Goal: Transaction & Acquisition: Purchase product/service

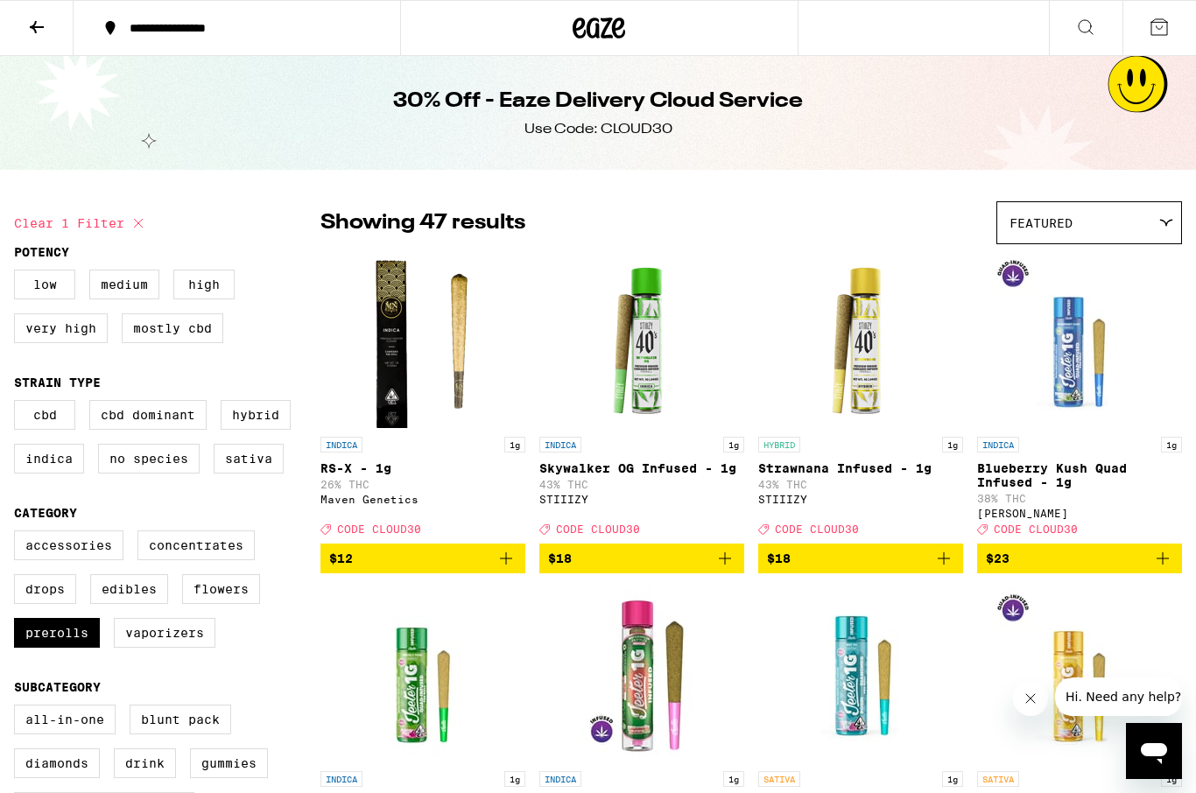
click at [26, 25] on icon at bounding box center [36, 27] width 21 height 21
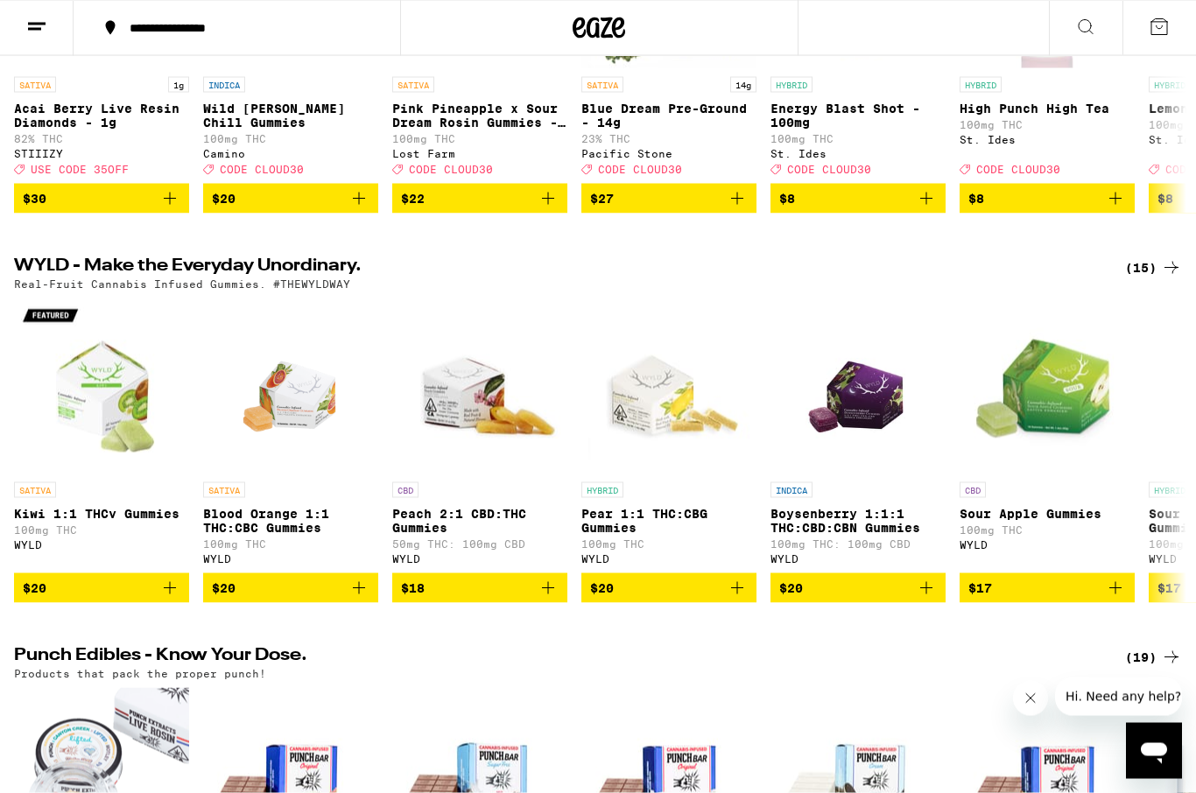
click at [1130, 278] on div "(15)" at bounding box center [1153, 267] width 57 height 21
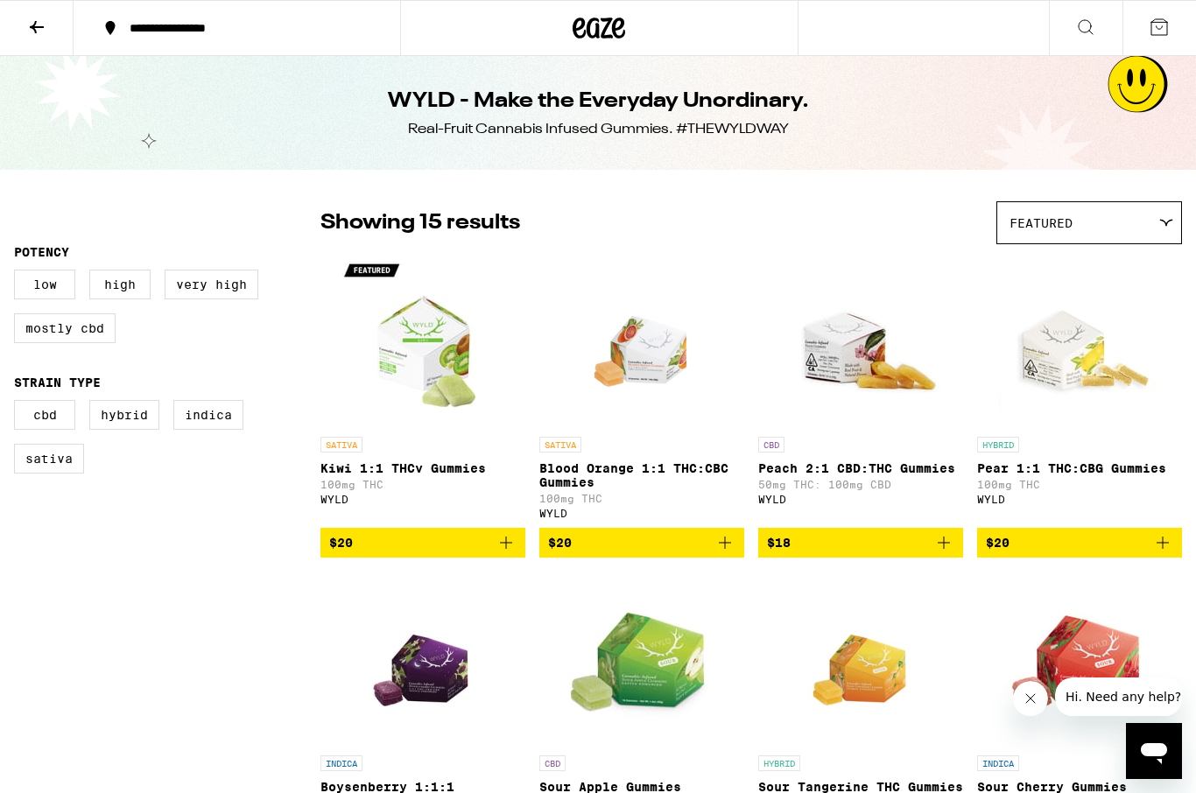
click at [43, 474] on label "Sativa" at bounding box center [49, 459] width 70 height 30
click at [18, 404] on input "Sativa" at bounding box center [18, 403] width 1 height 1
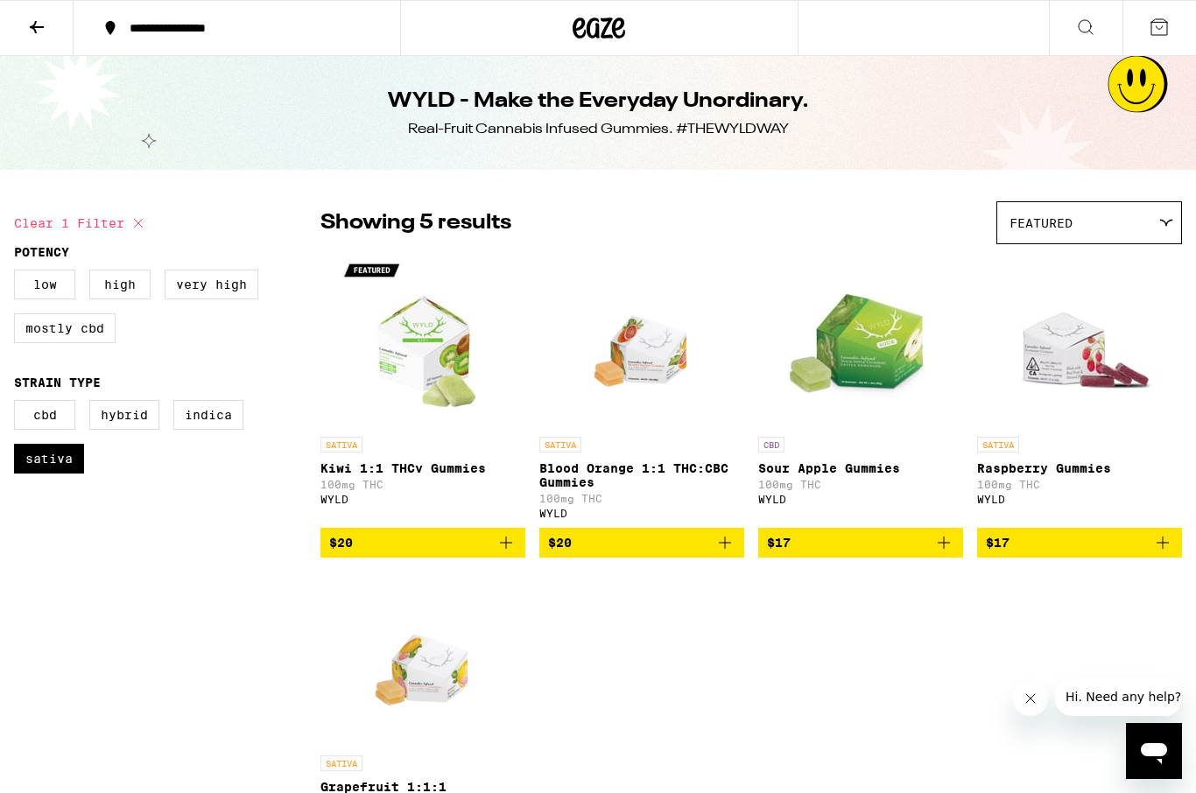
click at [606, 453] on div "SATIVA" at bounding box center [641, 445] width 205 height 16
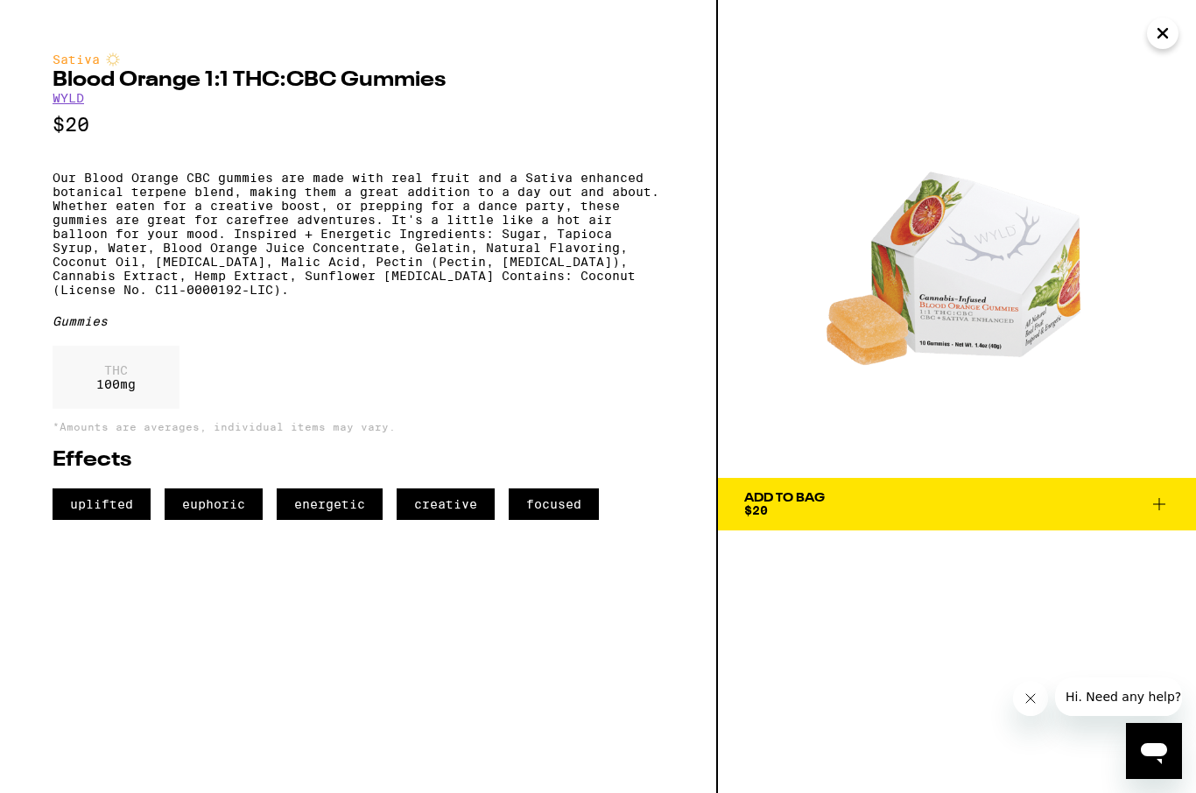
click at [89, 165] on div "Sativa Blood Orange 1:1 THC:CBC Gummies WYLD $20 Our Blood Orange CBC gummies a…" at bounding box center [358, 287] width 611 height 468
click at [112, 287] on p "Our Blood Orange CBC gummies are made with real fruit and a Sativa enhanced bot…" at bounding box center [358, 234] width 611 height 126
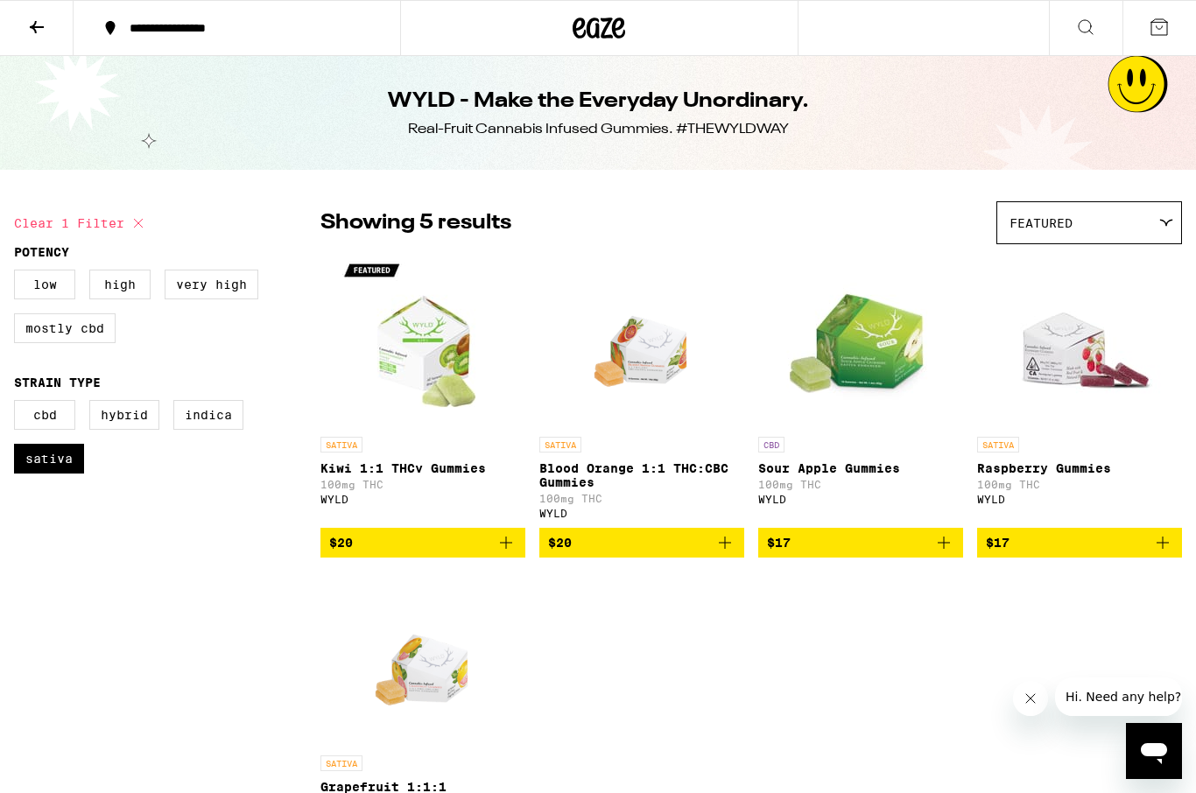
click at [386, 670] on img "Open page for Grapefruit 1:1:1 THC:CBC:CBG Gummies from WYLD" at bounding box center [423, 659] width 125 height 175
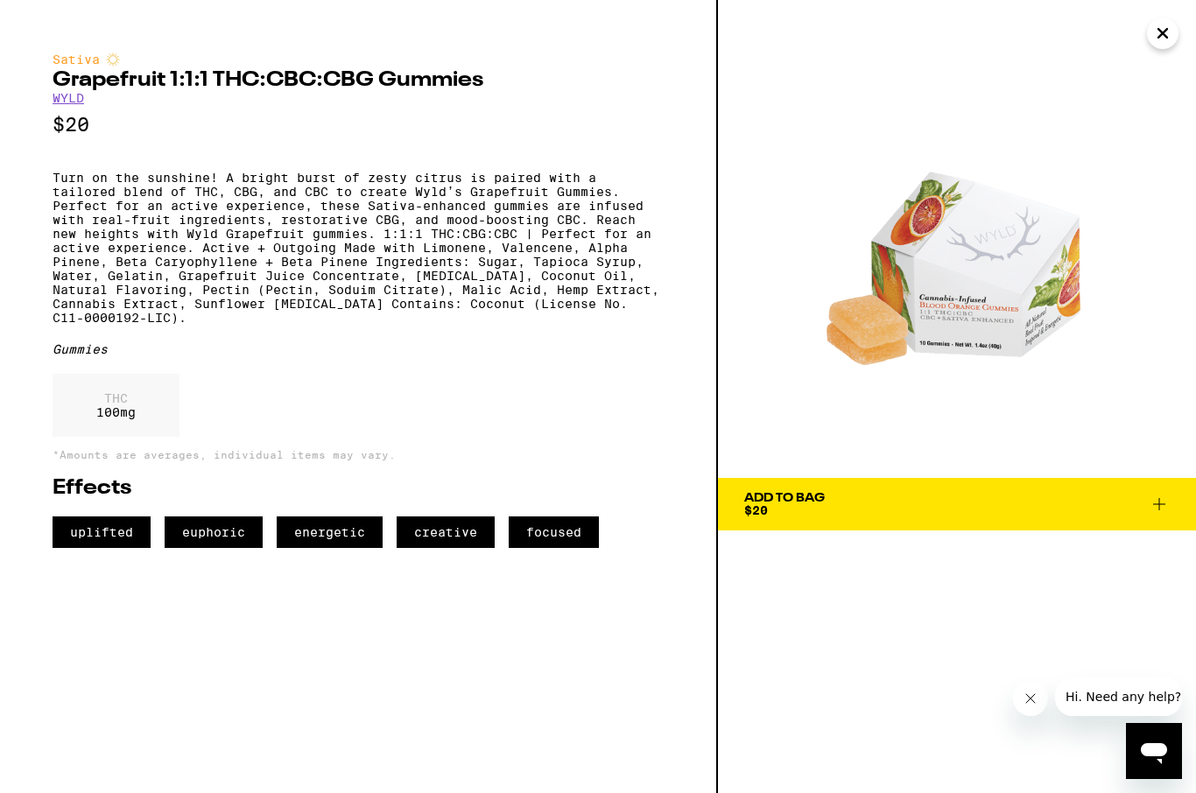
click at [232, 172] on div "Sativa Grapefruit 1:1:1 THC:CBC:CBG Gummies WYLD $20 Turn on the sunshine! A br…" at bounding box center [358, 301] width 611 height 496
click at [514, 267] on p "Turn on the sunshine! A bright burst of zesty citrus is paired with a tailored …" at bounding box center [358, 248] width 611 height 154
click at [81, 192] on p "Turn on the sunshine! A bright burst of zesty citrus is paired with a tailored …" at bounding box center [358, 248] width 611 height 154
click at [115, 290] on p "Turn on the sunshine! A bright burst of zesty citrus is paired with a tailored …" at bounding box center [358, 248] width 611 height 154
click at [179, 299] on p "Turn on the sunshine! A bright burst of zesty citrus is paired with a tailored …" at bounding box center [358, 248] width 611 height 154
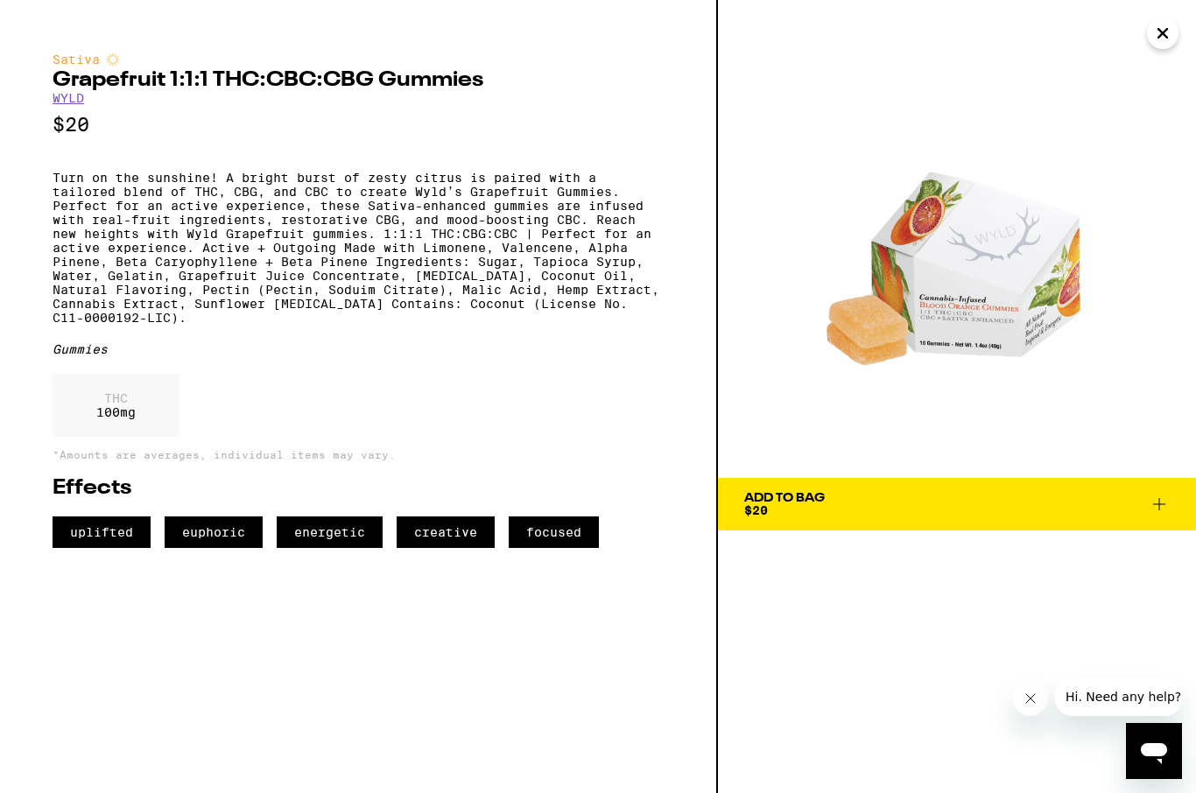
click at [501, 285] on p "Turn on the sunshine! A bright burst of zesty citrus is paired with a tailored …" at bounding box center [358, 248] width 611 height 154
click at [64, 297] on p "Turn on the sunshine! A bright burst of zesty citrus is paired with a tailored …" at bounding box center [358, 248] width 611 height 154
click at [952, 283] on img at bounding box center [957, 239] width 478 height 478
click at [947, 293] on img at bounding box center [957, 239] width 478 height 478
click at [973, 317] on img at bounding box center [957, 239] width 478 height 478
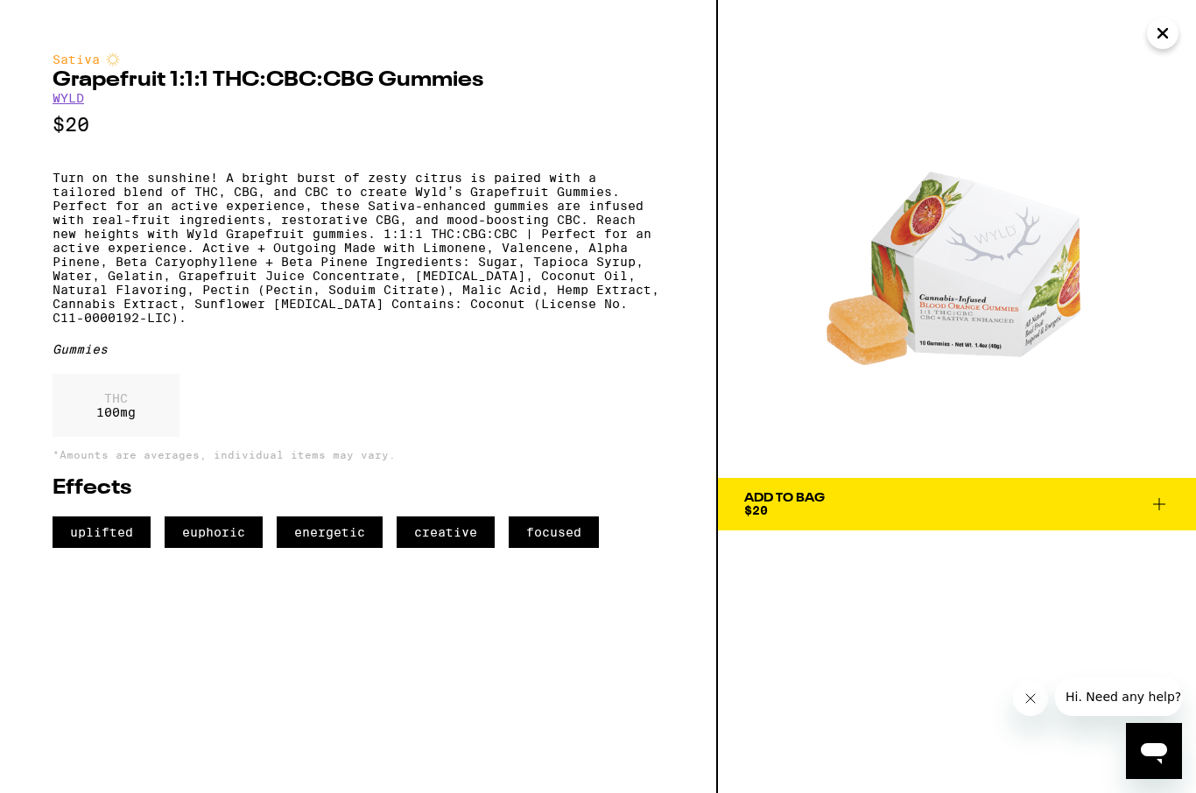
click at [929, 316] on img at bounding box center [957, 239] width 478 height 478
click at [926, 320] on img at bounding box center [957, 239] width 478 height 478
click at [967, 317] on img at bounding box center [957, 239] width 478 height 478
click at [1013, 327] on img at bounding box center [957, 239] width 478 height 478
click at [967, 303] on img at bounding box center [957, 239] width 478 height 478
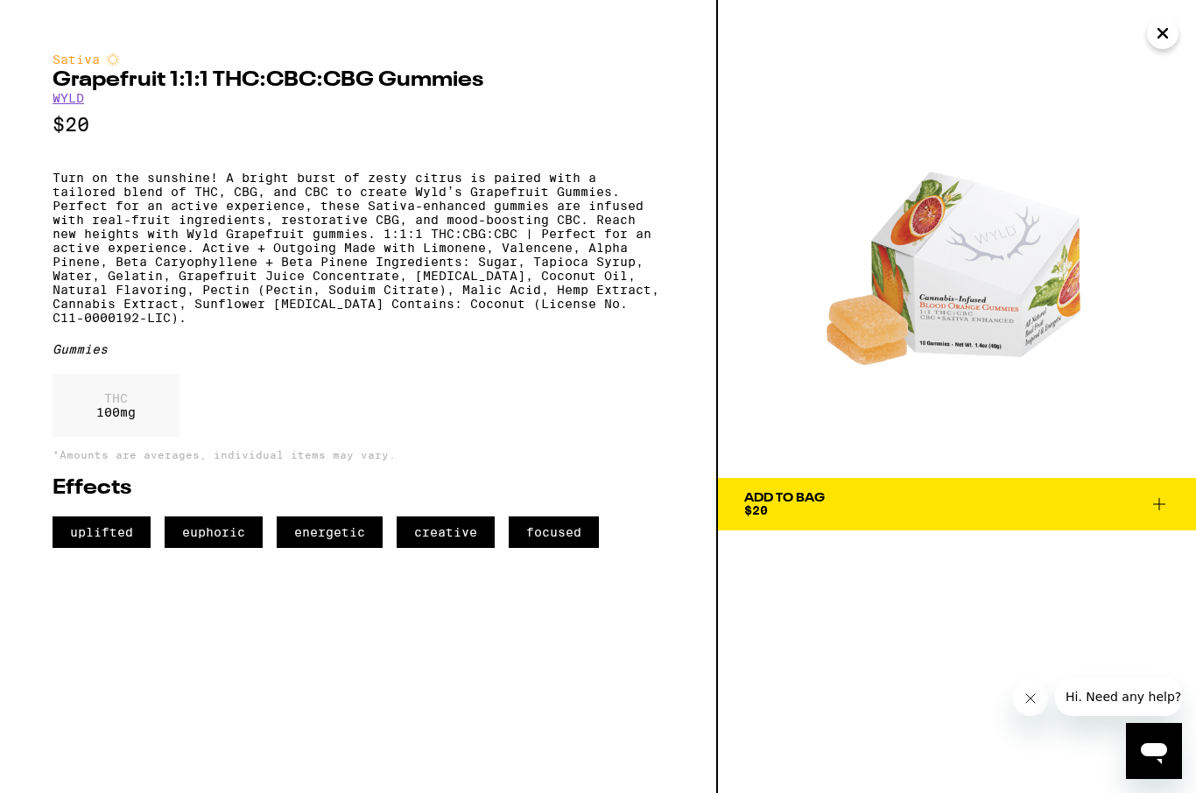
click at [791, 440] on img at bounding box center [957, 239] width 478 height 478
click at [938, 258] on img at bounding box center [957, 239] width 478 height 478
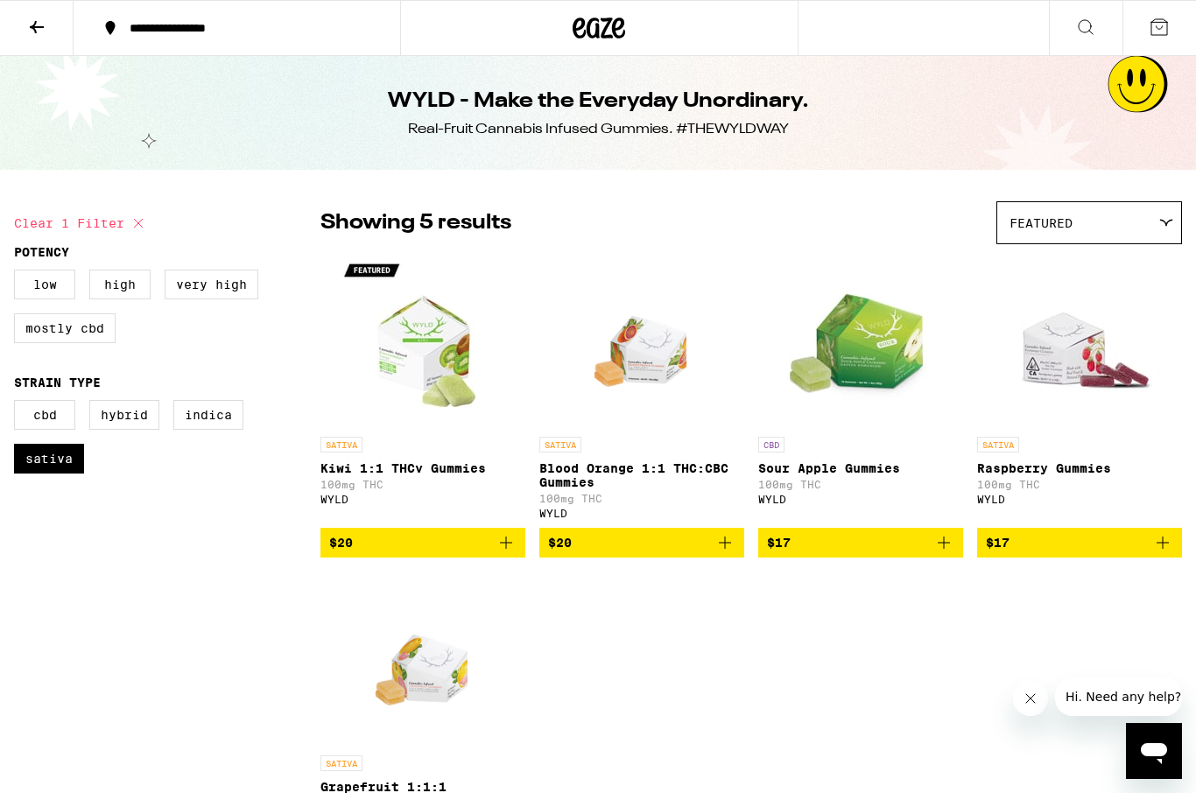
click at [644, 348] on img "Open page for Blood Orange 1:1 THC:CBC Gummies from WYLD" at bounding box center [642, 340] width 125 height 175
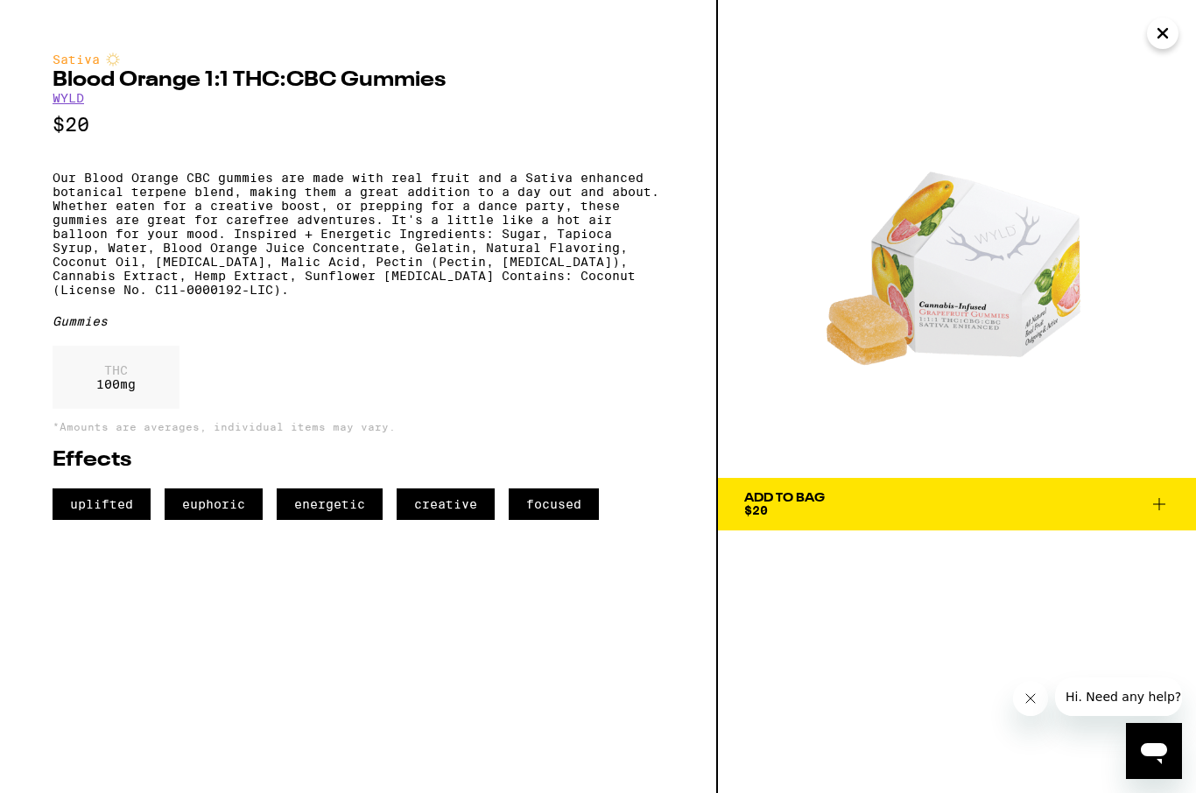
click at [113, 264] on p "Our Blood Orange CBC gummies are made with real fruit and a Sativa enhanced bot…" at bounding box center [358, 234] width 611 height 126
click at [948, 280] on img at bounding box center [957, 239] width 478 height 478
click at [1035, 294] on img at bounding box center [957, 239] width 478 height 478
click at [945, 275] on img at bounding box center [957, 239] width 478 height 478
click at [946, 289] on img at bounding box center [957, 239] width 478 height 478
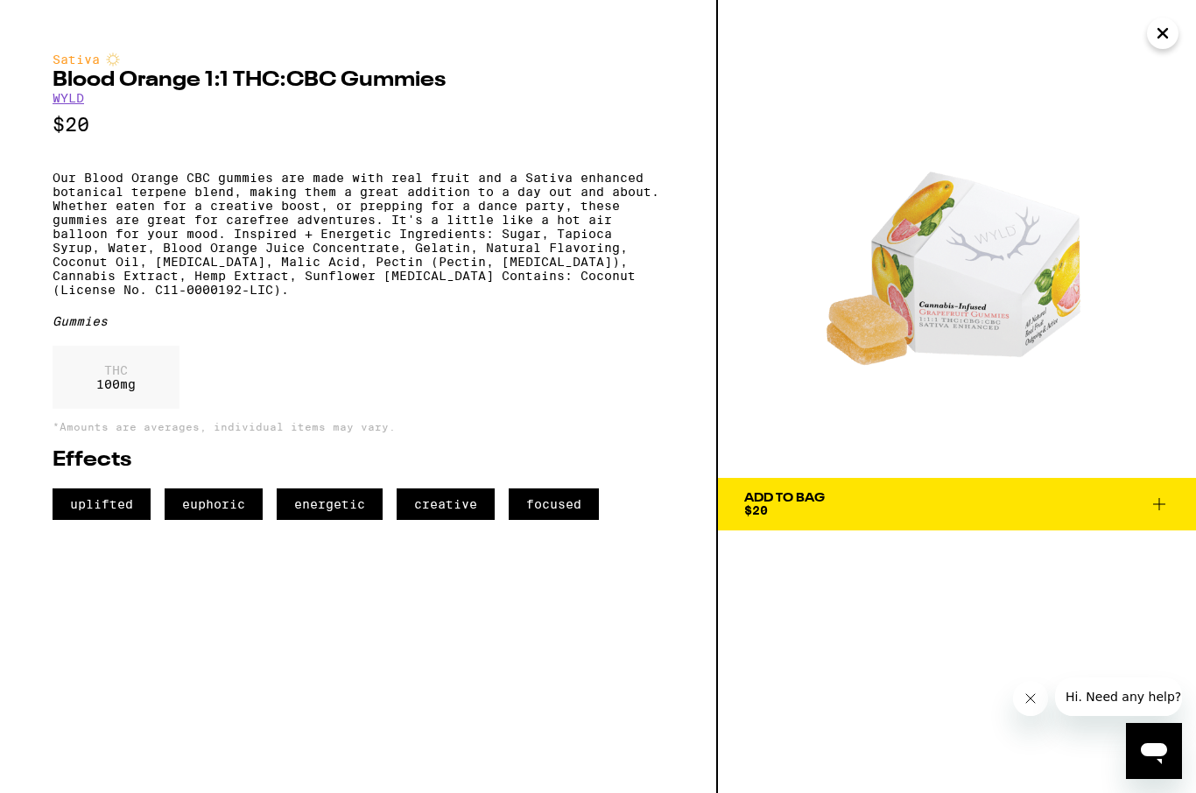
click at [981, 295] on img at bounding box center [957, 239] width 478 height 478
click at [938, 284] on img at bounding box center [957, 239] width 478 height 478
click at [137, 51] on div "Sativa Blood Orange 1:1 THC:CBC Gummies WYLD $20 Our Blood Orange CBC gummies a…" at bounding box center [359, 396] width 718 height 793
click at [163, 151] on div "Sativa Blood Orange 1:1 THC:CBC Gummies WYLD $20 Our Blood Orange CBC gummies a…" at bounding box center [358, 287] width 611 height 468
click at [216, 133] on p "$20" at bounding box center [358, 125] width 611 height 22
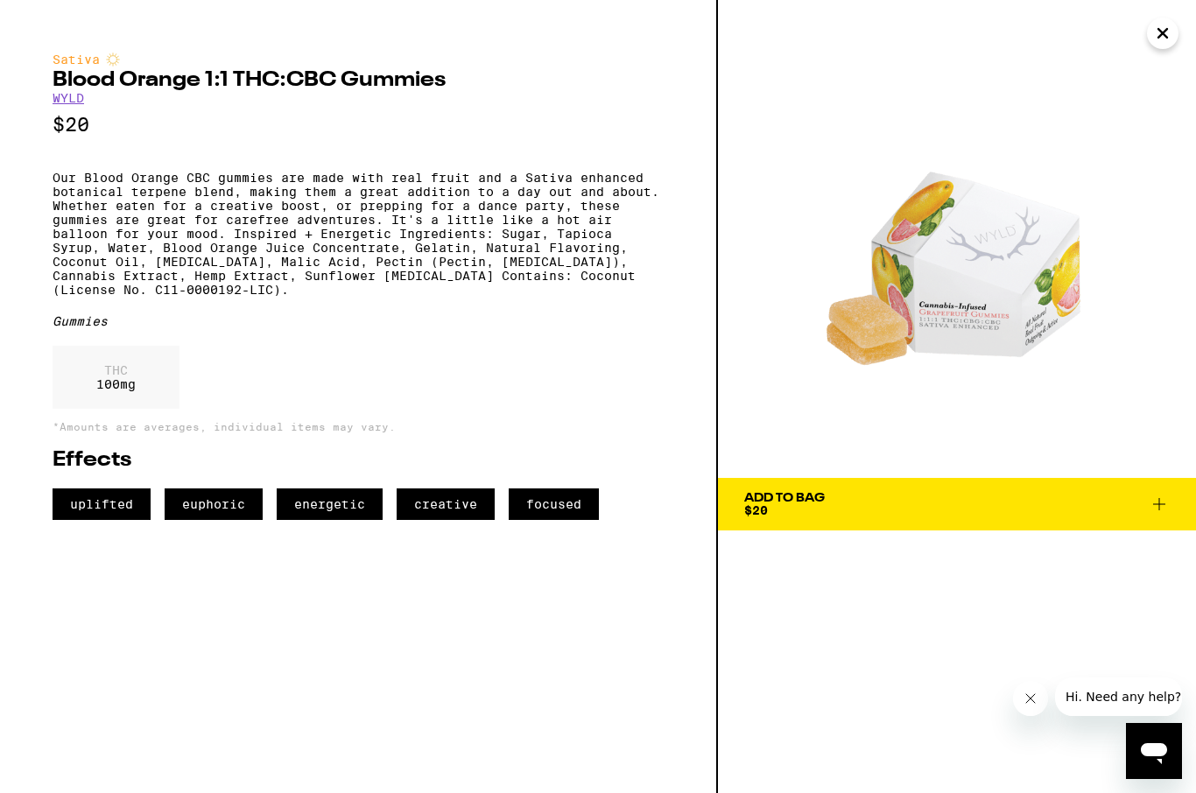
click at [314, 136] on p "$20" at bounding box center [358, 125] width 611 height 22
click at [525, 149] on div "Sativa Blood Orange 1:1 THC:CBC Gummies WYLD $20 Our Blood Orange CBC gummies a…" at bounding box center [358, 287] width 611 height 468
click at [448, 154] on div "Sativa Blood Orange 1:1 THC:CBC Gummies WYLD $20 Our Blood Orange CBC gummies a…" at bounding box center [358, 287] width 611 height 468
click at [126, 159] on div "Sativa Blood Orange 1:1 THC:CBC Gummies WYLD $20 Our Blood Orange CBC gummies a…" at bounding box center [358, 287] width 611 height 468
click at [239, 182] on p "Our Blood Orange CBC gummies are made with real fruit and a Sativa enhanced bot…" at bounding box center [358, 234] width 611 height 126
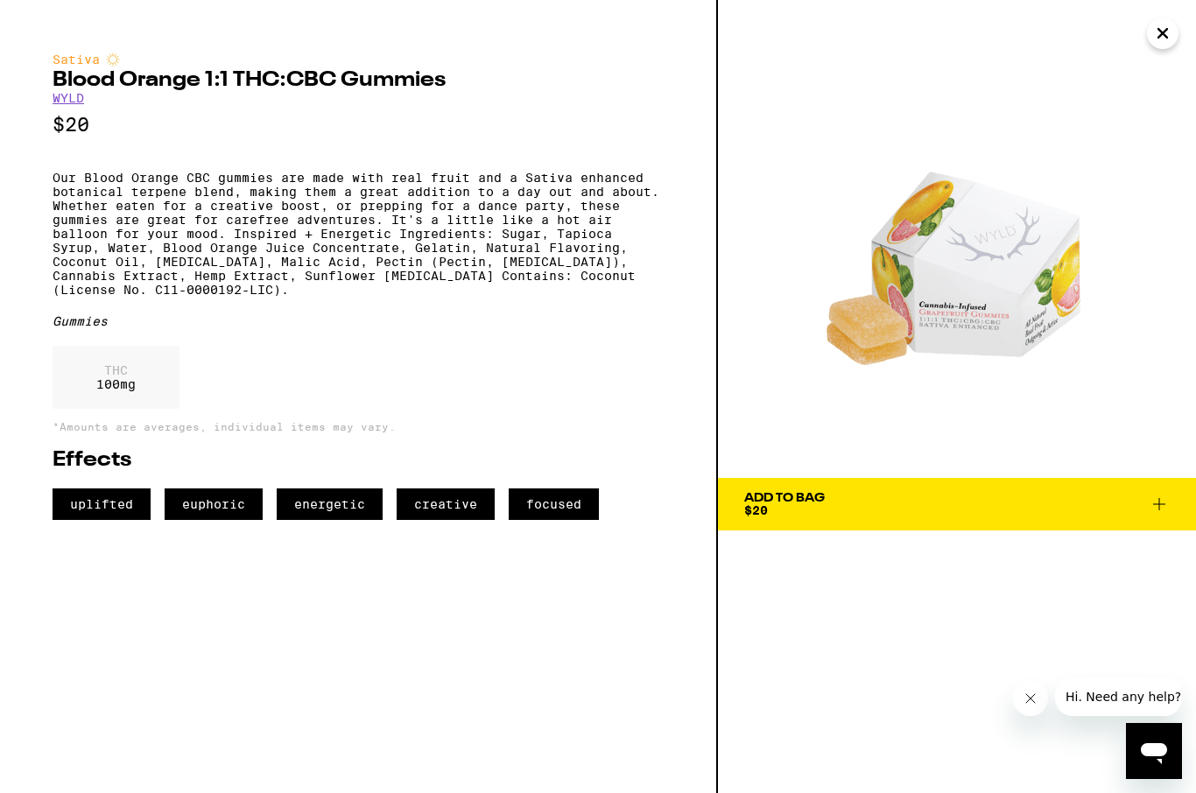
click at [274, 175] on div "Sativa Blood Orange 1:1 THC:CBC Gummies WYLD $20 Our Blood Orange CBC gummies a…" at bounding box center [358, 287] width 611 height 468
click at [381, 179] on div "Sativa Blood Orange 1:1 THC:CBC Gummies WYLD $20 Our Blood Orange CBC gummies a…" at bounding box center [358, 287] width 611 height 468
click at [489, 173] on div "Sativa Blood Orange 1:1 THC:CBC Gummies WYLD $20 Our Blood Orange CBC gummies a…" at bounding box center [358, 287] width 611 height 468
click at [532, 172] on div "Sativa Blood Orange 1:1 THC:CBC Gummies WYLD $20 Our Blood Orange CBC gummies a…" at bounding box center [358, 287] width 611 height 468
click at [623, 169] on div "Sativa Blood Orange 1:1 THC:CBC Gummies WYLD $20 Our Blood Orange CBC gummies a…" at bounding box center [358, 287] width 611 height 468
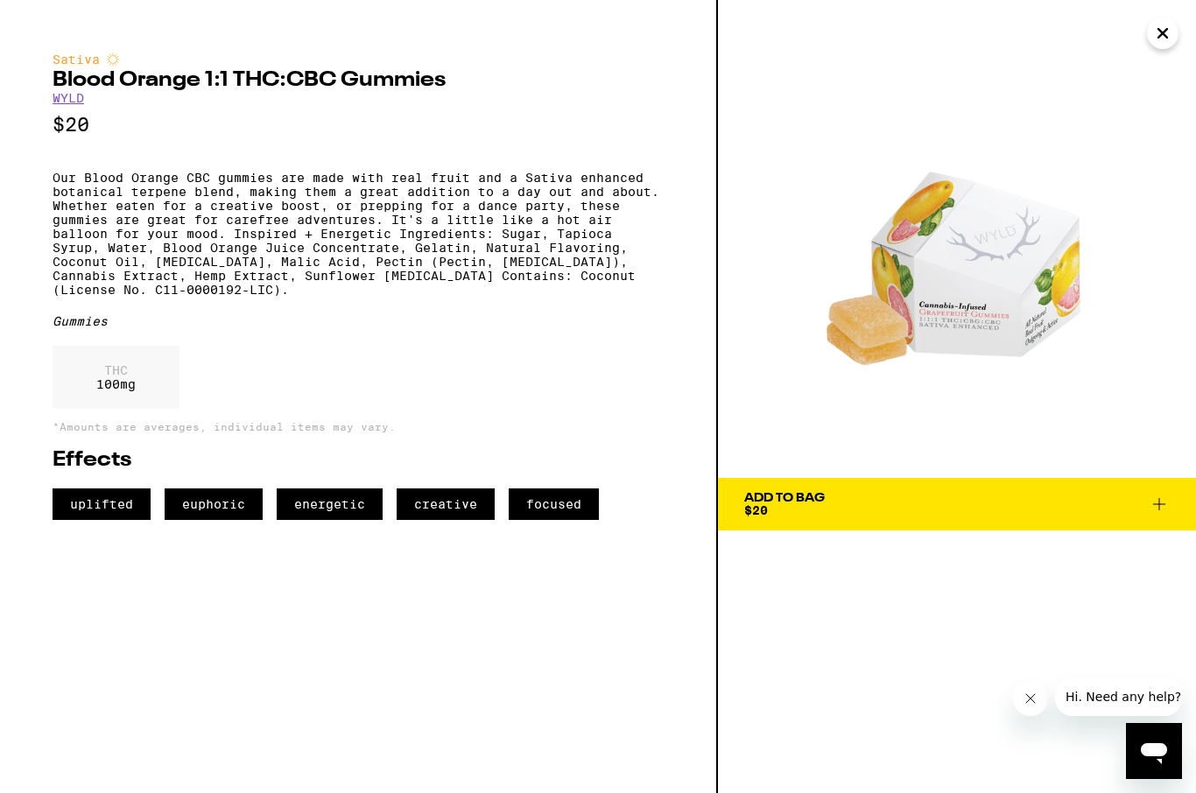
click at [125, 191] on p "Our Blood Orange CBC gummies are made with real fruit and a Sativa enhanced bot…" at bounding box center [358, 234] width 611 height 126
click at [324, 185] on p "Our Blood Orange CBC gummies are made with real fruit and a Sativa enhanced bot…" at bounding box center [358, 234] width 611 height 126
click at [449, 178] on div "Sativa Blood Orange 1:1 THC:CBC Gummies WYLD $20 Our Blood Orange CBC gummies a…" at bounding box center [358, 287] width 611 height 468
click at [564, 183] on p "Our Blood Orange CBC gummies are made with real fruit and a Sativa enhanced bot…" at bounding box center [358, 234] width 611 height 126
click at [103, 212] on p "Our Blood Orange CBC gummies are made with real fruit and a Sativa enhanced bot…" at bounding box center [358, 234] width 611 height 126
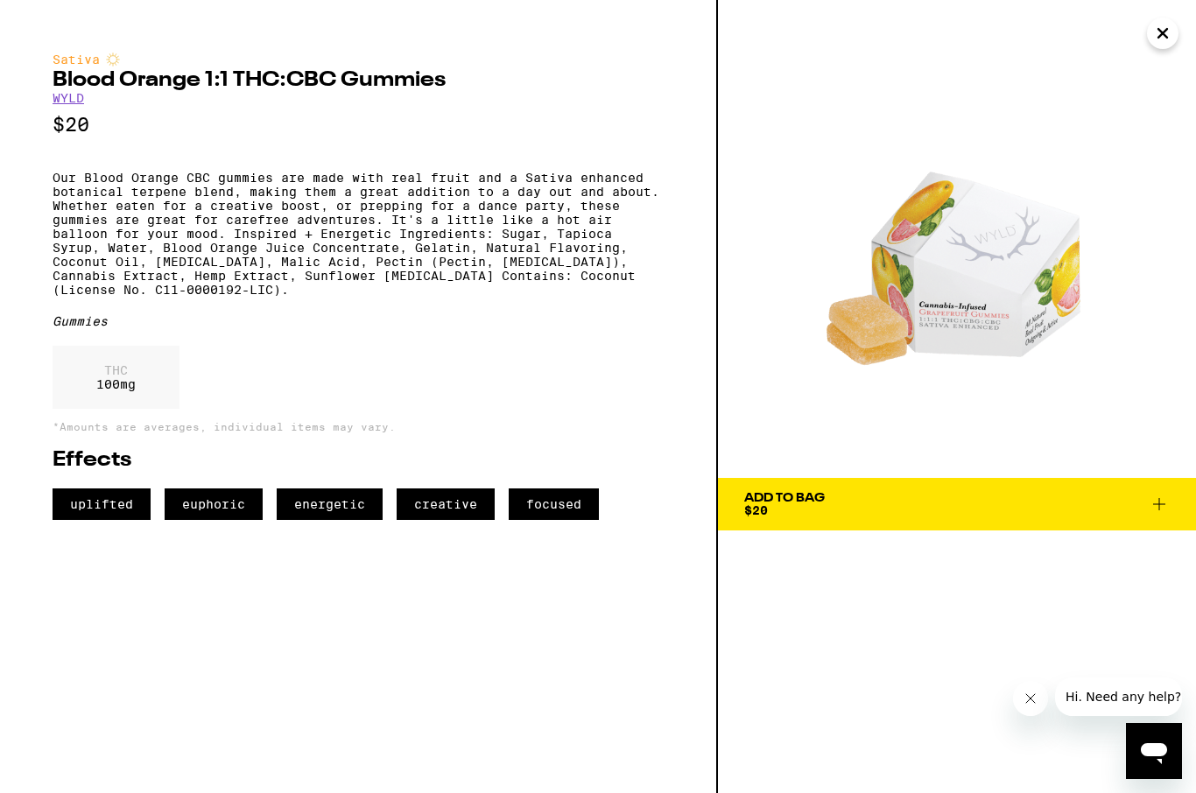
click at [219, 201] on p "Our Blood Orange CBC gummies are made with real fruit and a Sativa enhanced bot…" at bounding box center [358, 234] width 611 height 126
click at [482, 192] on p "Our Blood Orange CBC gummies are made with real fruit and a Sativa enhanced bot…" at bounding box center [358, 234] width 611 height 126
click at [565, 201] on p "Our Blood Orange CBC gummies are made with real fruit and a Sativa enhanced bot…" at bounding box center [358, 234] width 611 height 126
click at [125, 229] on p "Our Blood Orange CBC gummies are made with real fruit and a Sativa enhanced bot…" at bounding box center [358, 234] width 611 height 126
click at [178, 219] on p "Our Blood Orange CBC gummies are made with real fruit and a Sativa enhanced bot…" at bounding box center [358, 234] width 611 height 126
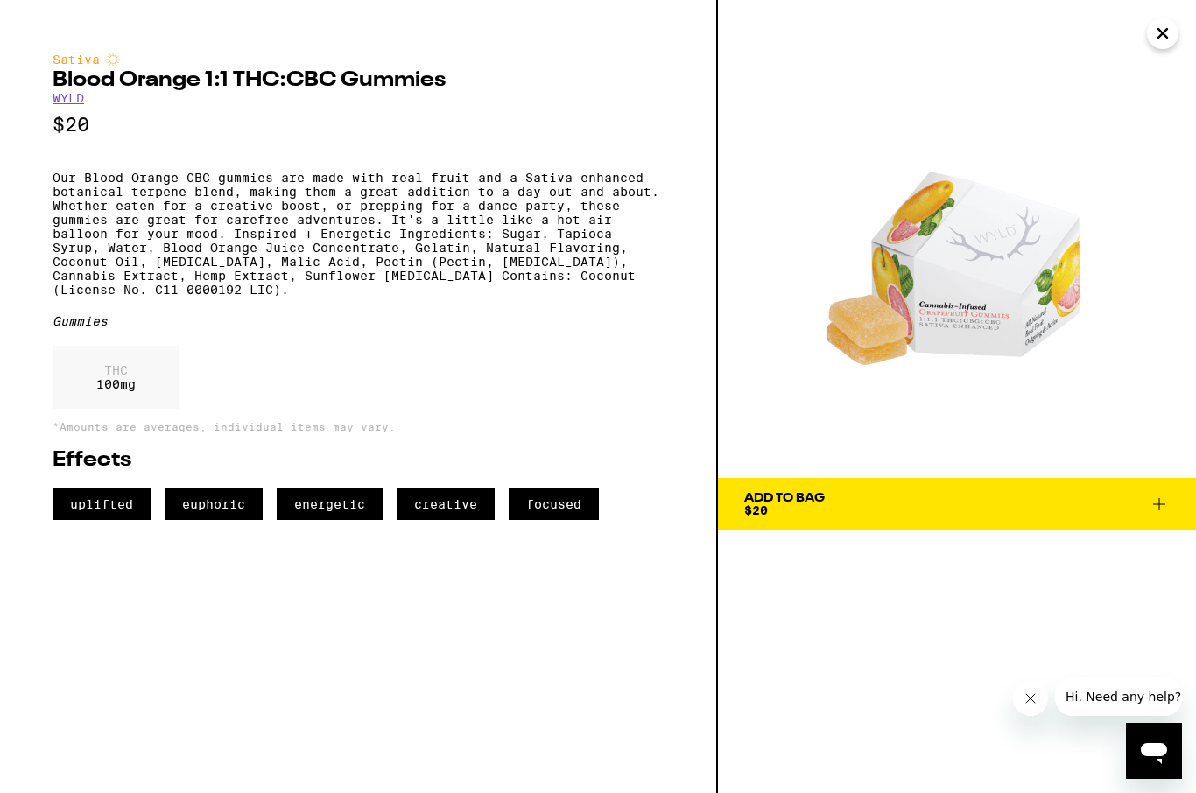
click at [186, 220] on p "Our Blood Orange CBC gummies are made with real fruit and a Sativa enhanced bot…" at bounding box center [358, 234] width 611 height 126
click at [487, 234] on p "Our Blood Orange CBC gummies are made with real fruit and a Sativa enhanced bot…" at bounding box center [358, 234] width 611 height 126
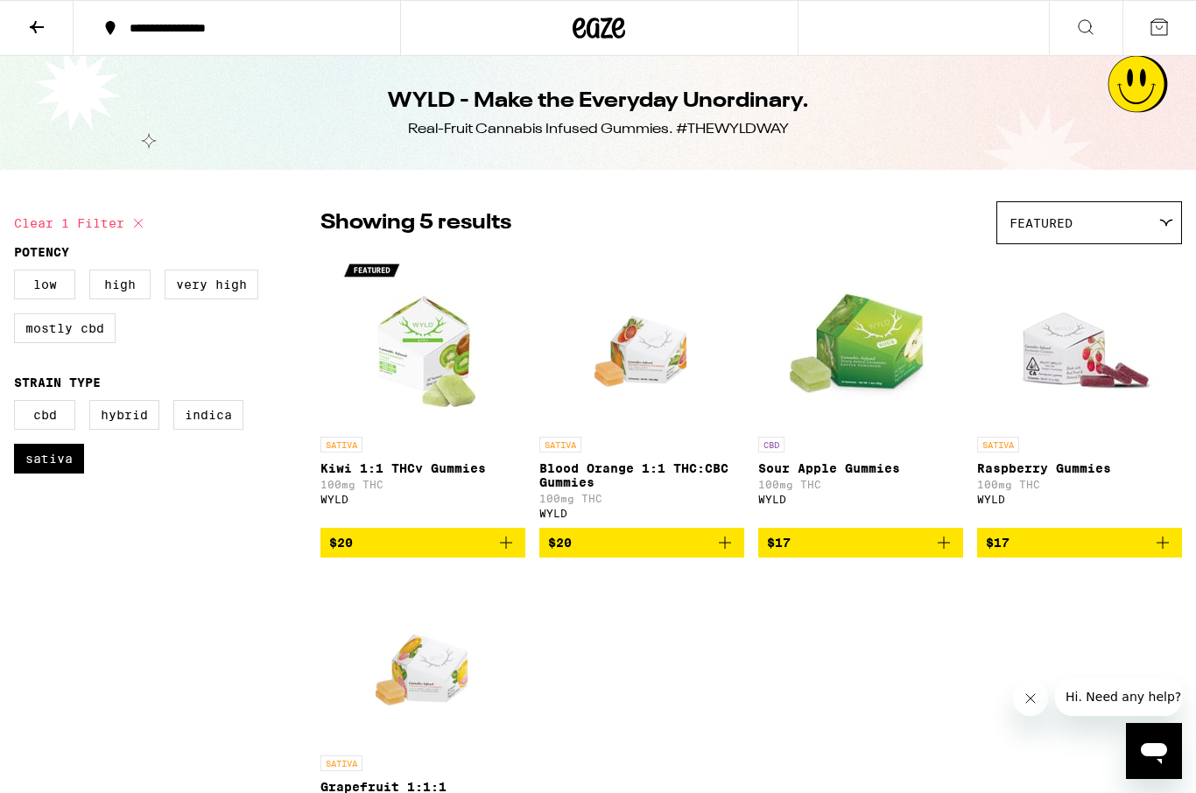
click at [414, 651] on img "Open page for Grapefruit 1:1:1 THC:CBC:CBG Gummies from WYLD" at bounding box center [423, 659] width 125 height 175
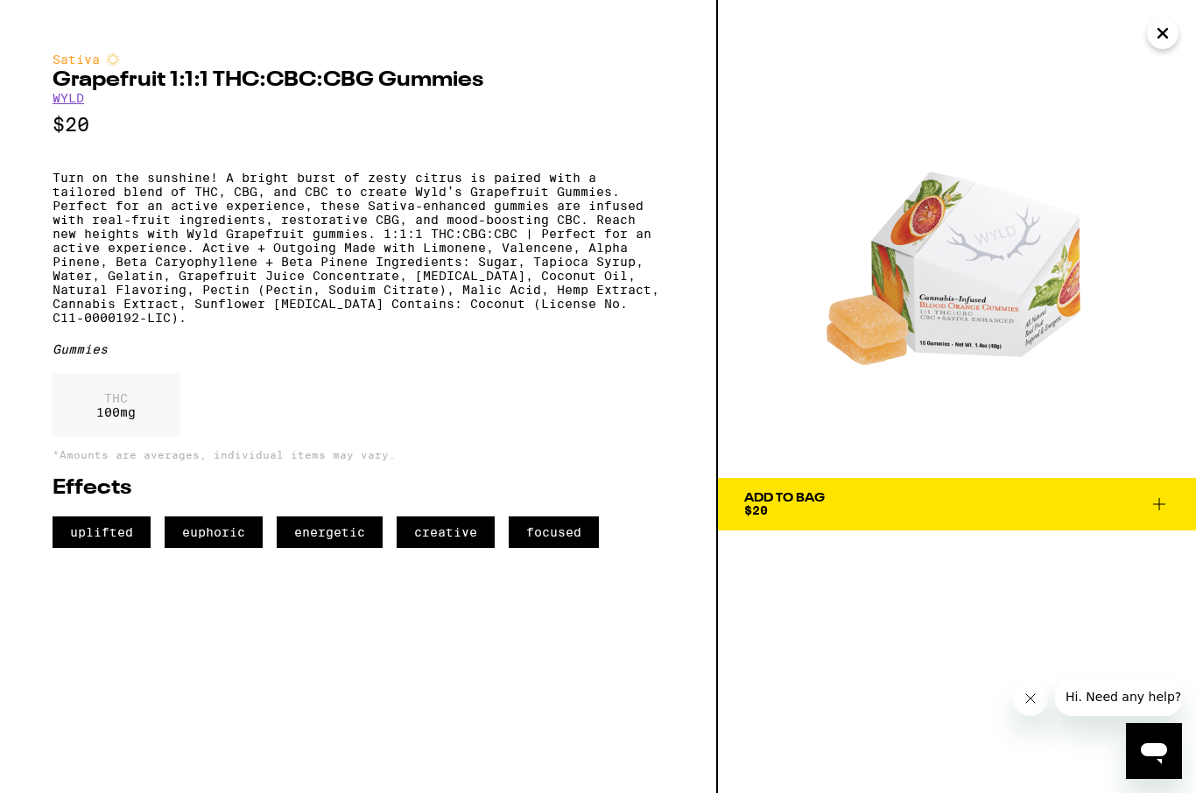
click at [388, 216] on p "Turn on the sunshine! A bright burst of zesty citrus is paired with a tailored …" at bounding box center [358, 248] width 611 height 154
click at [393, 241] on p "Turn on the sunshine! A bright burst of zesty citrus is paired with a tailored …" at bounding box center [358, 248] width 611 height 154
click at [522, 239] on p "Turn on the sunshine! A bright burst of zesty citrus is paired with a tailored …" at bounding box center [358, 248] width 611 height 154
click at [516, 243] on p "Turn on the sunshine! A bright burst of zesty citrus is paired with a tailored …" at bounding box center [358, 248] width 611 height 154
click at [115, 271] on p "Turn on the sunshine! A bright burst of zesty citrus is paired with a tailored …" at bounding box center [358, 248] width 611 height 154
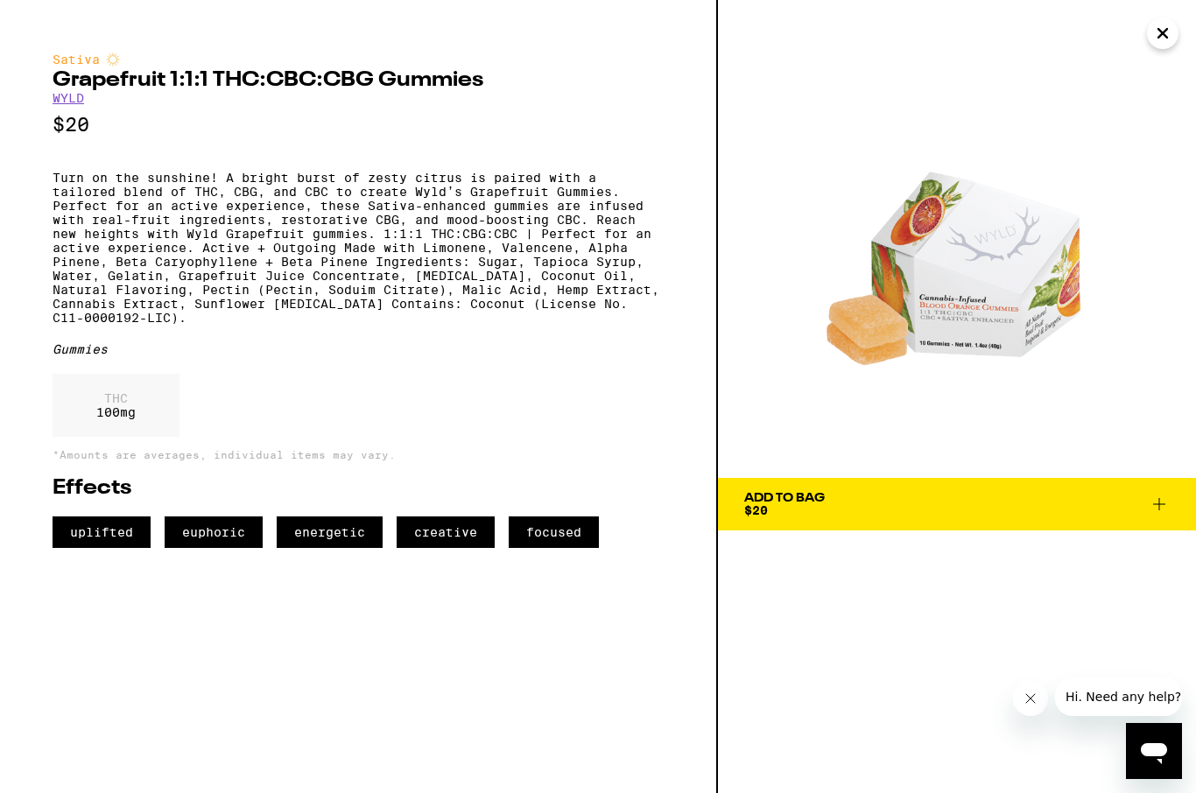
click at [178, 275] on p "Turn on the sunshine! A bright burst of zesty citrus is paired with a tailored …" at bounding box center [358, 248] width 611 height 154
click at [48, 289] on div "Sativa Grapefruit 1:1:1 THC:CBC:CBG Gummies WYLD $20 Turn on the sunshine! A br…" at bounding box center [359, 396] width 718 height 793
click at [86, 281] on p "Turn on the sunshine! A bright burst of zesty citrus is paired with a tailored …" at bounding box center [358, 248] width 611 height 154
click at [284, 277] on p "Turn on the sunshine! A bright burst of zesty citrus is paired with a tailored …" at bounding box center [358, 248] width 611 height 154
click at [483, 253] on p "Turn on the sunshine! A bright burst of zesty citrus is paired with a tailored …" at bounding box center [358, 248] width 611 height 154
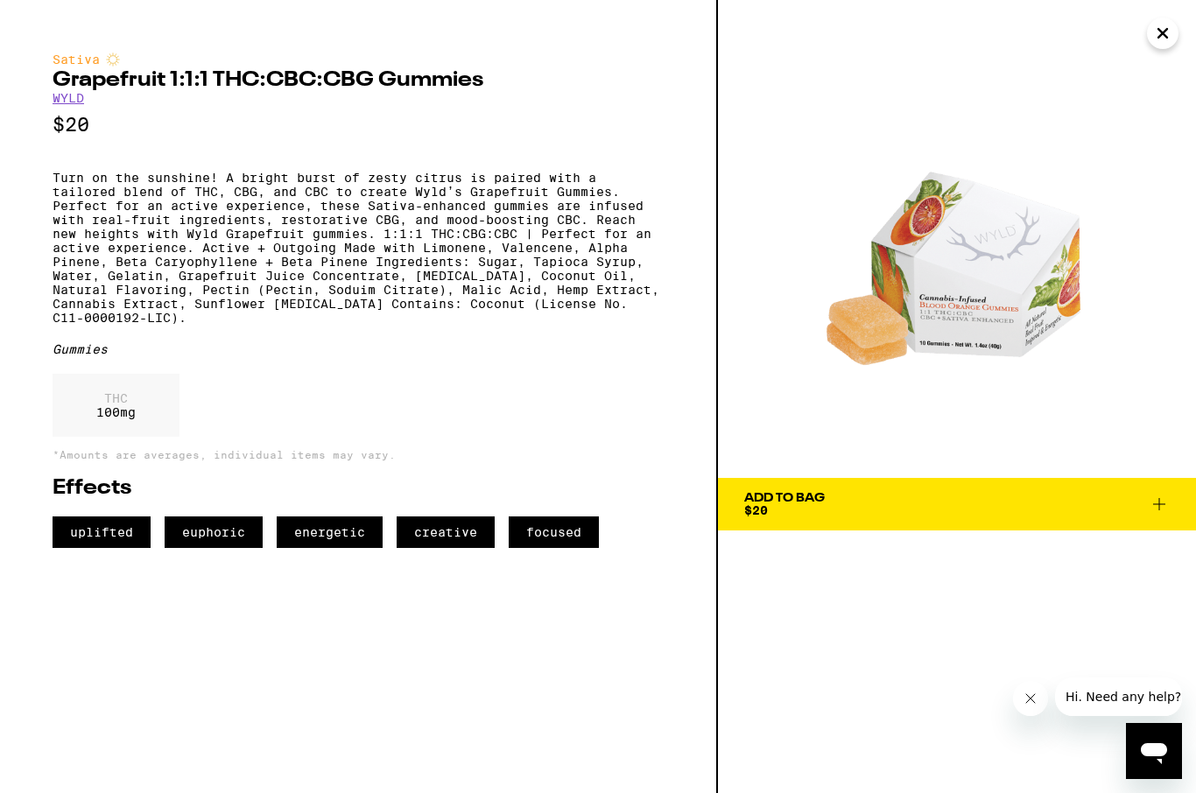
click at [479, 285] on p "Turn on the sunshine! A bright burst of zesty citrus is paired with a tailored …" at bounding box center [358, 248] width 611 height 154
click at [572, 274] on p "Turn on the sunshine! A bright burst of zesty citrus is paired with a tailored …" at bounding box center [358, 248] width 611 height 154
click at [172, 303] on p "Turn on the sunshine! A bright burst of zesty citrus is paired with a tailored …" at bounding box center [358, 248] width 611 height 154
click at [529, 296] on p "Turn on the sunshine! A bright burst of zesty citrus is paired with a tailored …" at bounding box center [358, 248] width 611 height 154
click at [496, 278] on p "Turn on the sunshine! A bright burst of zesty citrus is paired with a tailored …" at bounding box center [358, 248] width 611 height 154
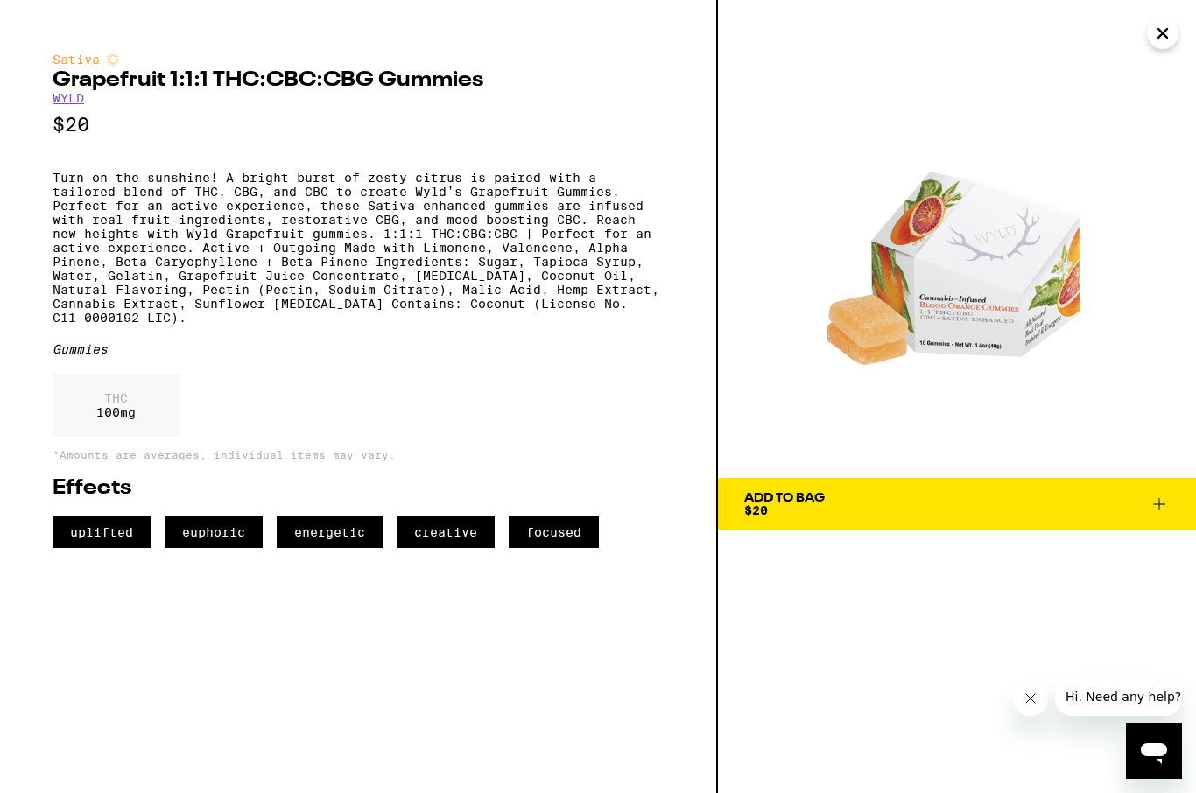
click at [552, 264] on p "Turn on the sunshine! A bright burst of zesty citrus is paired with a tailored …" at bounding box center [358, 248] width 611 height 154
click at [534, 264] on p "Turn on the sunshine! A bright burst of zesty citrus is paired with a tailored …" at bounding box center [358, 248] width 611 height 154
click at [597, 243] on p "Turn on the sunshine! A bright burst of zesty citrus is paired with a tailored …" at bounding box center [358, 248] width 611 height 154
click at [74, 291] on p "Turn on the sunshine! A bright burst of zesty citrus is paired with a tailored …" at bounding box center [358, 248] width 611 height 154
click at [88, 281] on p "Turn on the sunshine! A bright burst of zesty citrus is paired with a tailored …" at bounding box center [358, 248] width 611 height 154
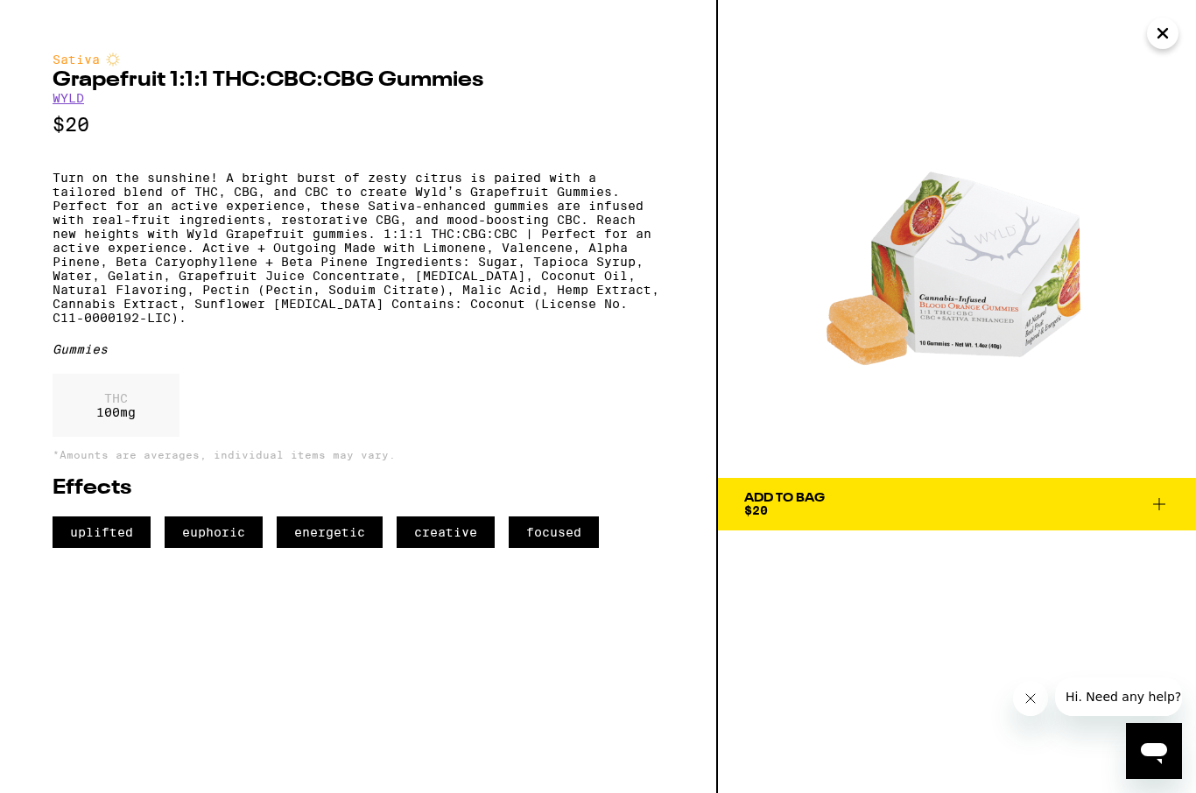
click at [553, 243] on p "Turn on the sunshine! A bright burst of zesty citrus is paired with a tailored …" at bounding box center [358, 248] width 611 height 154
click at [427, 247] on p "Turn on the sunshine! A bright burst of zesty citrus is paired with a tailored …" at bounding box center [358, 248] width 611 height 154
click at [578, 244] on p "Turn on the sunshine! A bright burst of zesty citrus is paired with a tailored …" at bounding box center [358, 248] width 611 height 154
click at [122, 288] on p "Turn on the sunshine! A bright burst of zesty citrus is paired with a tailored …" at bounding box center [358, 248] width 611 height 154
click at [230, 278] on p "Turn on the sunshine! A bright burst of zesty citrus is paired with a tailored …" at bounding box center [358, 248] width 611 height 154
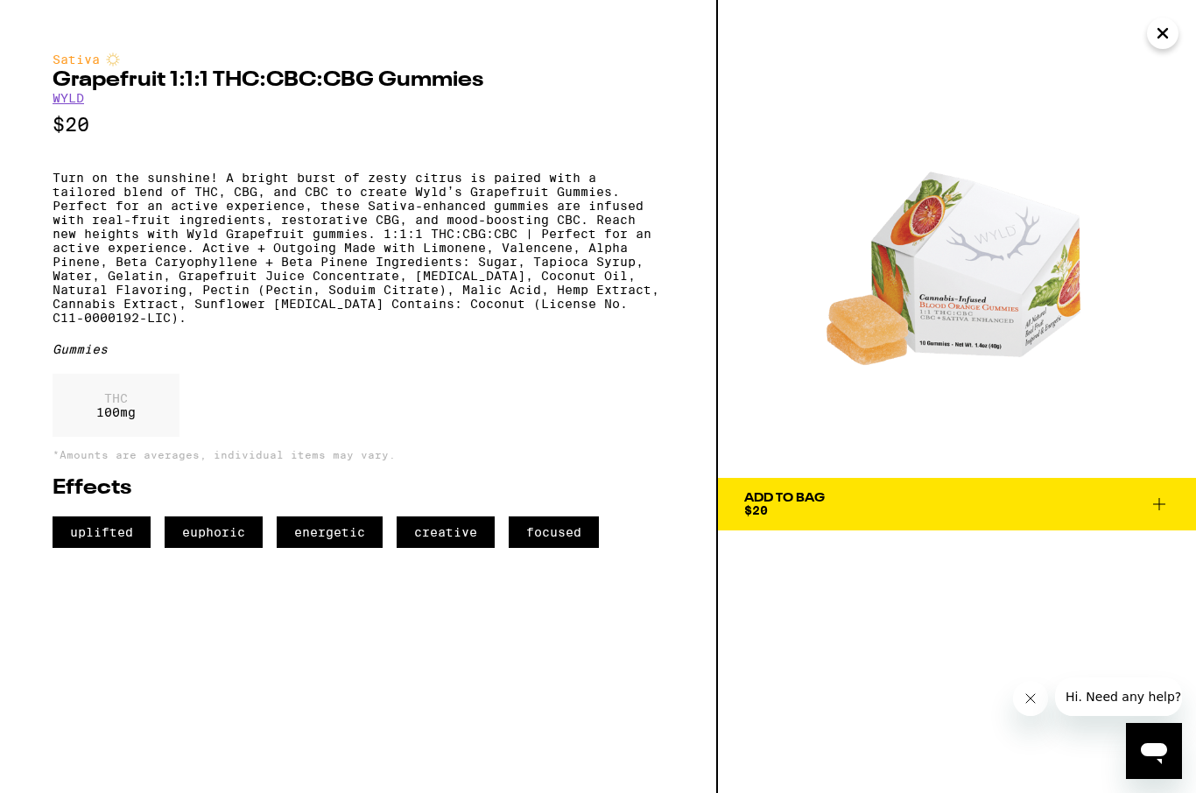
click at [363, 269] on p "Turn on the sunshine! A bright burst of zesty citrus is paired with a tailored …" at bounding box center [358, 248] width 611 height 154
click at [466, 274] on p "Turn on the sunshine! A bright burst of zesty citrus is paired with a tailored …" at bounding box center [358, 248] width 611 height 154
click at [108, 437] on div "THC 100 mg" at bounding box center [116, 405] width 127 height 63
click at [110, 405] on p "THC" at bounding box center [115, 398] width 39 height 14
click at [187, 446] on div "THC 100 mg" at bounding box center [358, 410] width 611 height 72
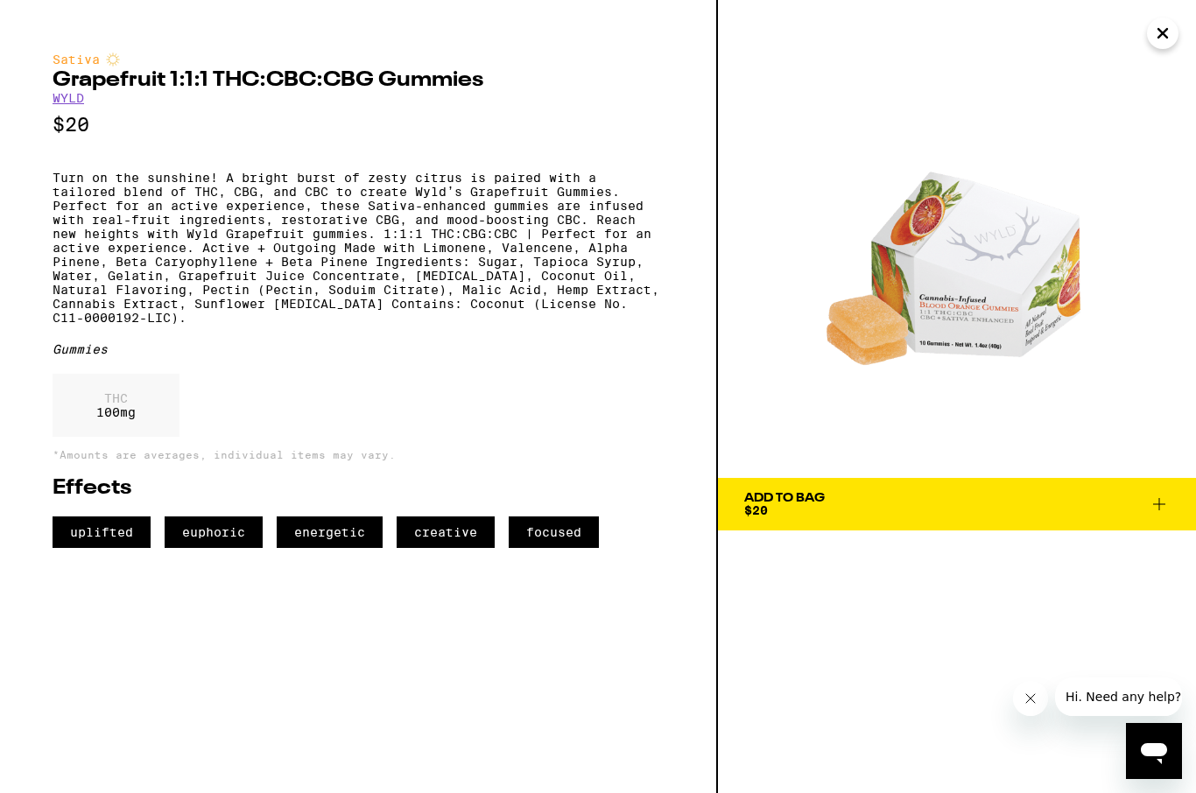
click at [232, 72] on h2 "Grapefruit 1:1:1 THC:CBC:CBG Gummies" at bounding box center [358, 80] width 611 height 21
click at [257, 73] on h2 "Grapefruit 1:1:1 THC:CBC:CBG Gummies" at bounding box center [358, 80] width 611 height 21
click at [264, 67] on div "Sativa" at bounding box center [358, 60] width 611 height 14
click at [287, 69] on div "Sativa Grapefruit 1:1:1 THC:CBC:CBG Gummies WYLD $20 Turn on the sunshine! A br…" at bounding box center [358, 301] width 611 height 496
click at [287, 67] on div "Sativa" at bounding box center [358, 60] width 611 height 14
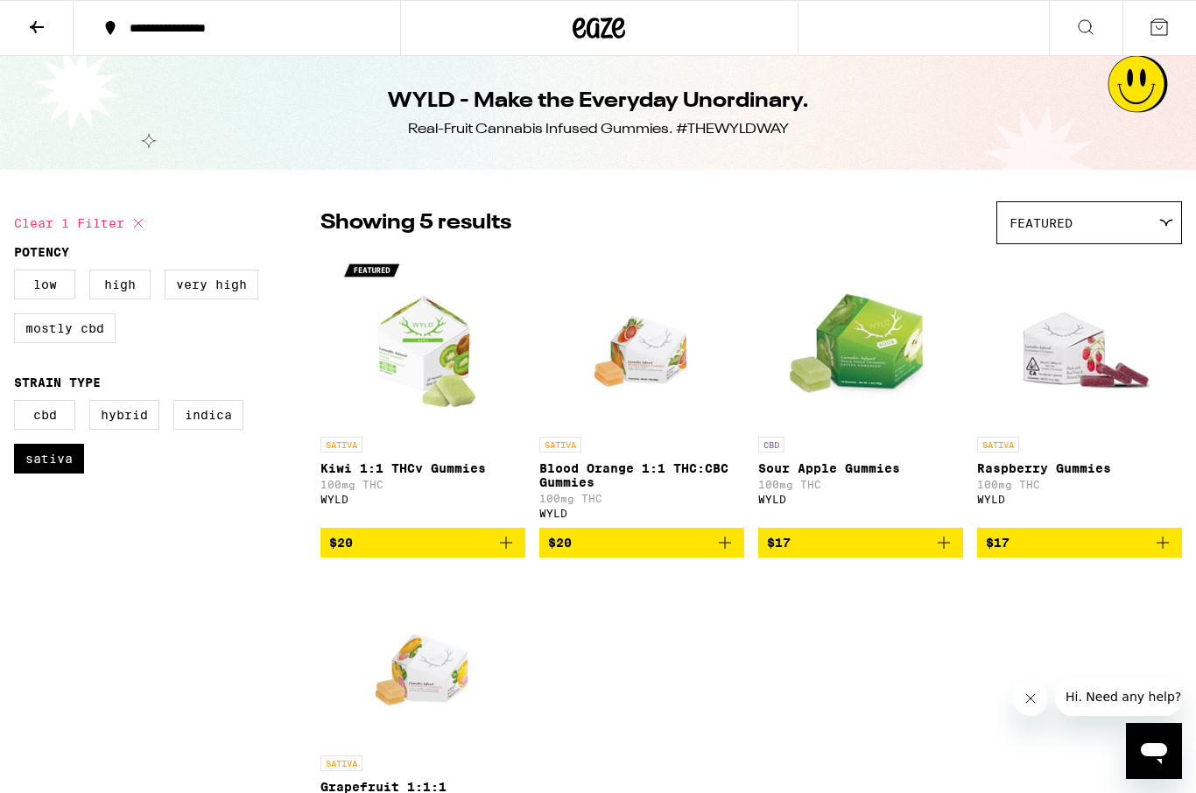
checkbox input "false"
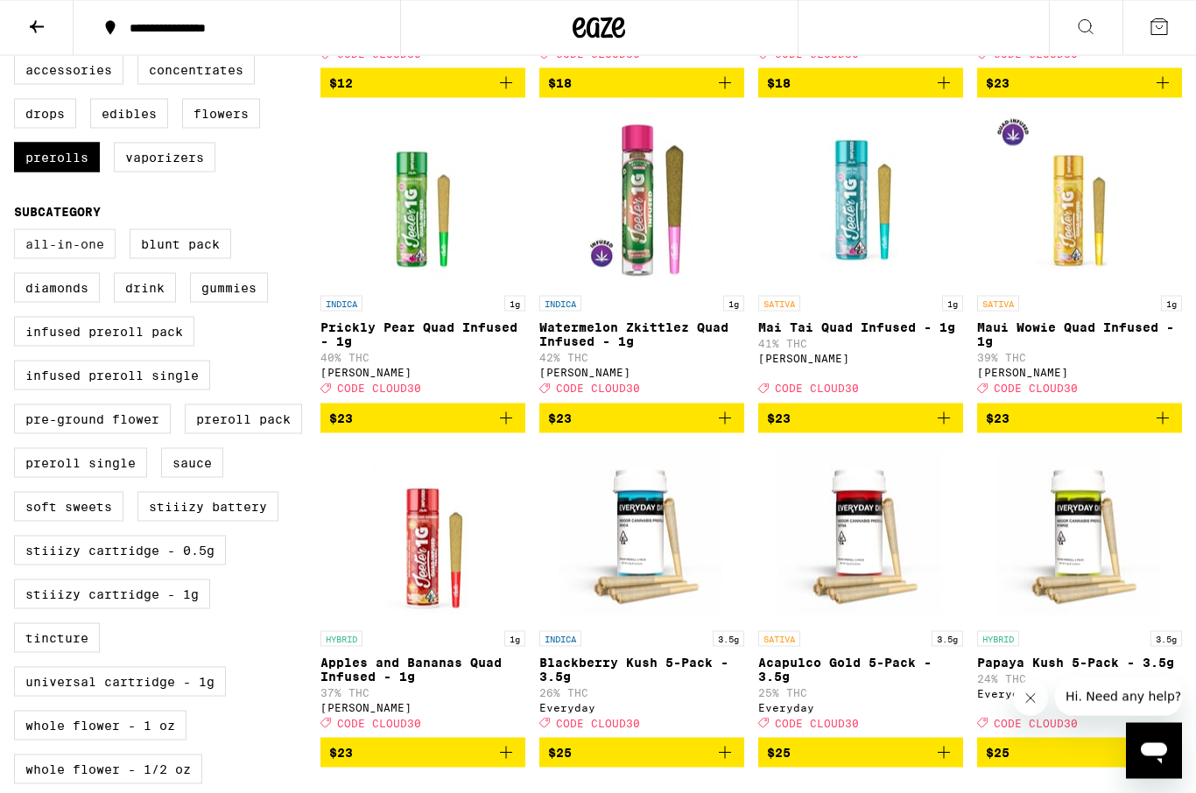
scroll to position [476, 0]
click at [214, 258] on label "Blunt Pack" at bounding box center [181, 244] width 102 height 30
click at [18, 232] on input "Blunt Pack" at bounding box center [18, 231] width 1 height 1
checkbox input "true"
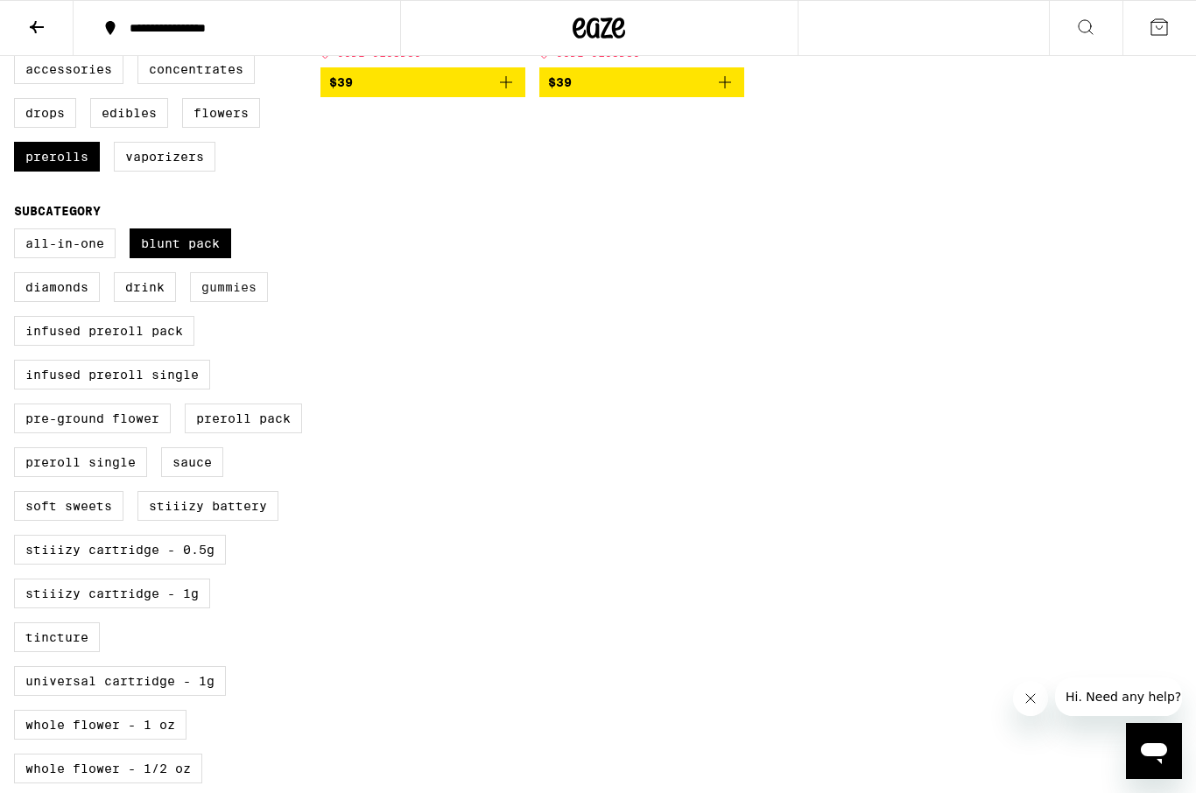
click at [222, 302] on label "Gummies" at bounding box center [229, 287] width 78 height 30
click at [18, 232] on input "Gummies" at bounding box center [18, 231] width 1 height 1
checkbox input "true"
click at [145, 258] on label "Blunt Pack" at bounding box center [181, 244] width 102 height 30
click at [18, 232] on input "Blunt Pack" at bounding box center [18, 231] width 1 height 1
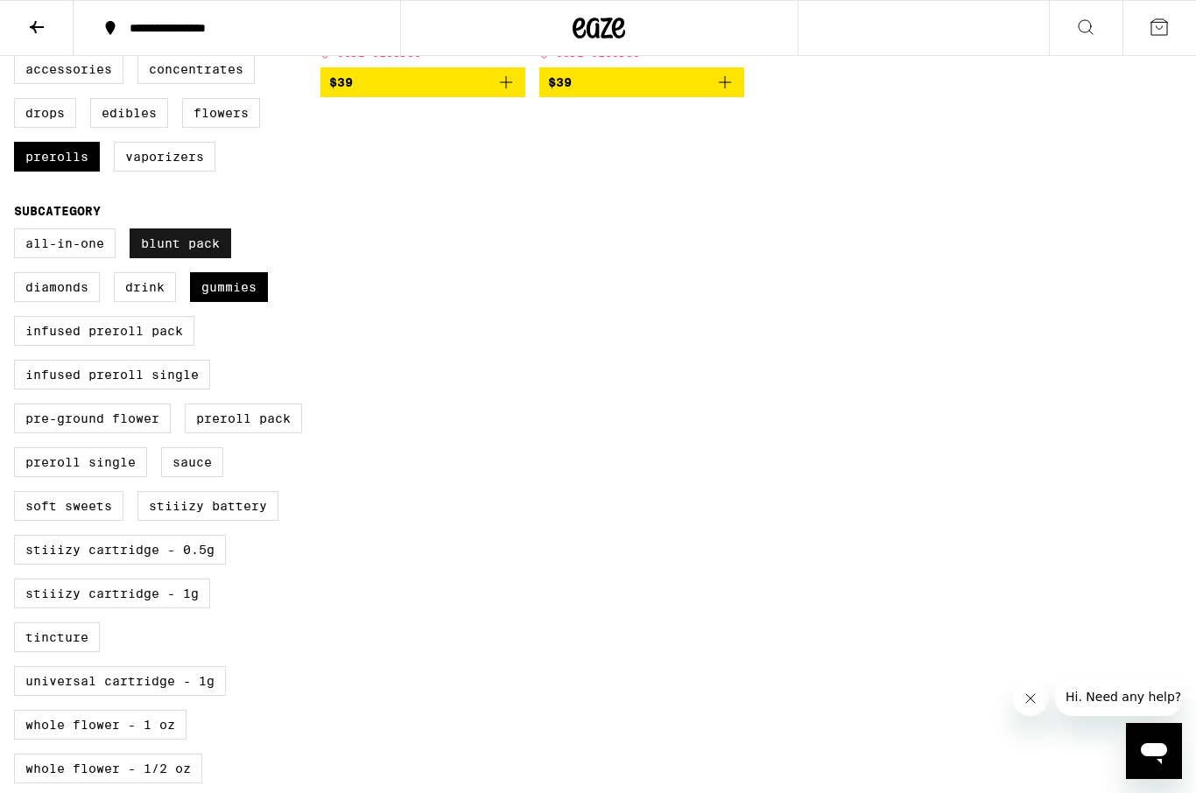
checkbox input "false"
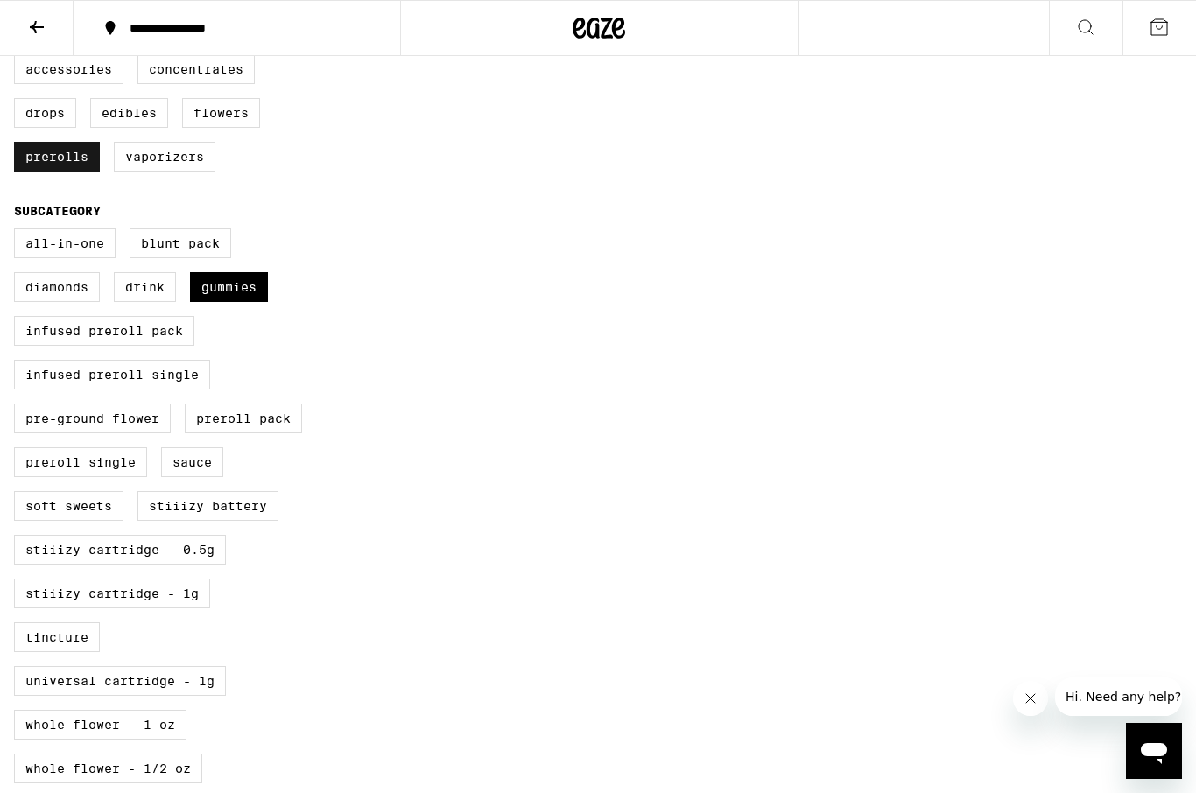
click at [60, 172] on label "Prerolls" at bounding box center [57, 157] width 86 height 30
click at [18, 58] on input "Prerolls" at bounding box center [18, 57] width 1 height 1
checkbox input "false"
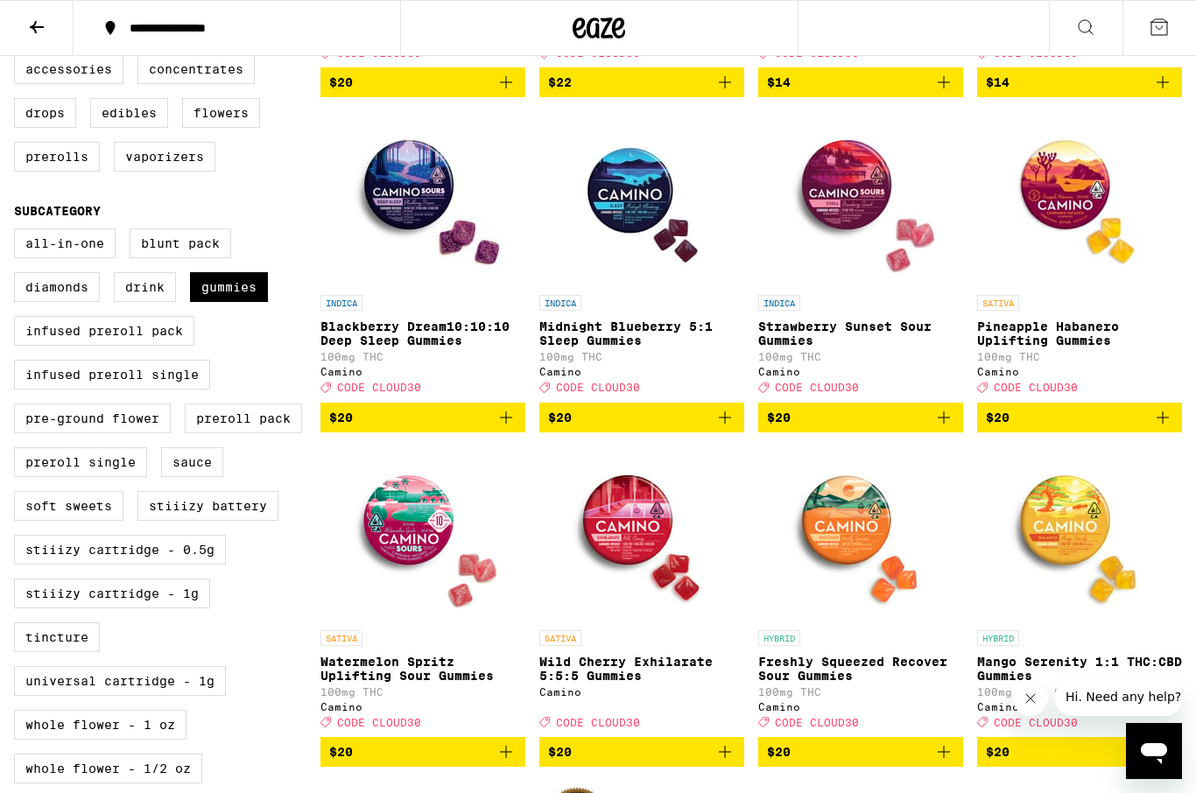
click at [574, 698] on div "Camino" at bounding box center [641, 691] width 205 height 11
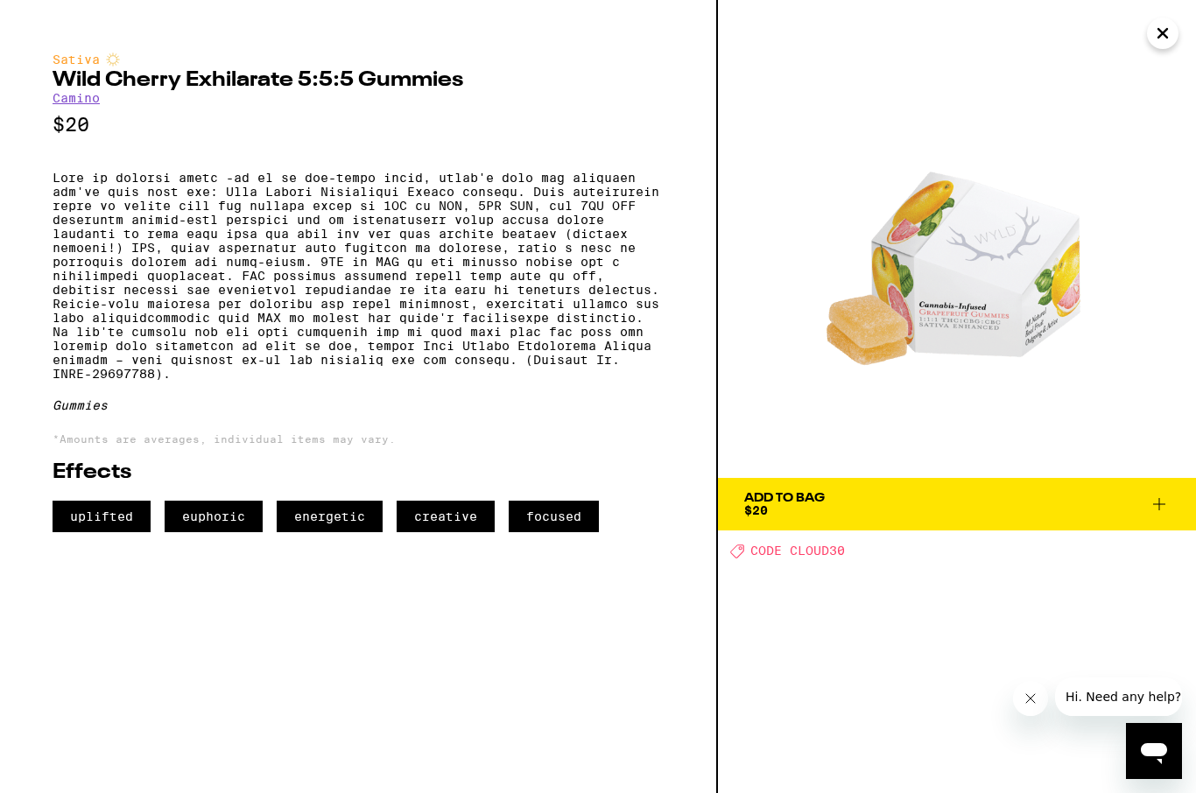
click at [83, 184] on p at bounding box center [358, 276] width 611 height 210
click at [307, 191] on p at bounding box center [358, 276] width 611 height 210
click at [291, 198] on p at bounding box center [358, 276] width 611 height 210
click at [415, 208] on p at bounding box center [358, 276] width 611 height 210
click at [46, 478] on div "Sativa Wild Cherry Exhilarate 5:5:5 Gummies Camino $20 Gummies *Amounts are ave…" at bounding box center [359, 396] width 718 height 793
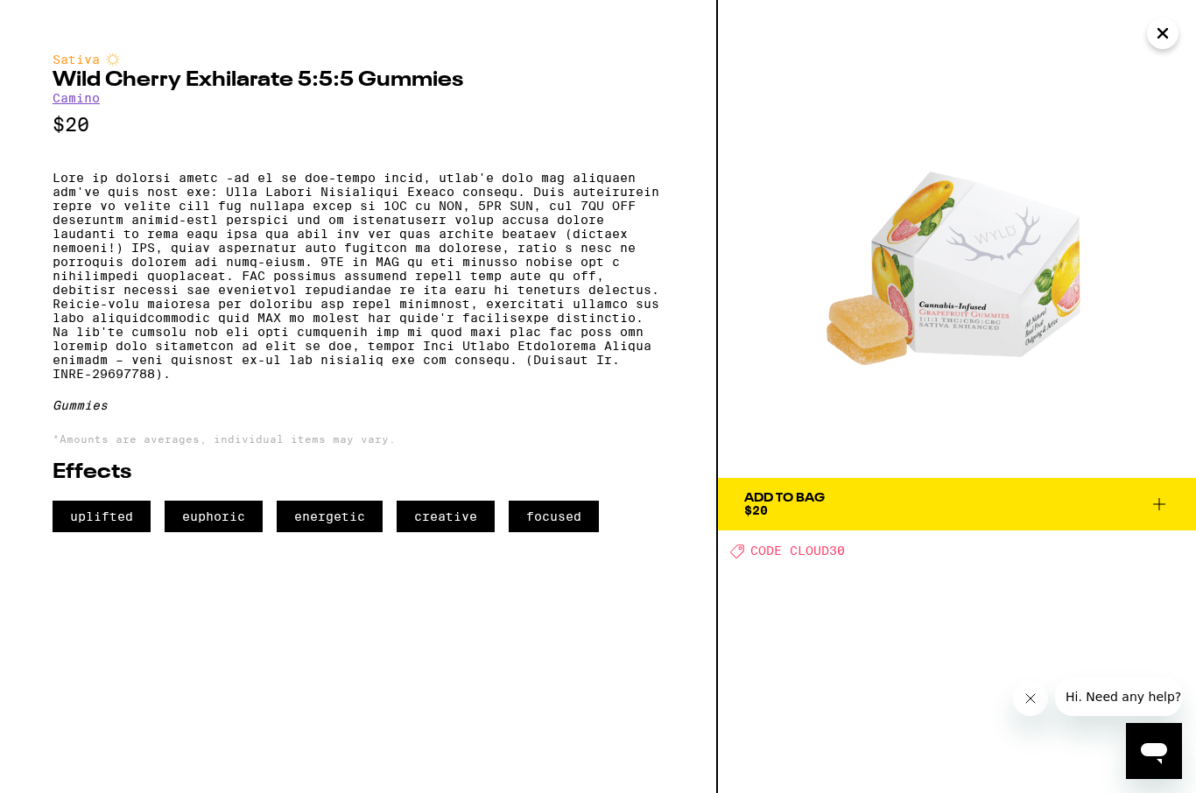
click at [158, 511] on div "Sativa Wild Cherry Exhilarate 5:5:5 Gummies Camino $20 Gummies *Amounts are ave…" at bounding box center [358, 293] width 611 height 480
click at [99, 445] on p "*Amounts are averages, individual items may vary." at bounding box center [358, 438] width 611 height 11
click at [108, 381] on p at bounding box center [358, 276] width 611 height 210
click at [397, 322] on p at bounding box center [358, 276] width 611 height 210
click at [380, 278] on p at bounding box center [358, 276] width 611 height 210
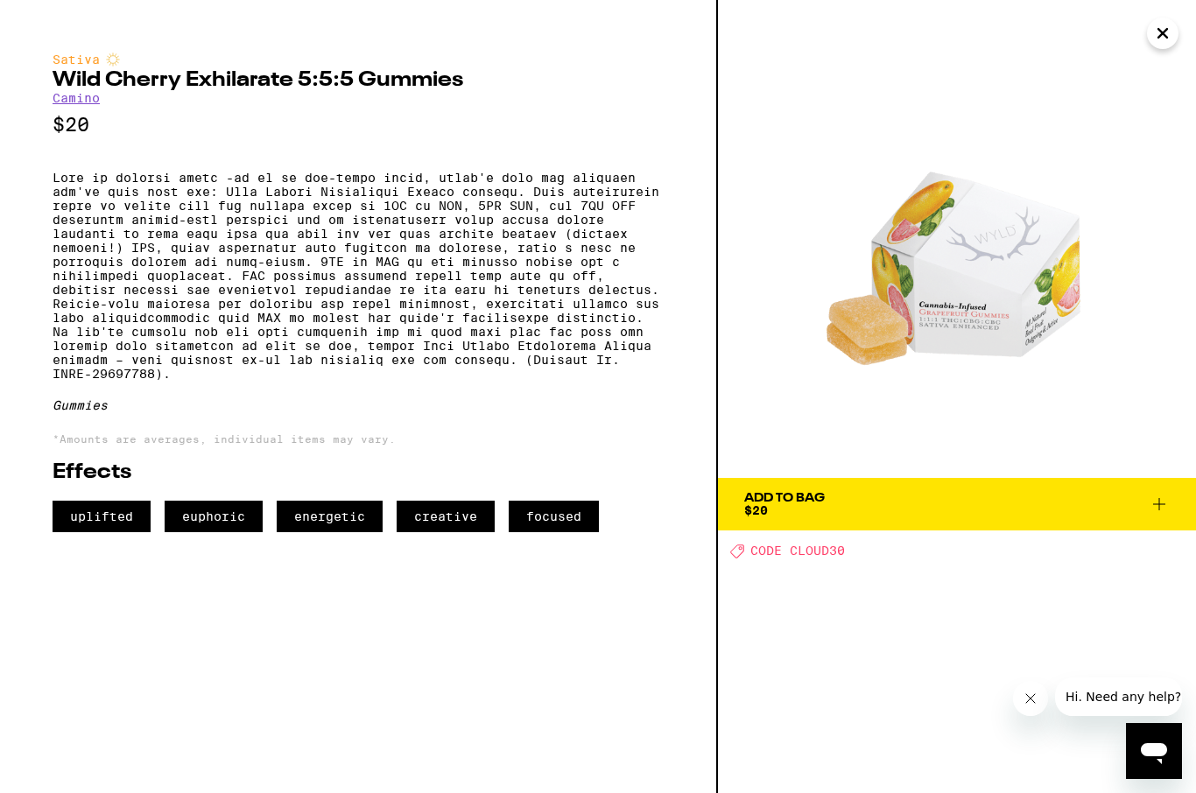
click at [342, 282] on p at bounding box center [358, 276] width 611 height 210
click at [493, 274] on p at bounding box center [358, 276] width 611 height 210
click at [165, 320] on p at bounding box center [358, 276] width 611 height 210
click at [116, 381] on p at bounding box center [358, 276] width 611 height 210
click at [484, 376] on p at bounding box center [358, 276] width 611 height 210
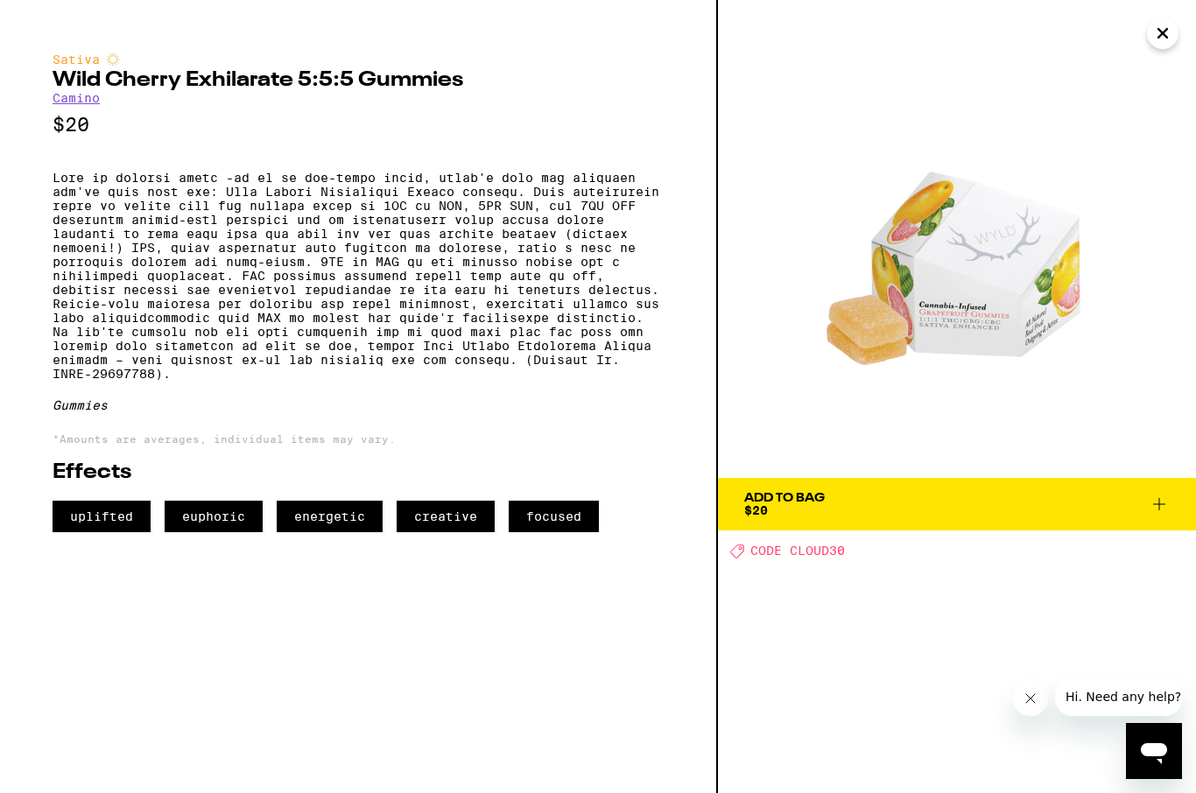
click at [385, 381] on p at bounding box center [358, 276] width 611 height 210
click at [451, 380] on p at bounding box center [358, 276] width 611 height 210
click at [321, 67] on div "Sativa" at bounding box center [358, 60] width 611 height 14
click at [198, 74] on h2 "Wild Cherry Exhilarate 5:5:5 Gummies" at bounding box center [358, 80] width 611 height 21
click at [118, 79] on h2 "Wild Cherry Exhilarate 5:5:5 Gummies" at bounding box center [358, 80] width 611 height 21
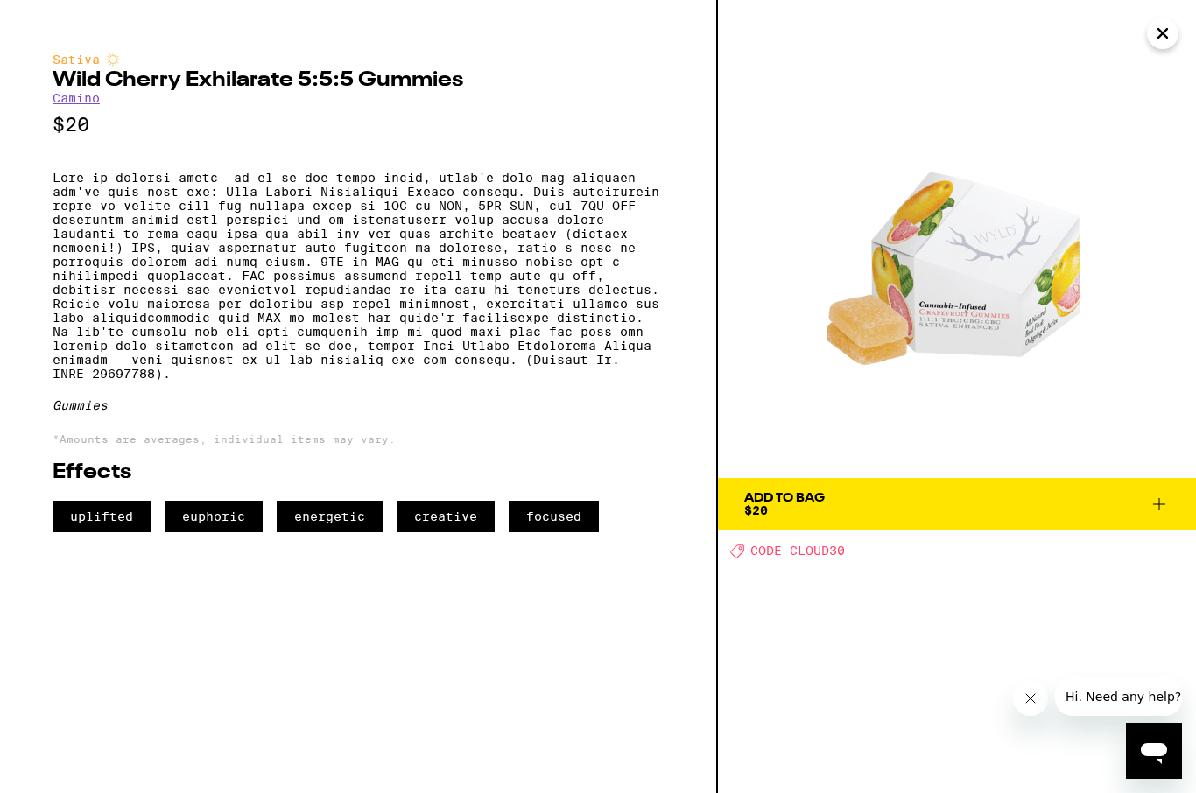
click at [254, 184] on p at bounding box center [358, 276] width 611 height 210
click at [259, 194] on p at bounding box center [358, 276] width 611 height 210
click at [502, 205] on p at bounding box center [358, 276] width 611 height 210
click at [142, 223] on p at bounding box center [358, 276] width 611 height 210
click at [500, 211] on p at bounding box center [358, 276] width 611 height 210
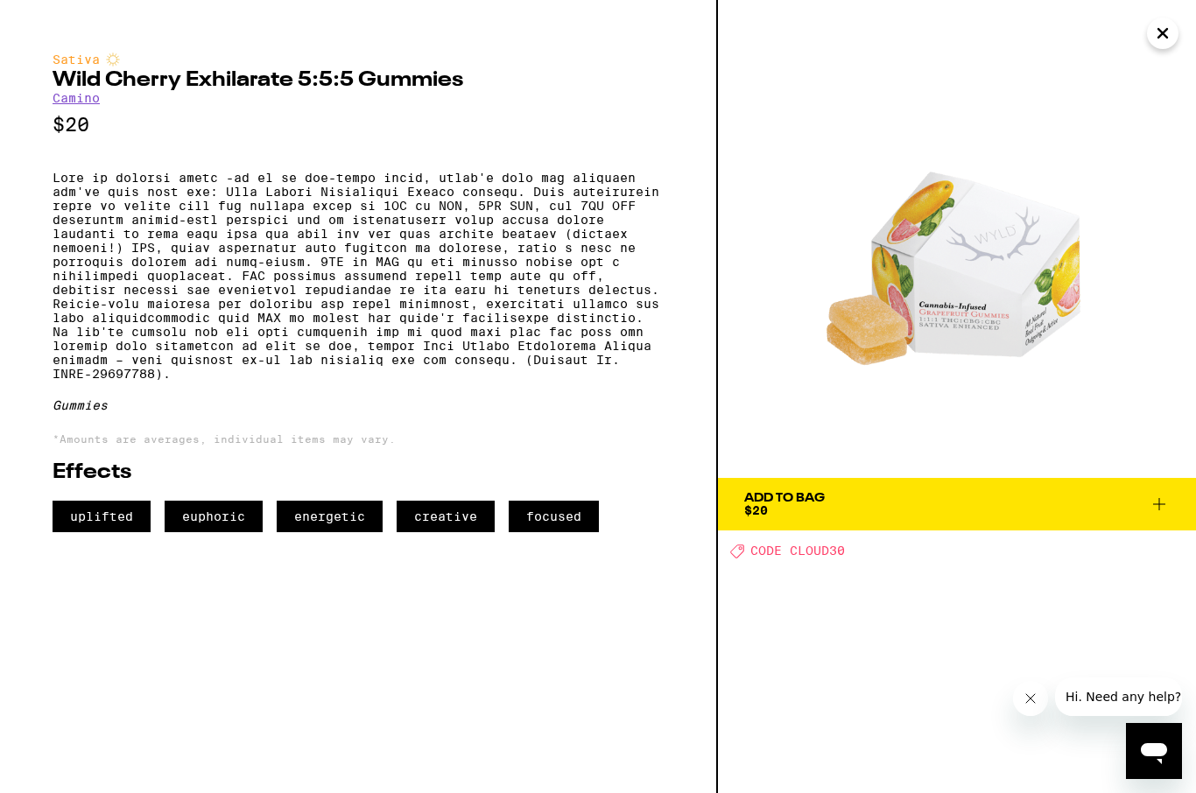
click at [151, 241] on p at bounding box center [358, 276] width 611 height 210
click at [151, 257] on p at bounding box center [358, 276] width 611 height 210
click at [433, 237] on p at bounding box center [358, 276] width 611 height 210
click at [299, 246] on p at bounding box center [358, 276] width 611 height 210
click at [127, 261] on p at bounding box center [358, 276] width 611 height 210
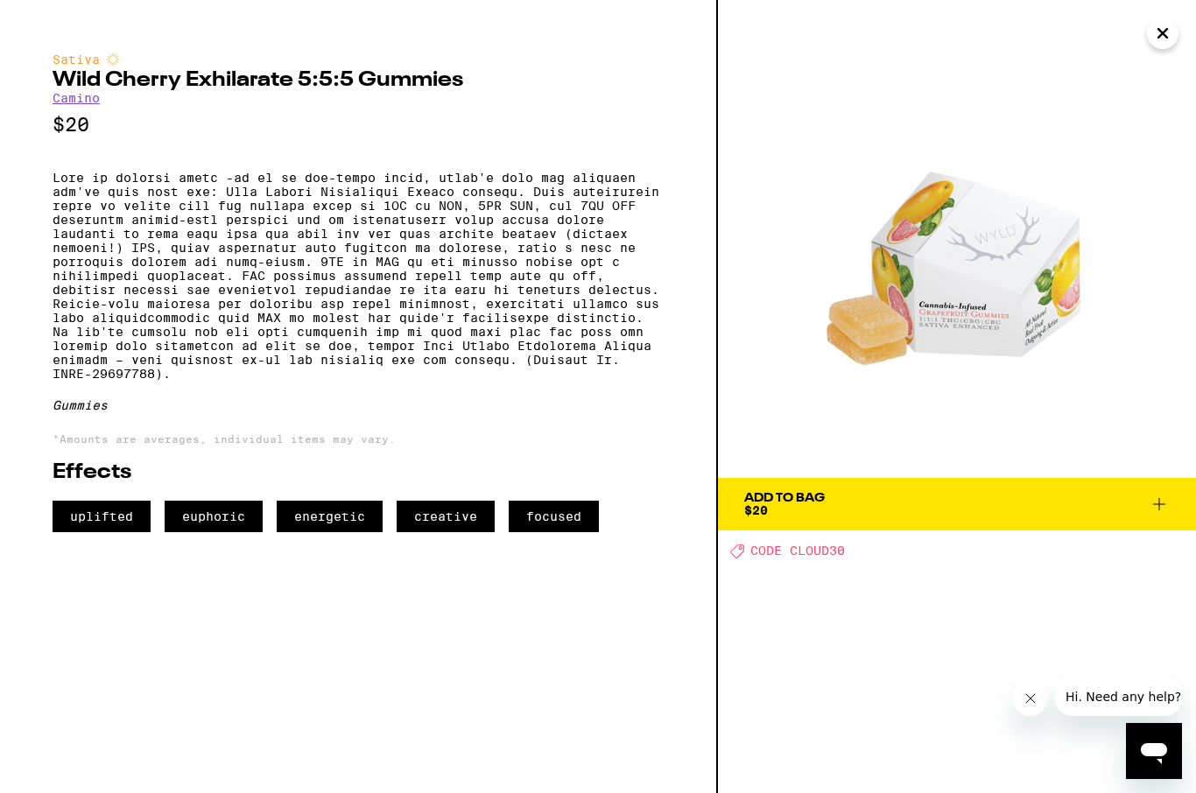
click at [254, 250] on p at bounding box center [358, 276] width 611 height 210
click at [253, 243] on p at bounding box center [358, 276] width 611 height 210
click at [362, 238] on p at bounding box center [358, 276] width 611 height 210
click at [329, 243] on p at bounding box center [358, 276] width 611 height 210
click at [117, 244] on p at bounding box center [358, 276] width 611 height 210
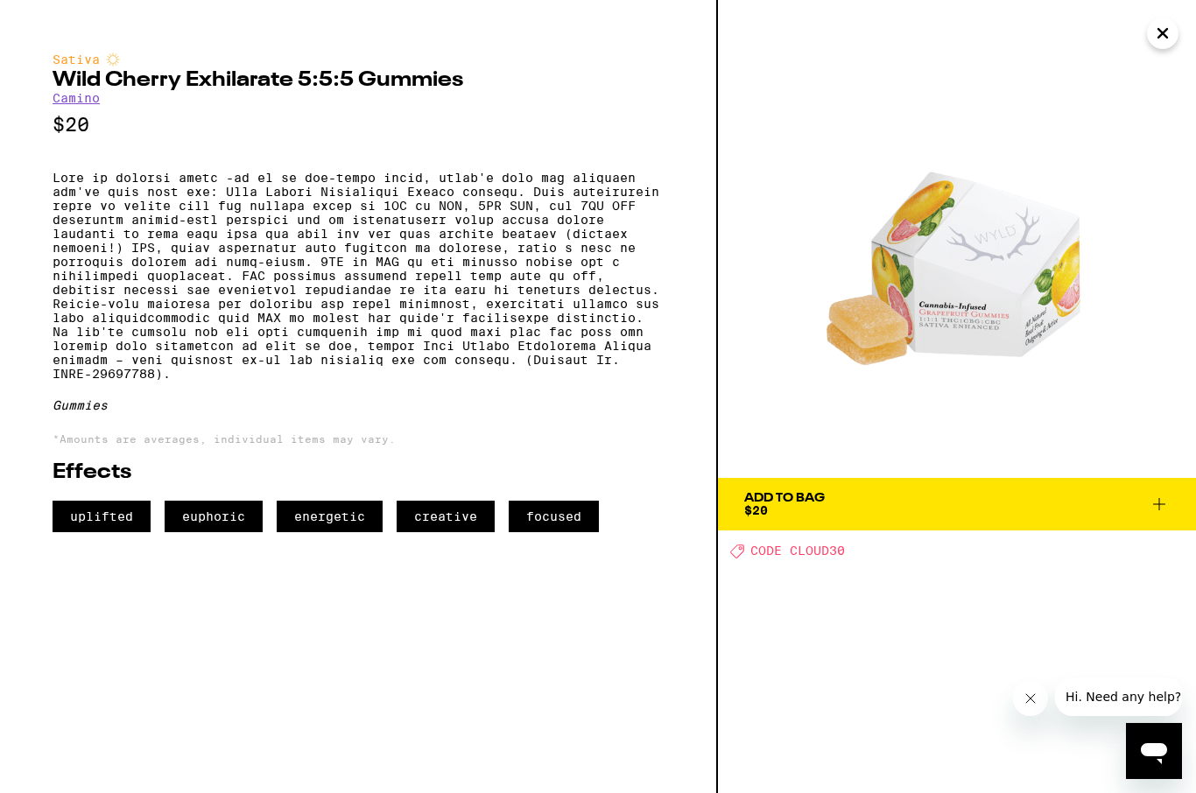
click at [163, 243] on p at bounding box center [358, 276] width 611 height 210
click at [123, 249] on p at bounding box center [358, 276] width 611 height 210
click at [201, 250] on p at bounding box center [358, 276] width 611 height 210
click at [479, 247] on p at bounding box center [358, 276] width 611 height 210
click at [556, 252] on p at bounding box center [358, 276] width 611 height 210
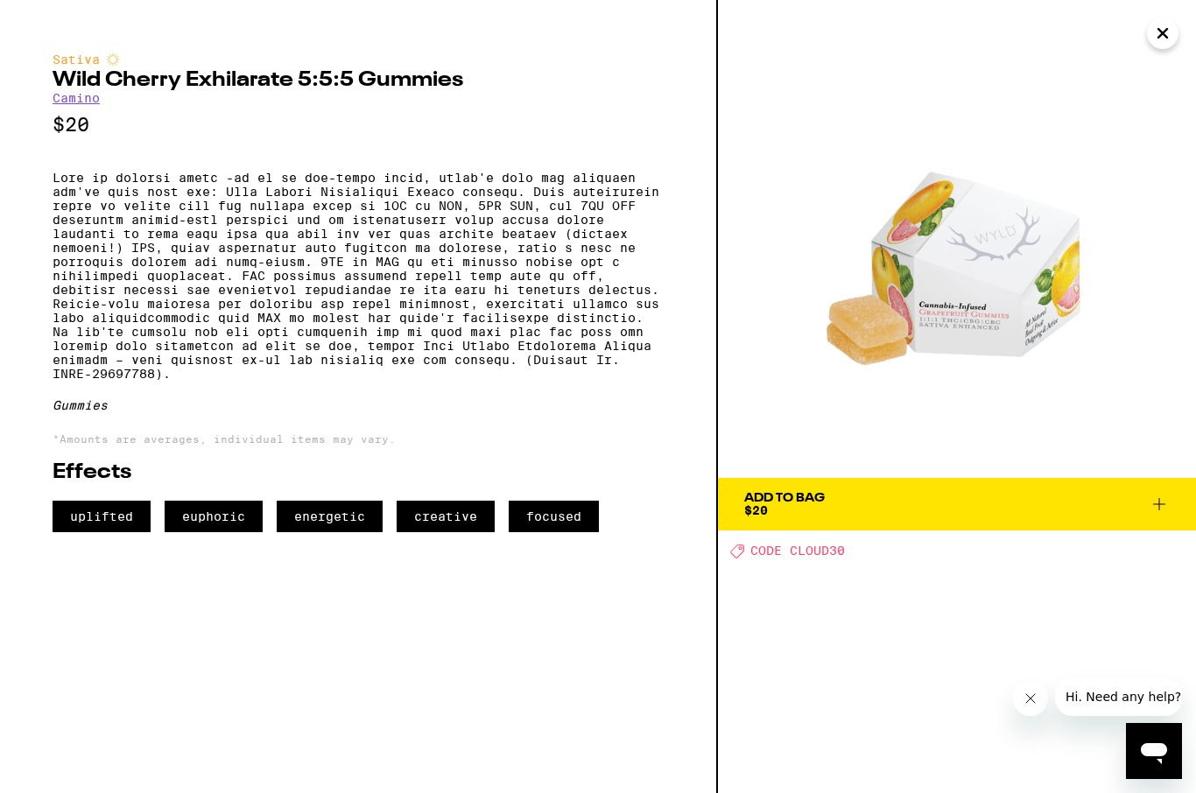
click at [585, 253] on p at bounding box center [358, 276] width 611 height 210
click at [81, 280] on p at bounding box center [358, 276] width 611 height 210
click at [281, 266] on p at bounding box center [358, 276] width 611 height 210
click at [348, 262] on p at bounding box center [358, 276] width 611 height 210
click at [404, 261] on p at bounding box center [358, 276] width 611 height 210
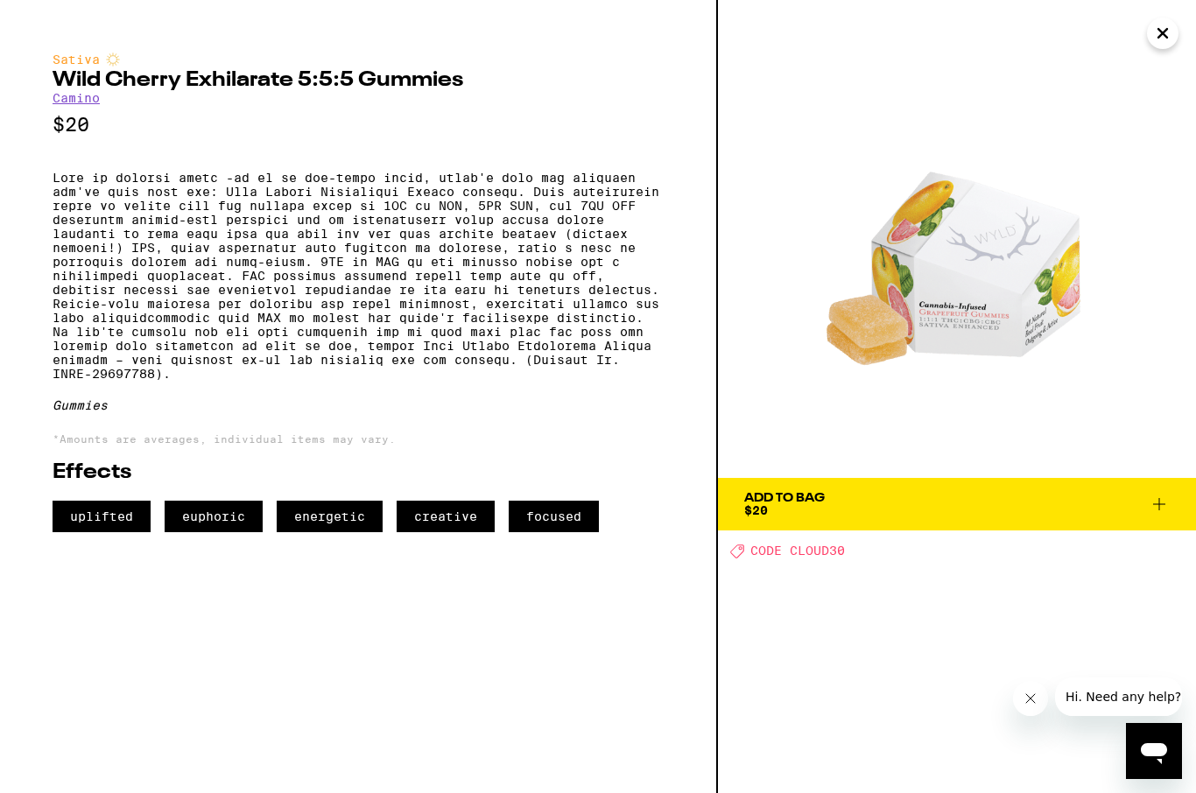
click at [129, 272] on p at bounding box center [358, 276] width 611 height 210
click at [174, 271] on p at bounding box center [358, 276] width 611 height 210
click at [165, 277] on p at bounding box center [358, 276] width 611 height 210
click at [235, 290] on p at bounding box center [358, 276] width 611 height 210
click at [297, 285] on p at bounding box center [358, 276] width 611 height 210
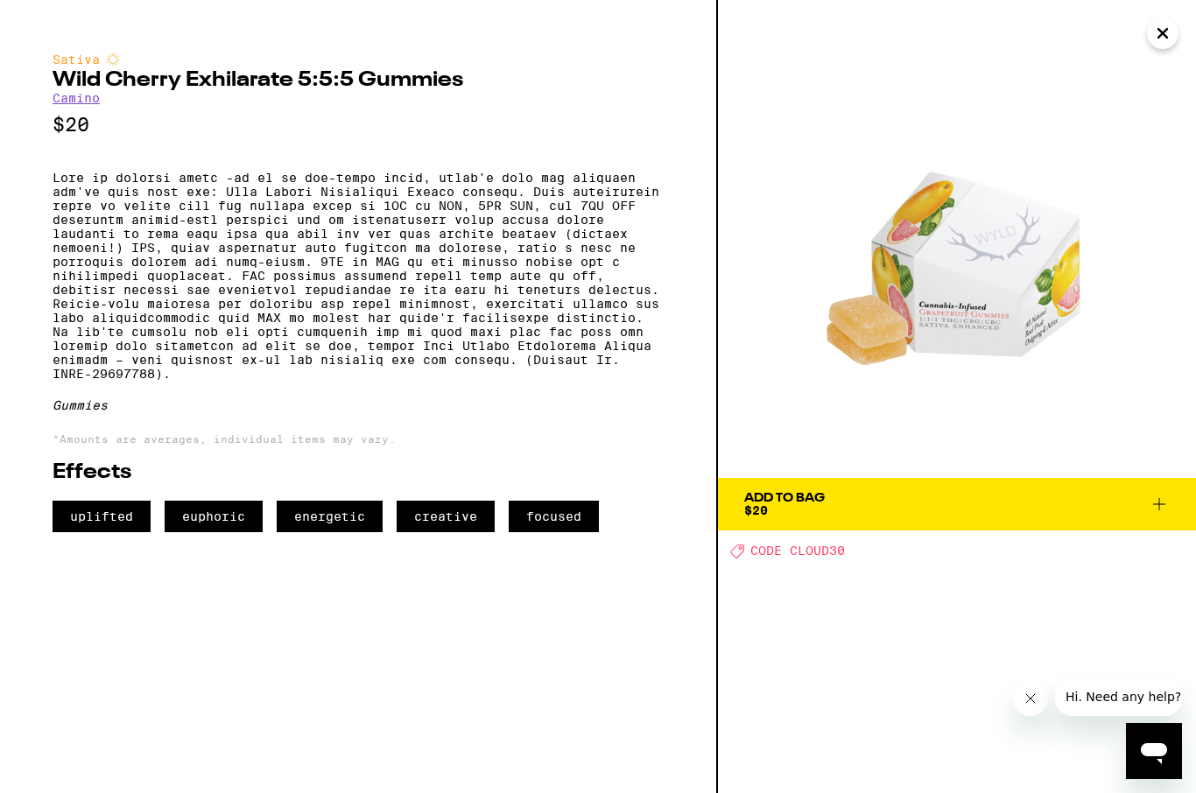
click at [1174, 22] on button "Close" at bounding box center [1163, 34] width 32 height 32
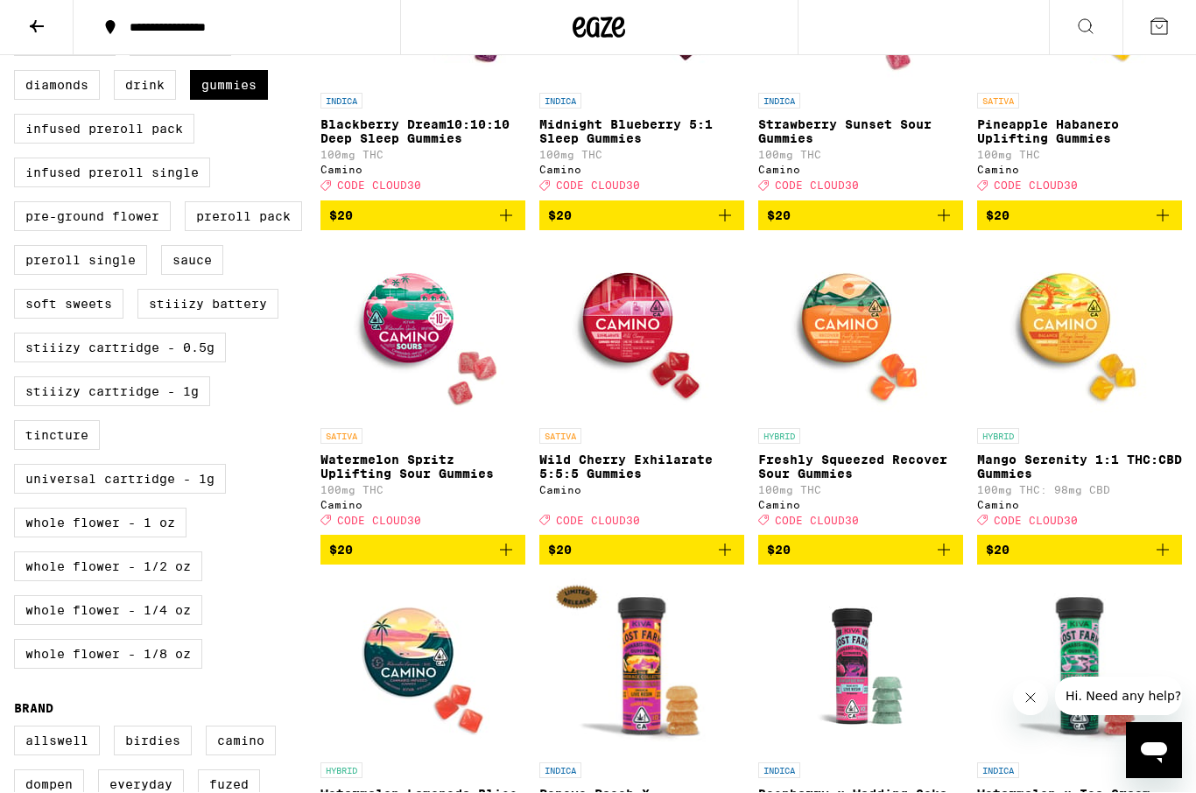
scroll to position [679, 0]
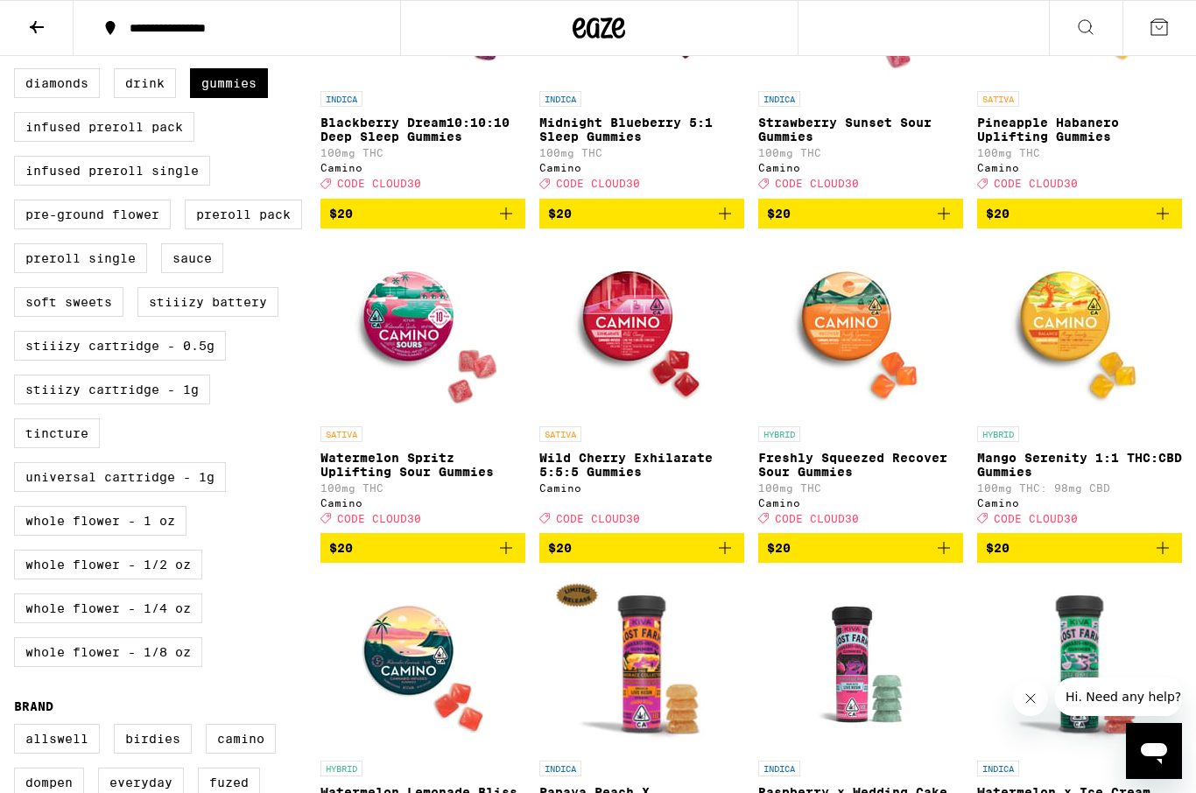
scroll to position [476, 0]
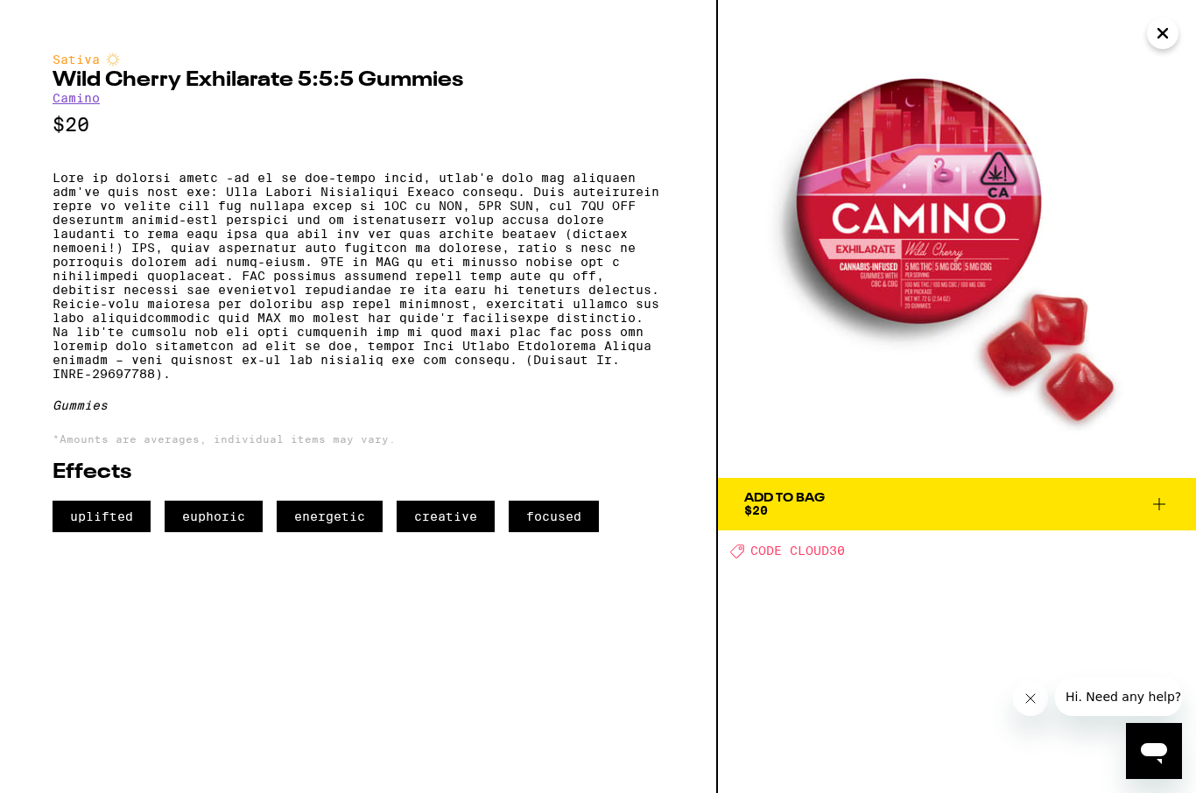
click at [1158, 44] on icon "Close" at bounding box center [1162, 33] width 21 height 26
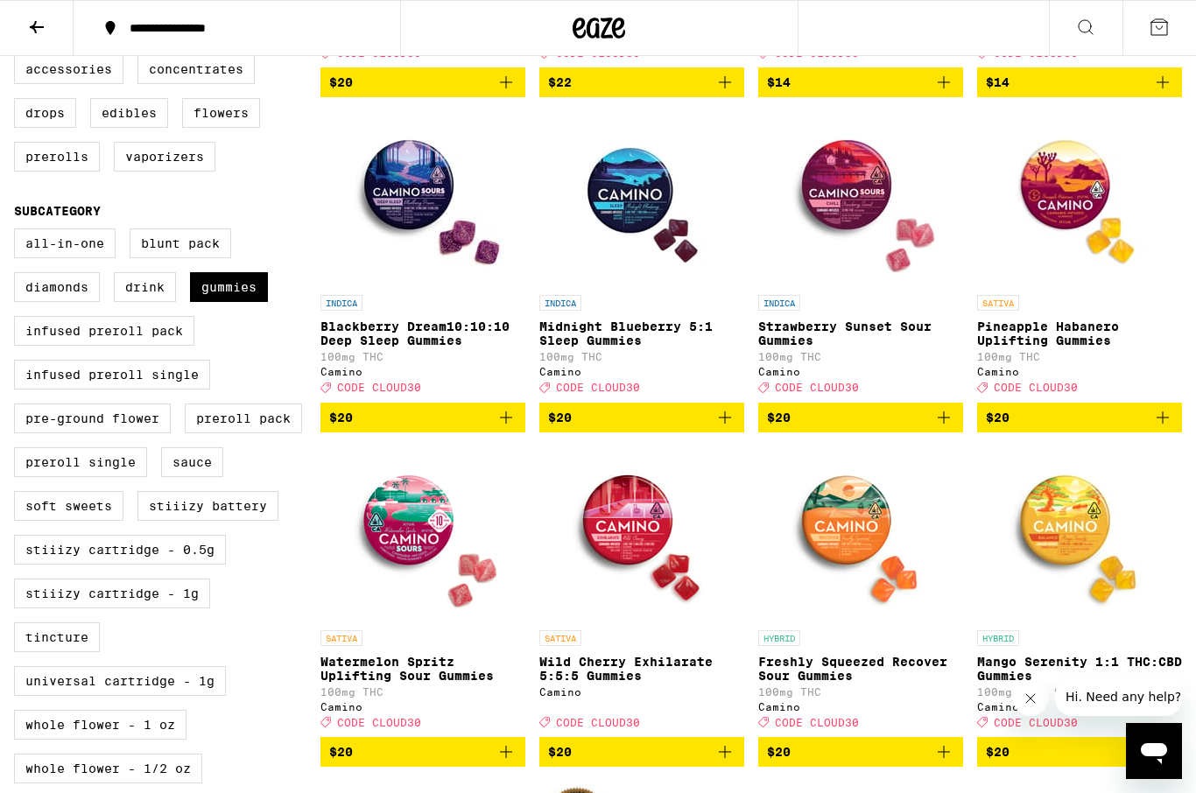
click at [558, 646] on p "SATIVA" at bounding box center [560, 638] width 42 height 16
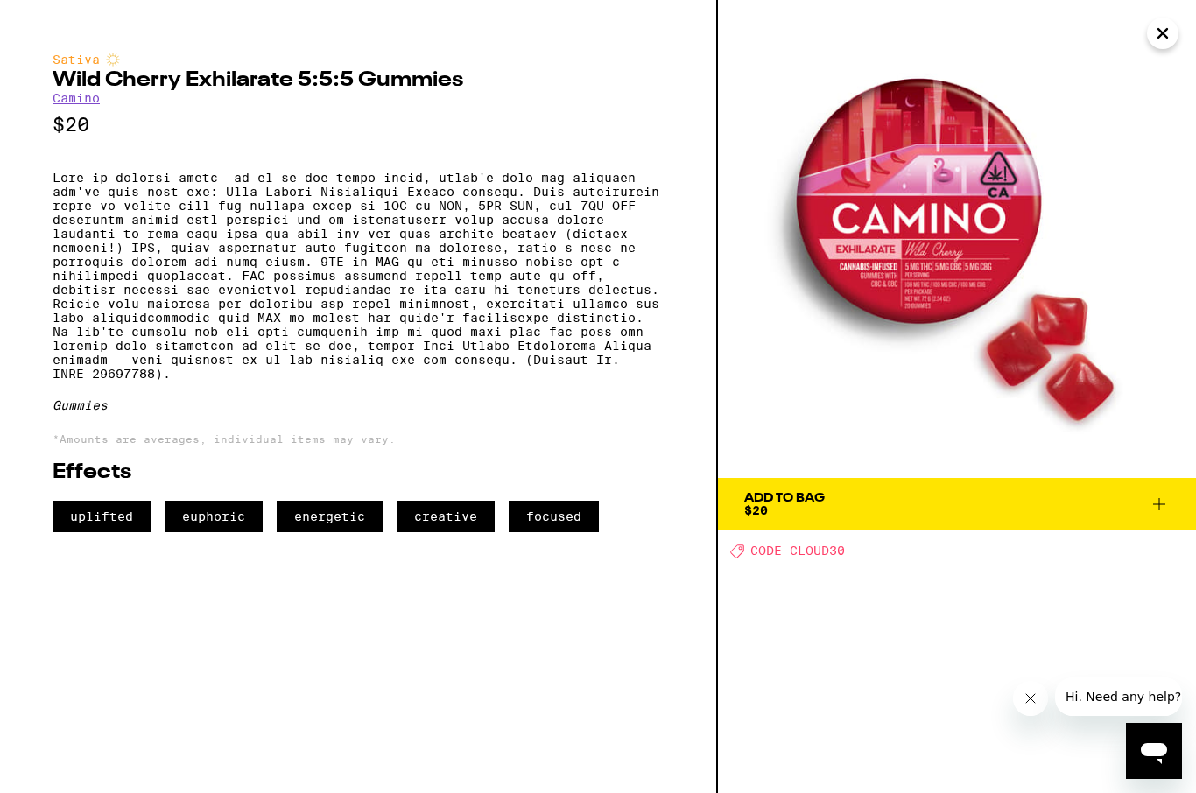
click at [908, 237] on img at bounding box center [957, 239] width 478 height 478
click at [939, 249] on img at bounding box center [957, 239] width 478 height 478
click at [965, 259] on img at bounding box center [957, 239] width 478 height 478
click at [907, 276] on img at bounding box center [957, 239] width 478 height 478
click at [895, 283] on img at bounding box center [957, 239] width 478 height 478
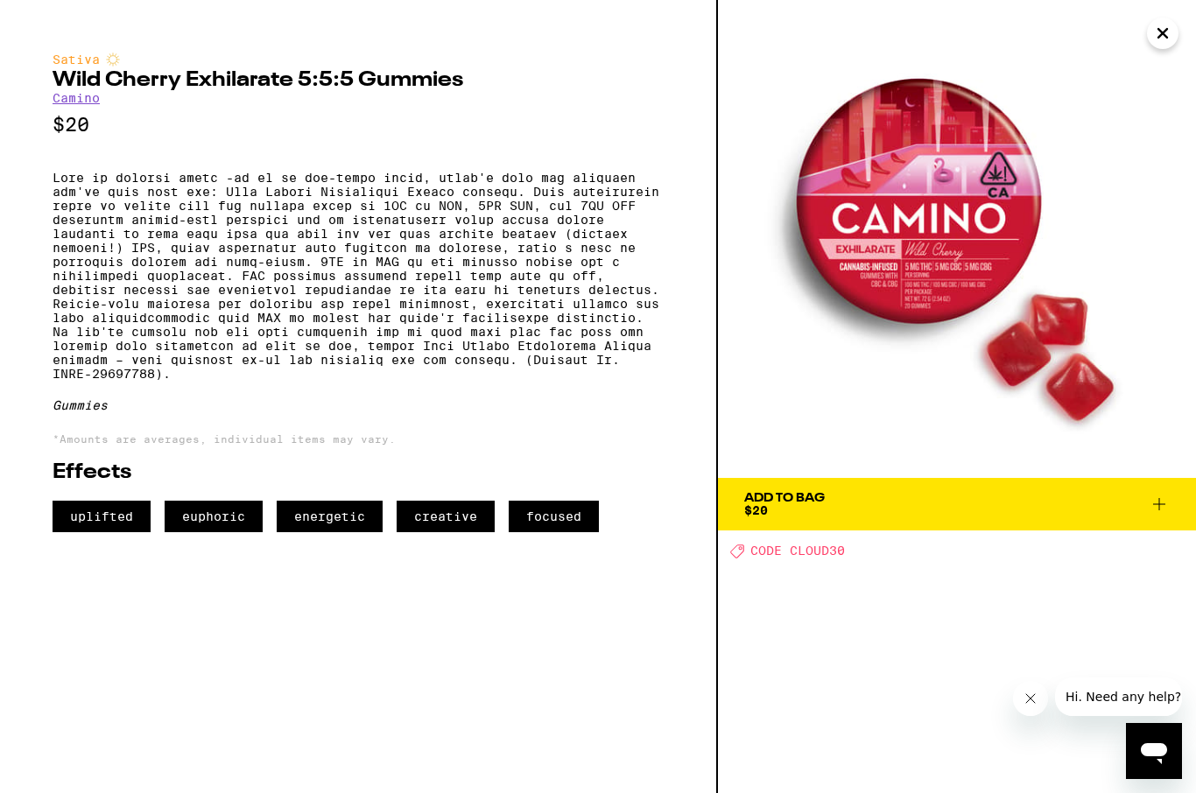
click at [912, 298] on img at bounding box center [957, 239] width 478 height 478
click at [902, 290] on img at bounding box center [957, 239] width 478 height 478
click at [848, 285] on img at bounding box center [957, 239] width 478 height 478
click at [876, 266] on img at bounding box center [957, 239] width 478 height 478
click at [1172, 40] on icon "Close" at bounding box center [1162, 33] width 21 height 26
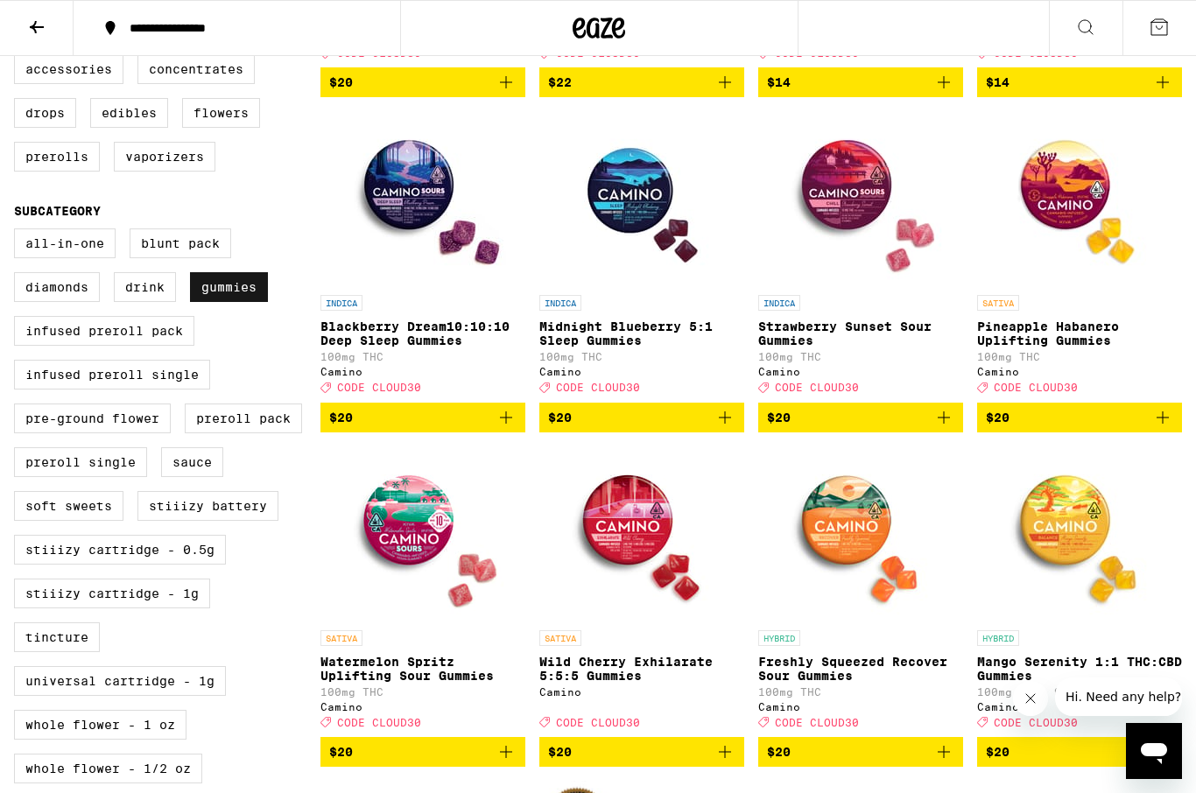
click at [208, 302] on label "Gummies" at bounding box center [229, 287] width 78 height 30
click at [18, 232] on input "Gummies" at bounding box center [18, 231] width 1 height 1
checkbox input "false"
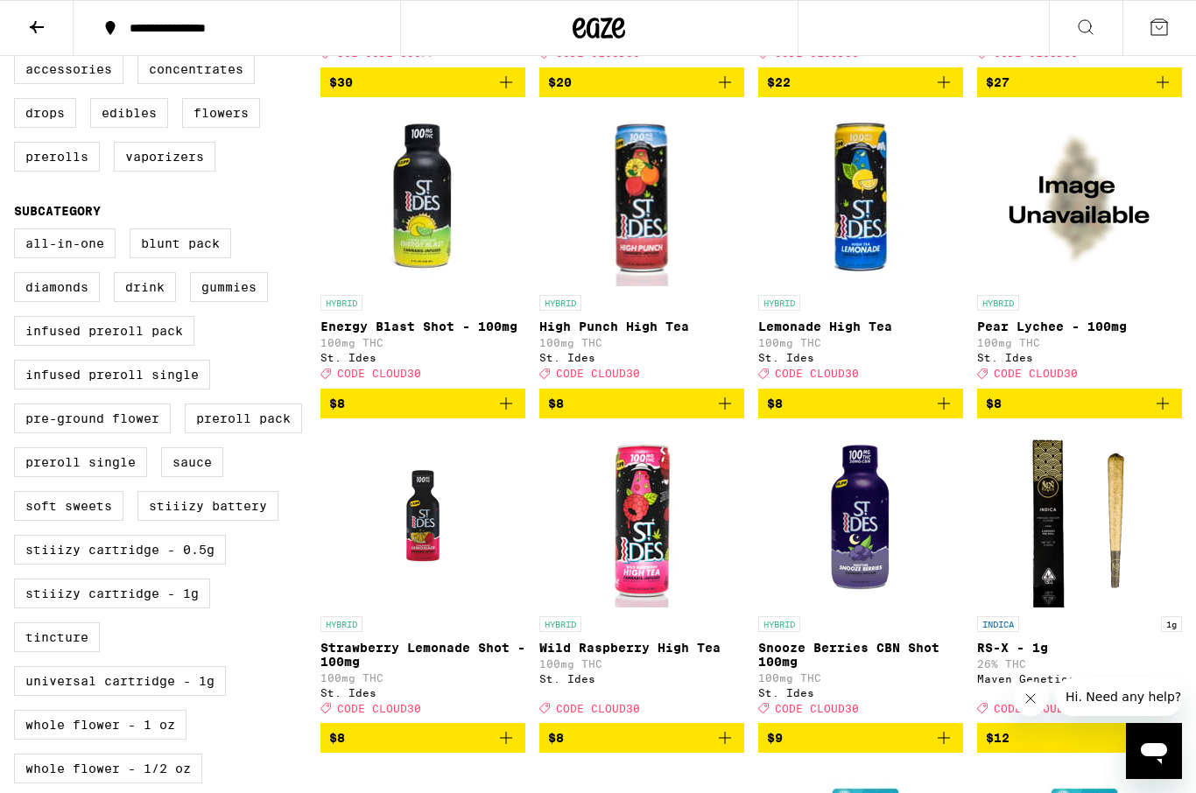
click at [40, 172] on label "Prerolls" at bounding box center [57, 157] width 86 height 30
click at [18, 58] on input "Prerolls" at bounding box center [18, 57] width 1 height 1
checkbox input "true"
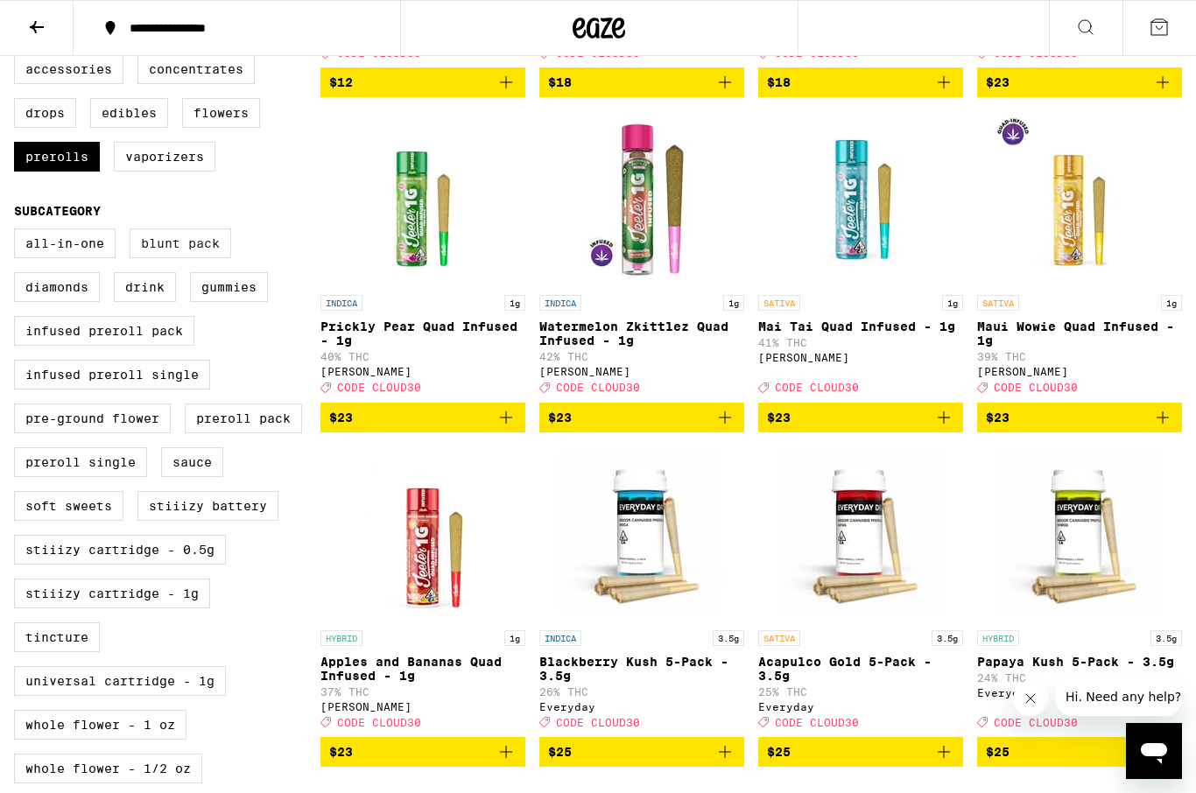
click at [186, 258] on label "Blunt Pack" at bounding box center [181, 244] width 102 height 30
click at [18, 232] on input "Blunt Pack" at bounding box center [18, 231] width 1 height 1
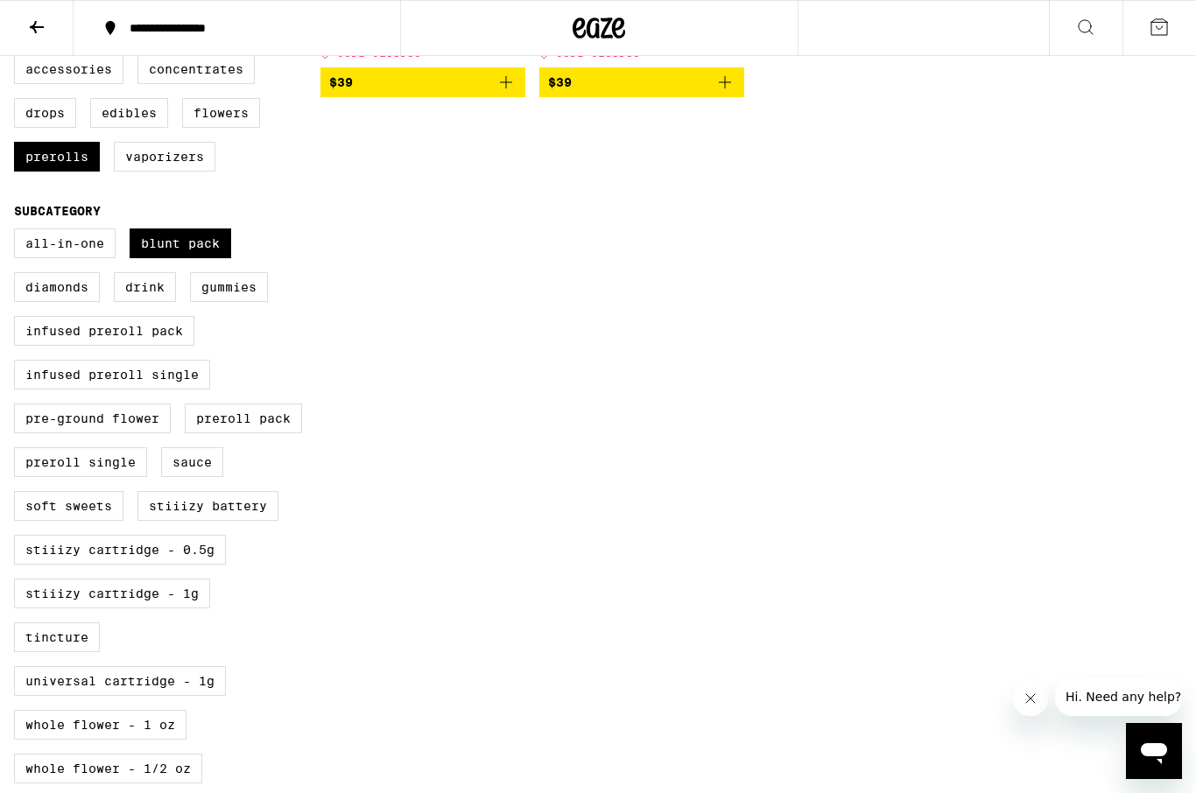
click at [602, 88] on span "$39" at bounding box center [641, 82] width 187 height 21
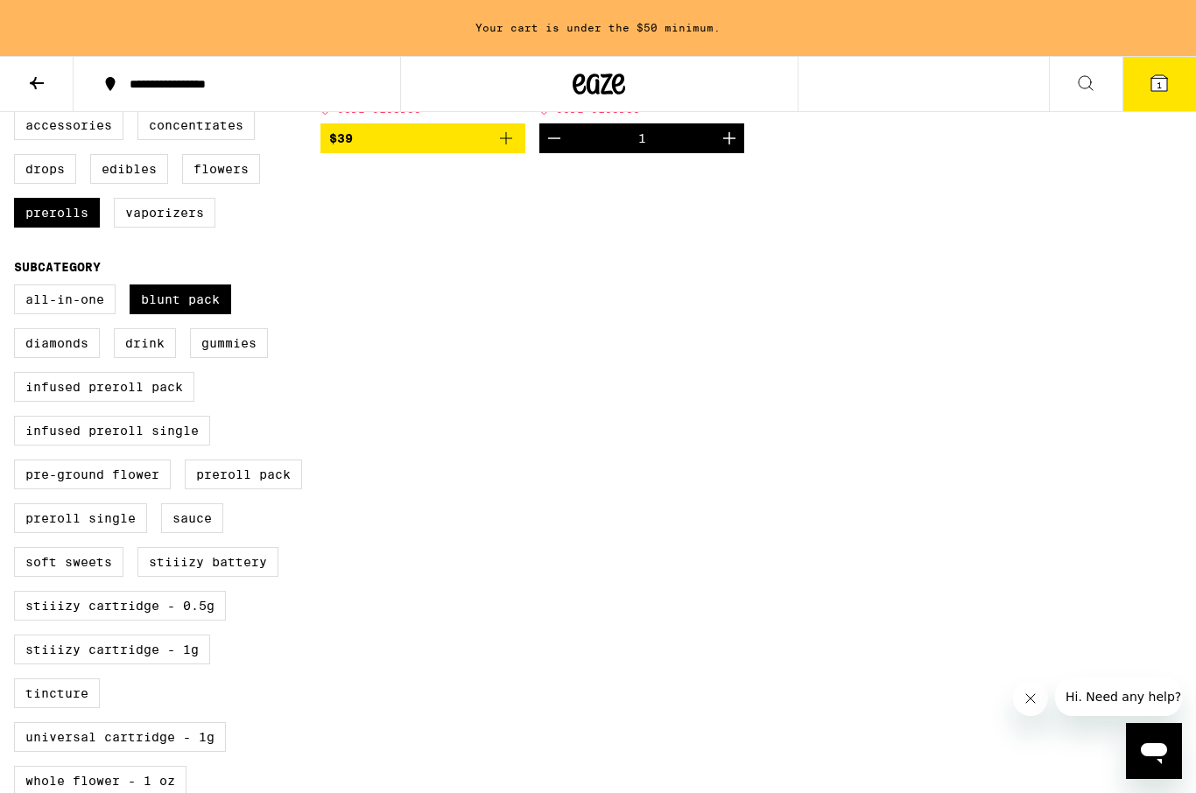
click at [585, 143] on div "1" at bounding box center [641, 138] width 205 height 30
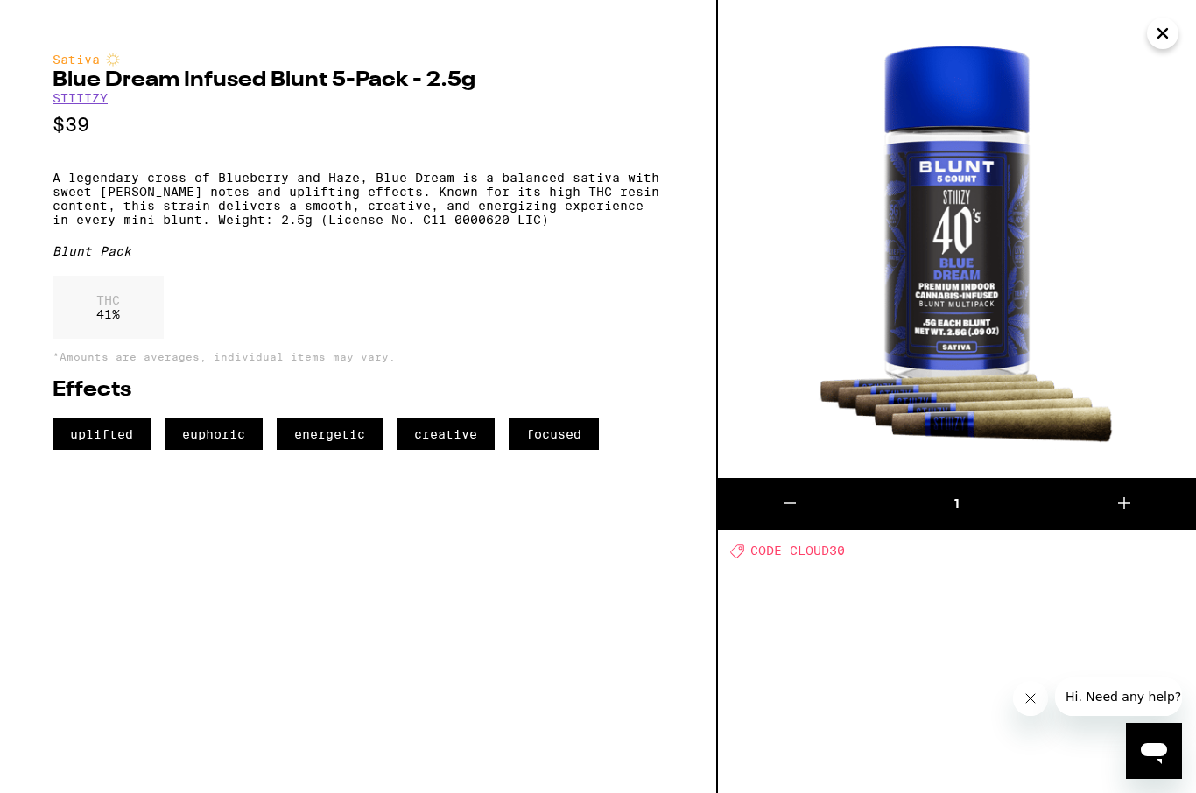
click at [1151, 48] on img at bounding box center [957, 239] width 478 height 478
click at [1148, 48] on img at bounding box center [957, 239] width 478 height 478
click at [767, 506] on button at bounding box center [790, 504] width 144 height 53
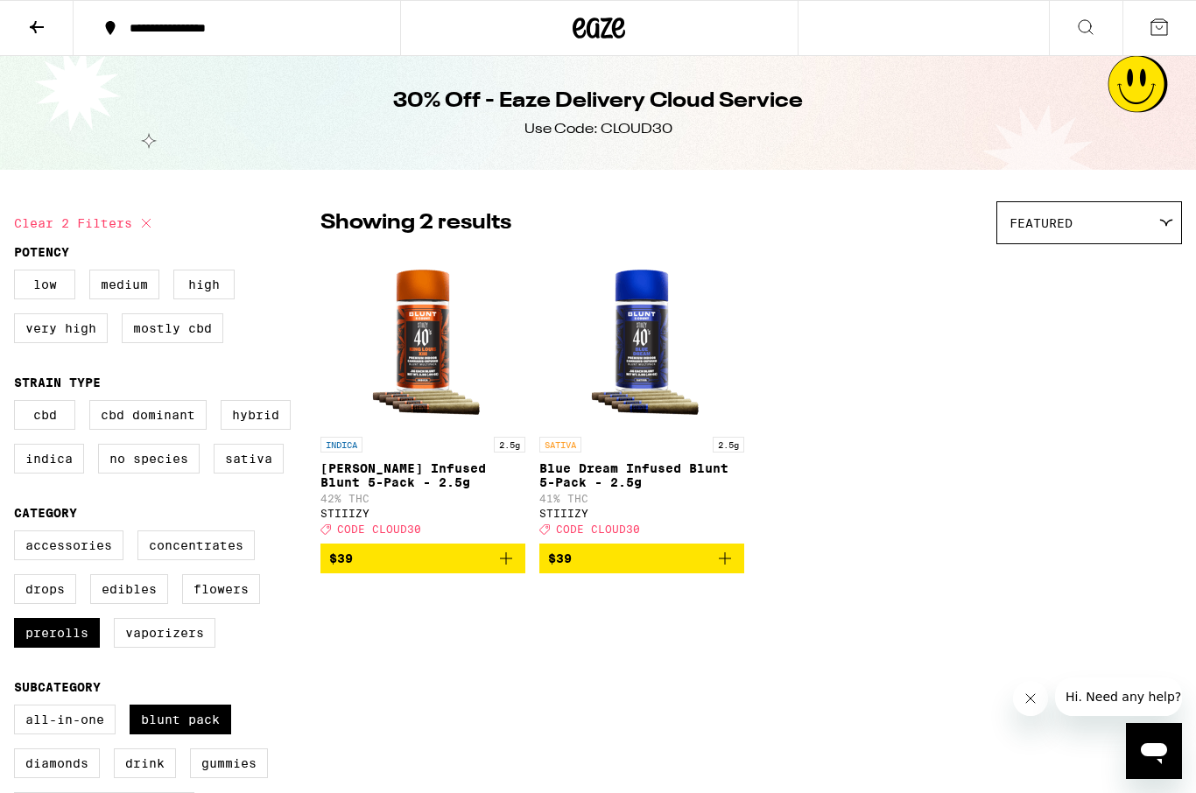
click at [370, 446] on div "INDICA 2.5g" at bounding box center [422, 445] width 205 height 16
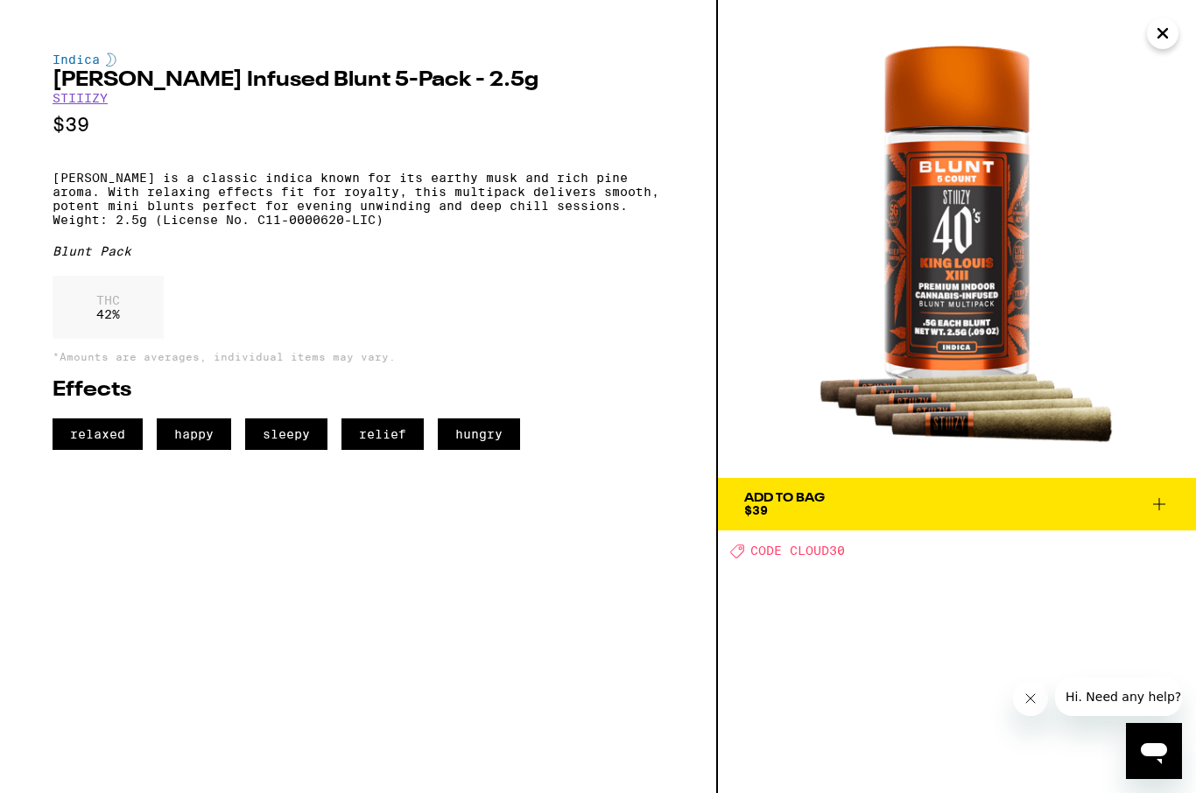
click at [192, 136] on p "$39" at bounding box center [358, 125] width 611 height 22
click at [88, 194] on p "[PERSON_NAME] is a classic indica known for its earthy musk and rich pine aroma…" at bounding box center [358, 199] width 611 height 56
click at [490, 183] on p "[PERSON_NAME] is a classic indica known for its earthy musk and rich pine aroma…" at bounding box center [358, 199] width 611 height 56
click at [587, 179] on div "Indica [PERSON_NAME] Infused Blunt 5-Pack - 2.5g STIIIZY $39 [PERSON_NAME] is a…" at bounding box center [358, 252] width 611 height 398
click at [135, 205] on p "[PERSON_NAME] is a classic indica known for its earthy musk and rich pine aroma…" at bounding box center [358, 199] width 611 height 56
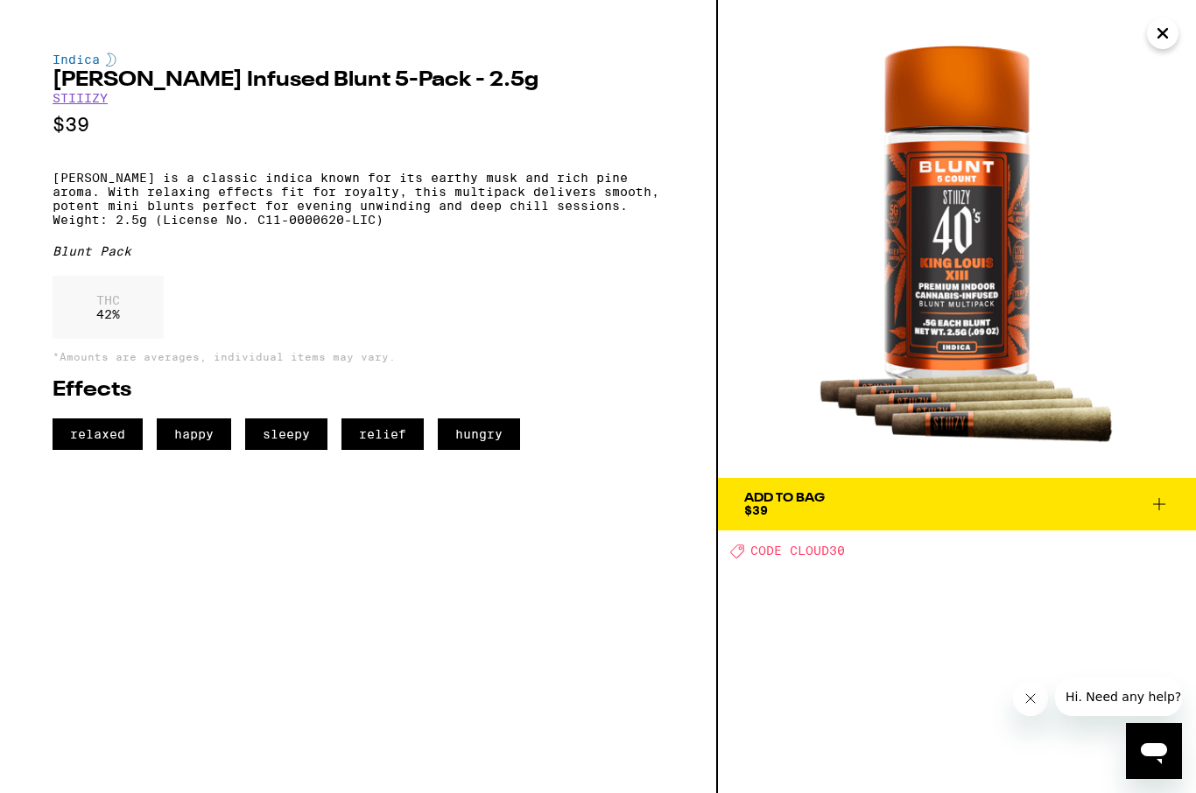
click at [1163, 51] on img at bounding box center [957, 239] width 478 height 478
click at [1158, 32] on icon "Close" at bounding box center [1162, 33] width 21 height 26
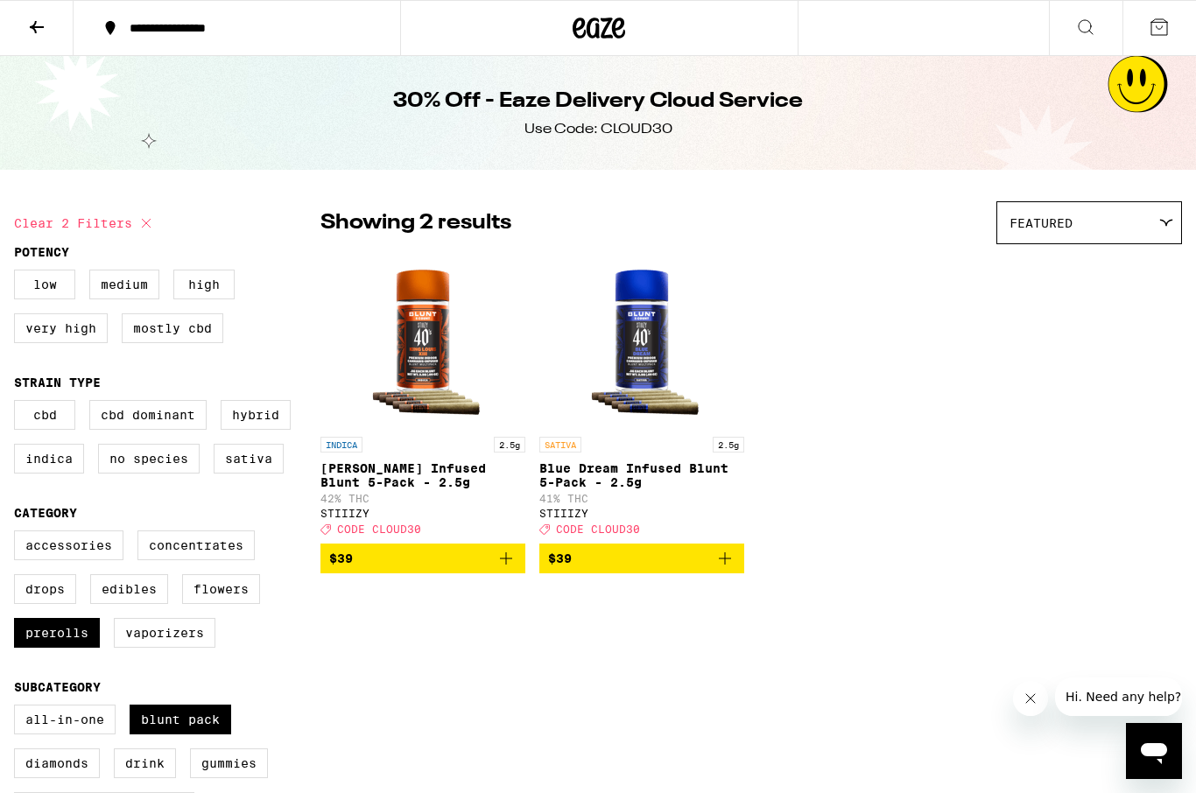
click at [150, 735] on label "Blunt Pack" at bounding box center [181, 720] width 102 height 30
click at [18, 708] on input "Blunt Pack" at bounding box center [18, 707] width 1 height 1
checkbox input "false"
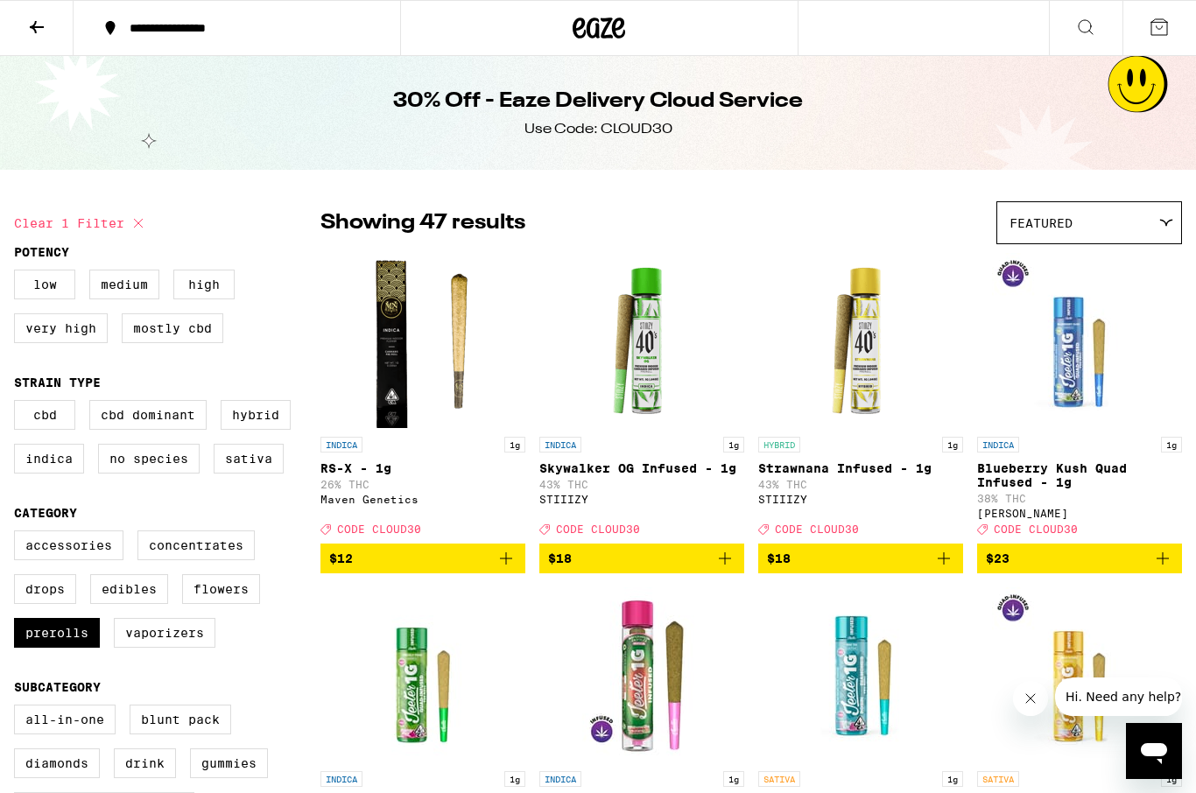
click at [34, 66] on div "30% Off - Eaze Delivery Cloud Service Use Code: CLOUD30" at bounding box center [598, 113] width 1196 height 114
click at [25, 41] on button at bounding box center [37, 28] width 74 height 55
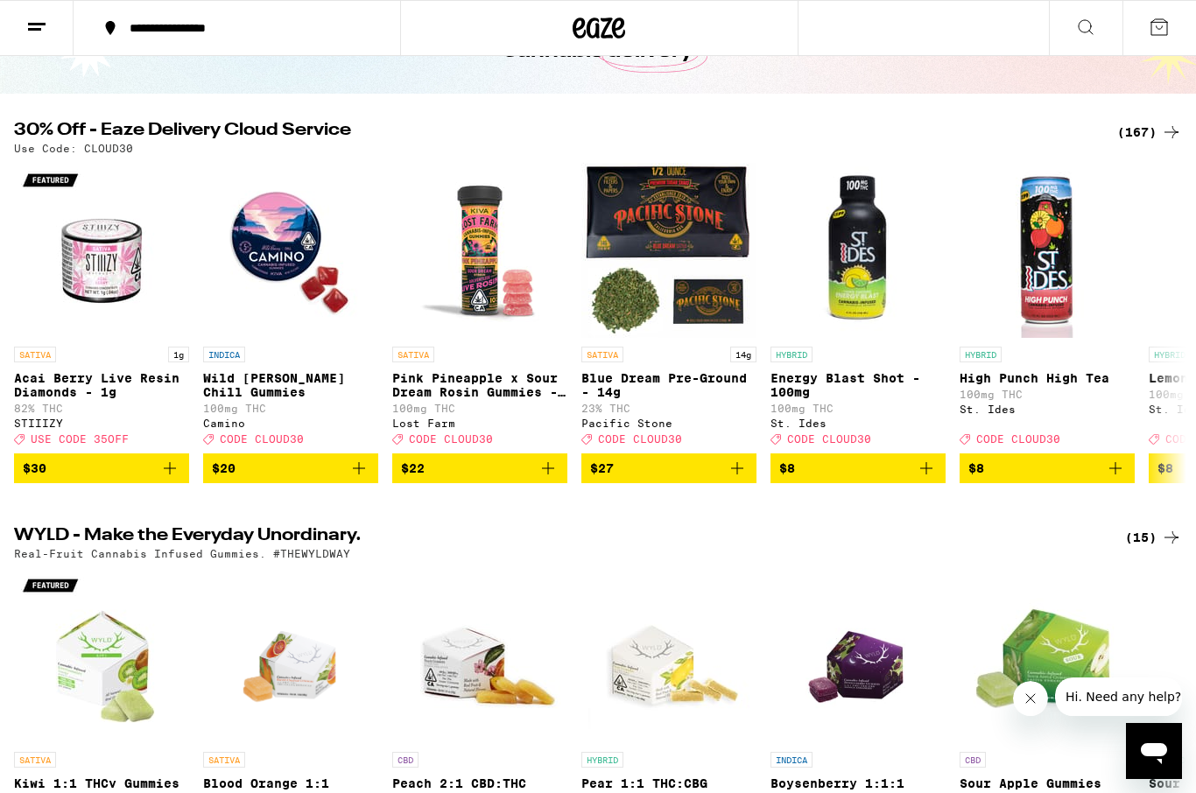
scroll to position [104, 0]
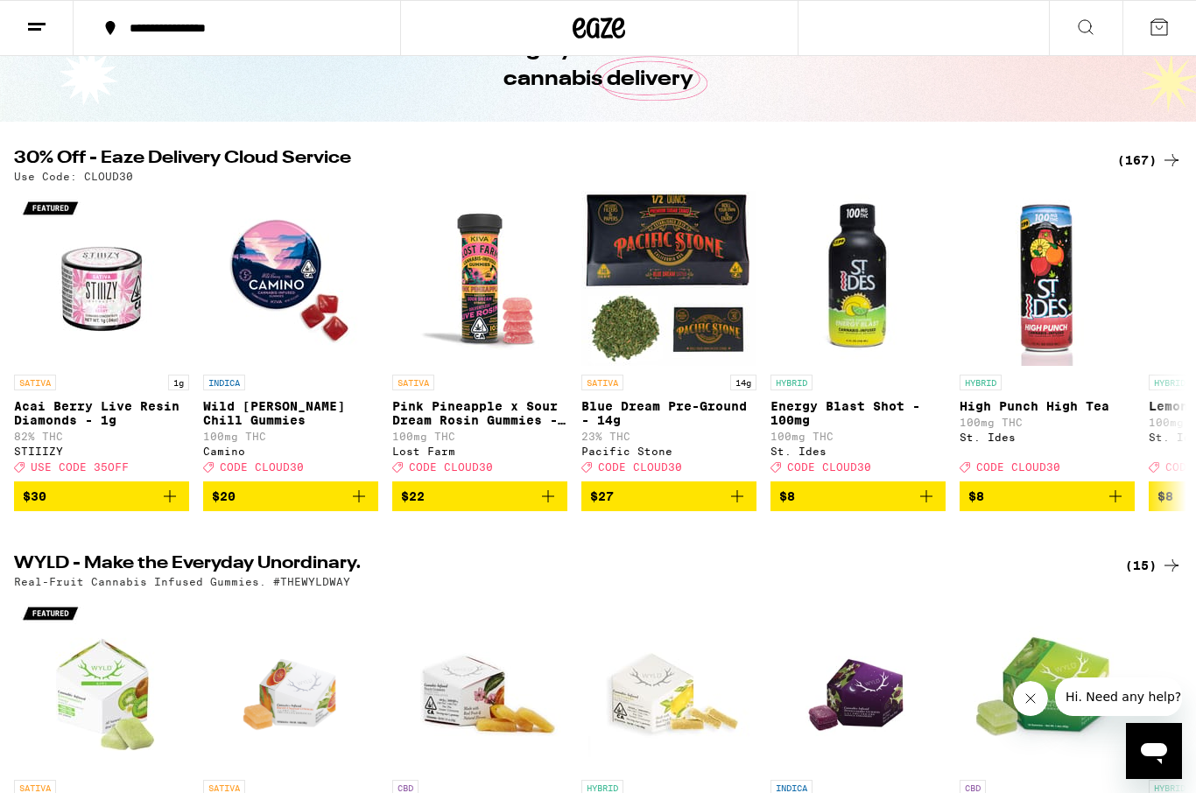
click at [45, 32] on icon at bounding box center [36, 27] width 21 height 21
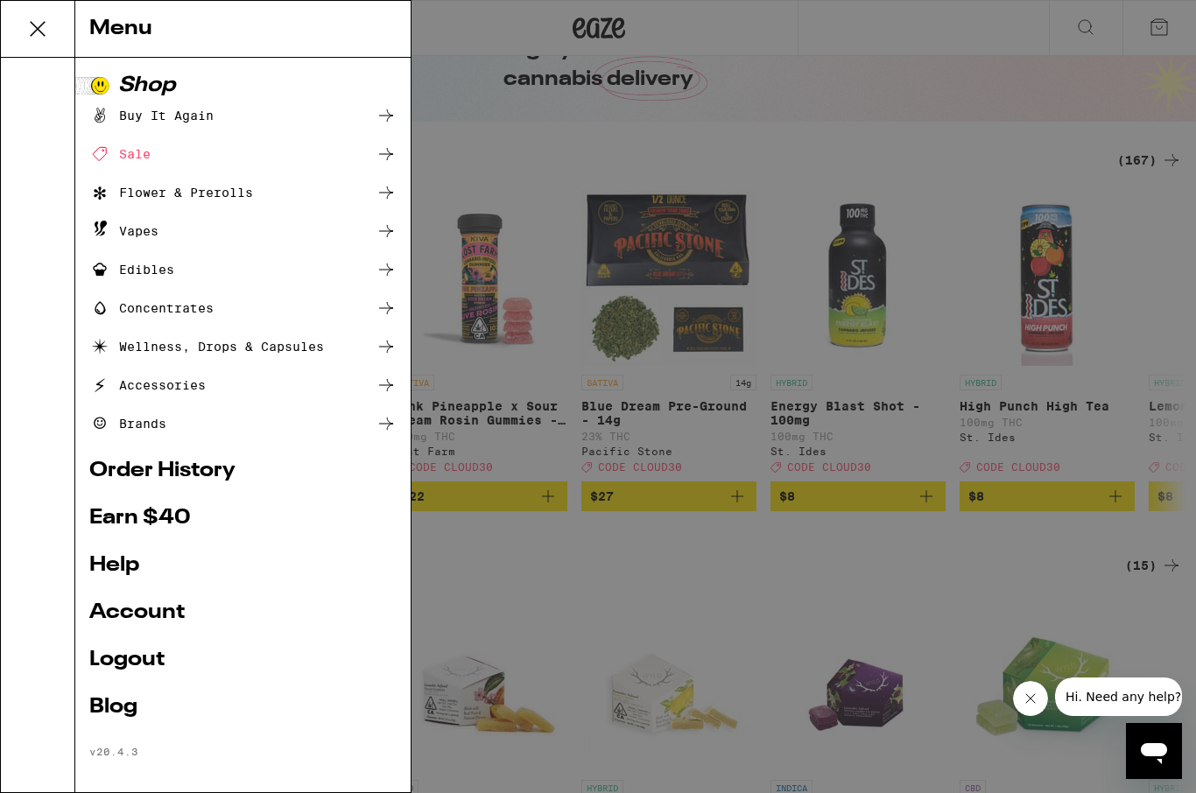
click at [95, 444] on ul "Shop Buy It Again Sale Flower & Prerolls Vapes Edibles Concentrates Wellness, D…" at bounding box center [242, 416] width 307 height 683
click at [67, 454] on div at bounding box center [38, 425] width 74 height 735
click at [99, 472] on link "Order History" at bounding box center [242, 471] width 307 height 21
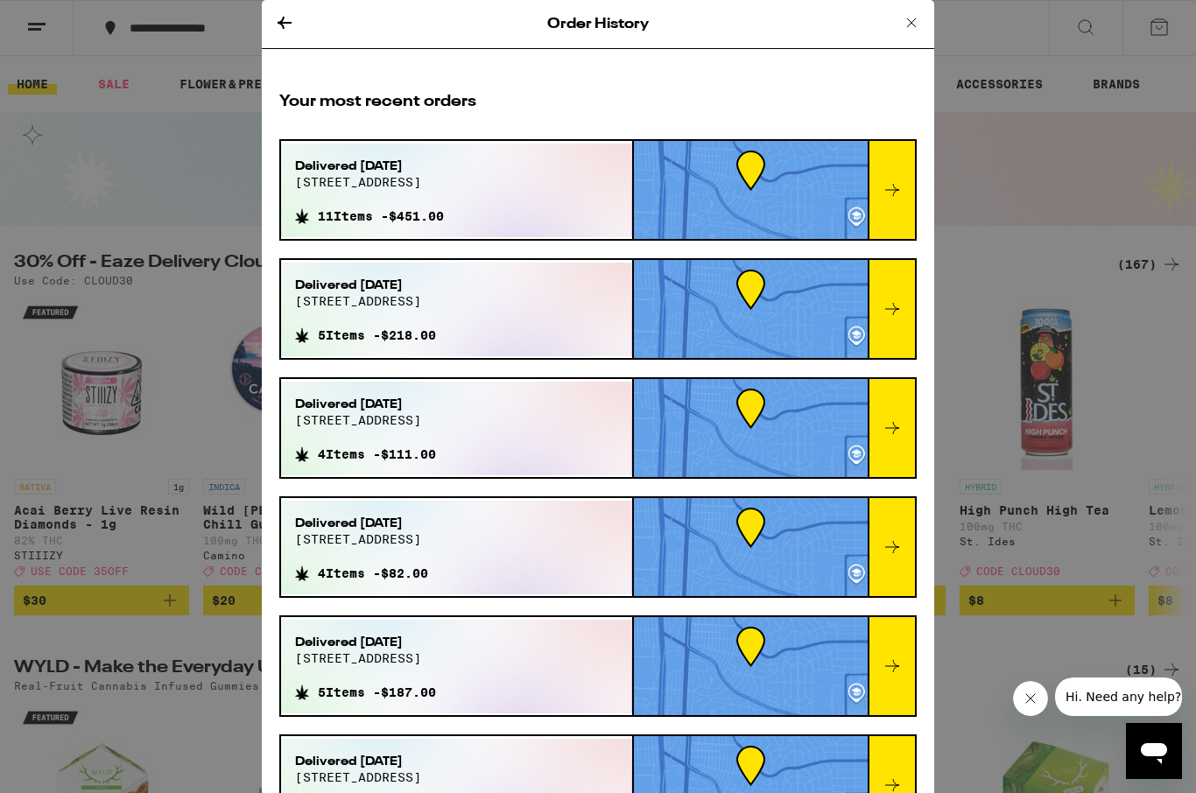
click at [277, 179] on div "Your most recent orders Delivered [DATE] [STREET_ADDRESS] 11 Items - $451.00 De…" at bounding box center [598, 711] width 672 height 1274
click at [340, 187] on span "[STREET_ADDRESS]" at bounding box center [369, 182] width 149 height 14
click at [868, 171] on div at bounding box center [891, 190] width 47 height 98
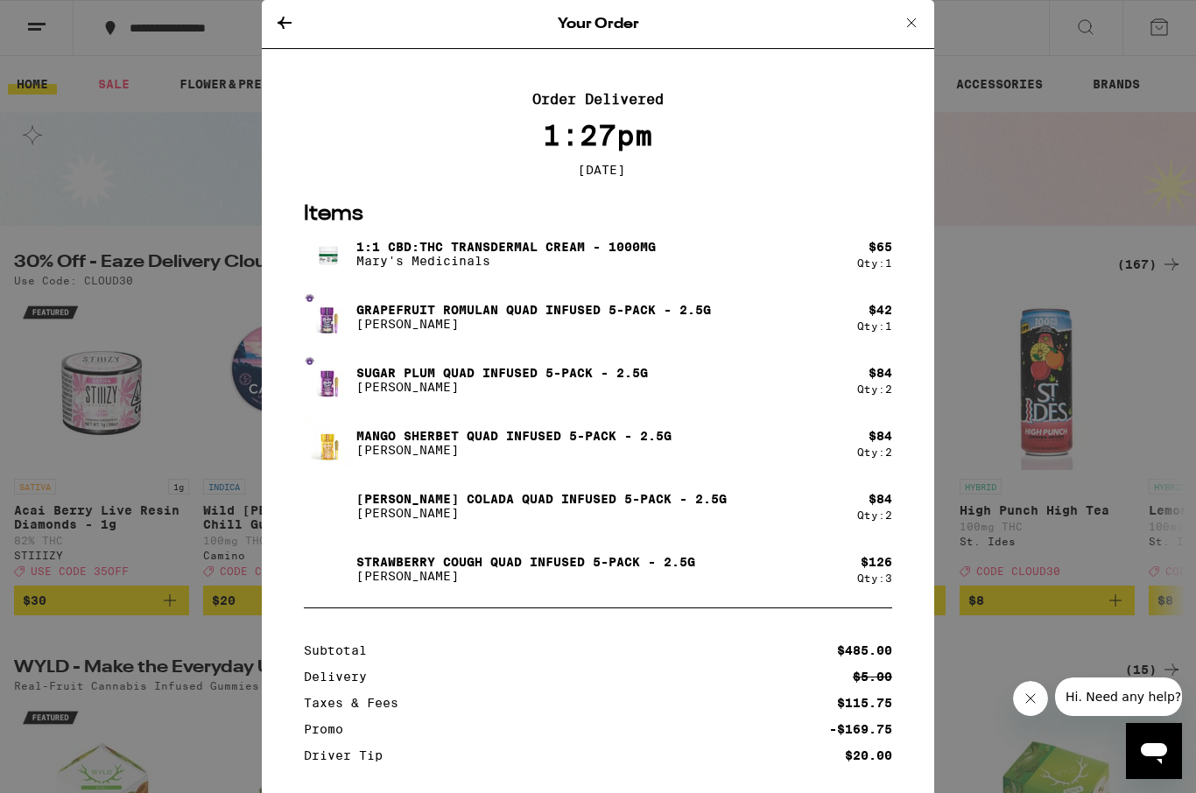
click at [362, 424] on div "1:1 CBD:THC Transdermal Cream - 1000mg Mary's Medicinals $ 65 Qty: 1 Grapefruit…" at bounding box center [598, 411] width 588 height 364
click at [853, 341] on div "Grapefruit Romulan Quad Infused 5-Pack - 2.5g [PERSON_NAME] $ 42 Qty: 1" at bounding box center [598, 316] width 588 height 49
click at [836, 420] on div "1:1 CBD:THC Transdermal Cream - 1000mg Mary's Medicinals $ 65 Qty: 1 Grapefruit…" at bounding box center [598, 411] width 588 height 364
click at [438, 430] on div "Mango Sherbet Quad Infused 5-Pack - 2.5g [PERSON_NAME]" at bounding box center [580, 443] width 553 height 49
click at [834, 468] on div "Mango Sherbet Quad Infused 5-Pack - 2.5g [PERSON_NAME]" at bounding box center [580, 443] width 553 height 49
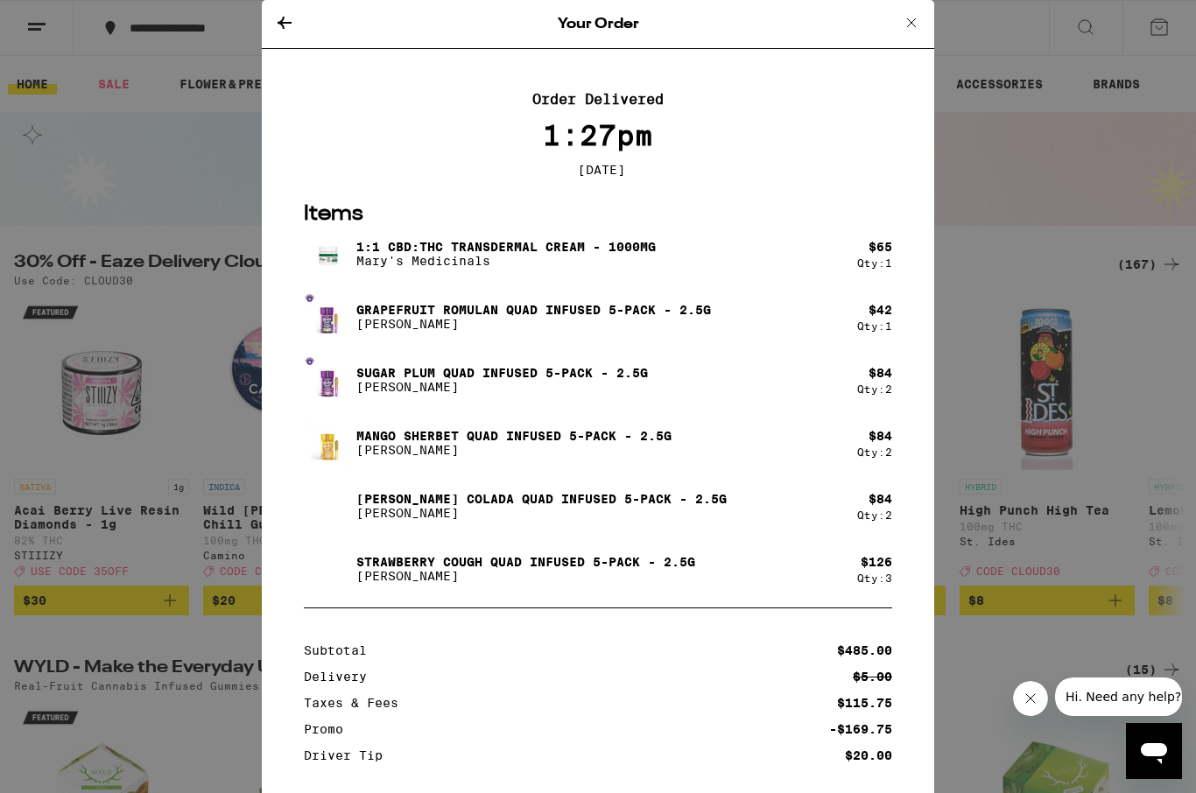
click at [341, 506] on img at bounding box center [328, 506] width 49 height 49
click at [485, 559] on div "Strawberry Cough Quad Infused 5-Pack - 2.5g [PERSON_NAME]" at bounding box center [580, 569] width 553 height 49
click at [304, 420] on div "1:1 CBD:THC Transdermal Cream - 1000mg Mary's Medicinals $ 65 Qty: 1 Grapefruit…" at bounding box center [598, 411] width 588 height 364
click at [320, 395] on img at bounding box center [328, 379] width 49 height 49
click at [858, 360] on div "1:1 CBD:THC Transdermal Cream - 1000mg Mary's Medicinals $ 65 Qty: 1 Grapefruit…" at bounding box center [598, 411] width 588 height 364
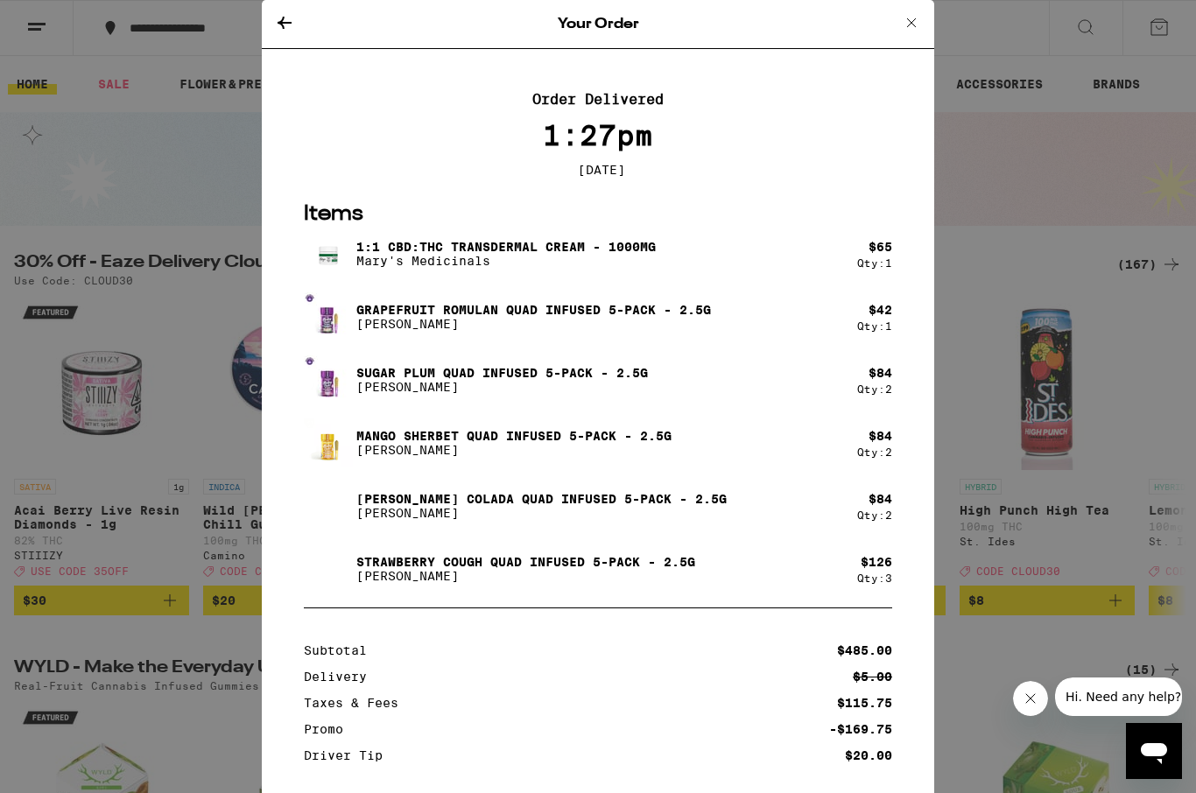
click at [863, 405] on div "Sugar Plum Quad Infused 5-Pack - 2.5g [PERSON_NAME] $ 84 Qty: 2" at bounding box center [598, 379] width 588 height 49
click at [861, 320] on div "$ 42 Qty: 1" at bounding box center [874, 317] width 35 height 29
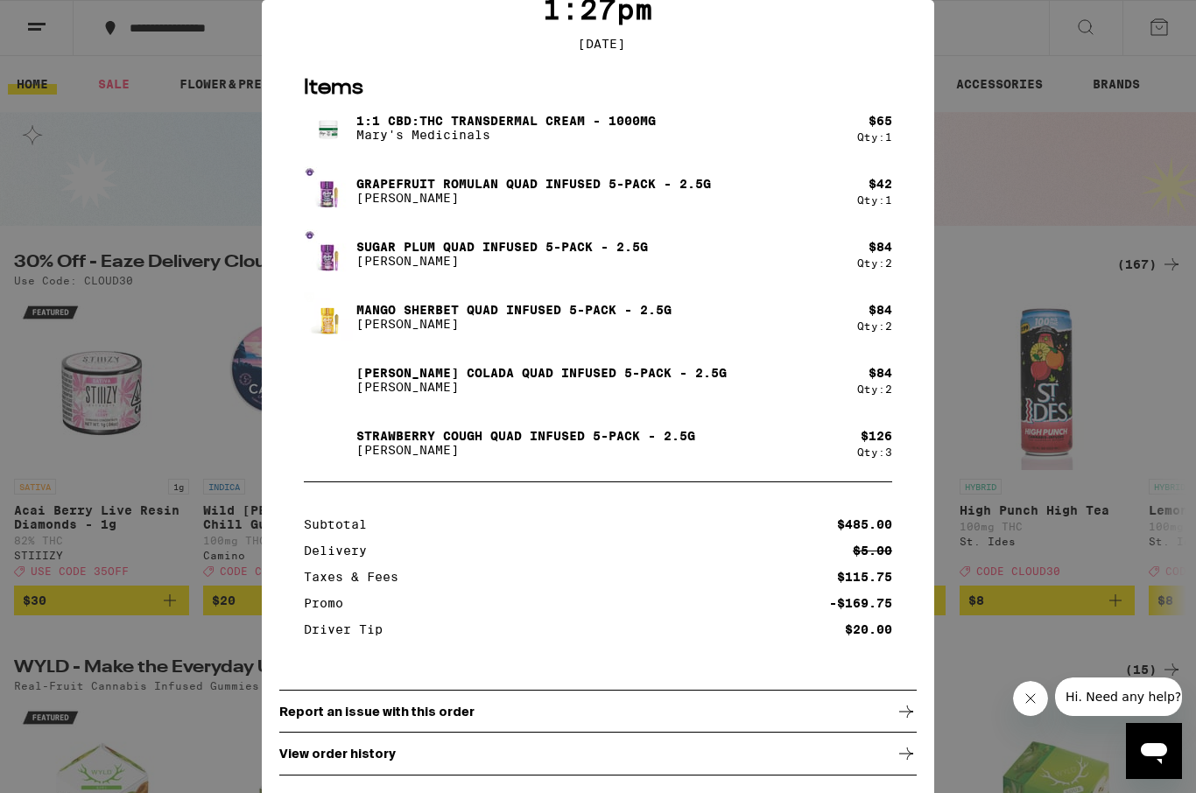
scroll to position [134, 0]
click at [325, 359] on img at bounding box center [328, 379] width 49 height 49
click at [391, 280] on div "1:1 CBD:THC Transdermal Cream - 1000mg Mary's Medicinals $ 65 Qty: 1 Grapefruit…" at bounding box center [598, 285] width 588 height 364
click at [240, 40] on div "Your Order Order Delivered 1:27pm [DATE] Items 1:1 CBD:THC Transdermal Cream - …" at bounding box center [598, 396] width 1196 height 793
click at [834, 515] on section "Subtotal $485.00 Delivery $5.00 Taxes & Fees $115.75 Promo -$169.75 Driver Tip …" at bounding box center [597, 568] width 637 height 172
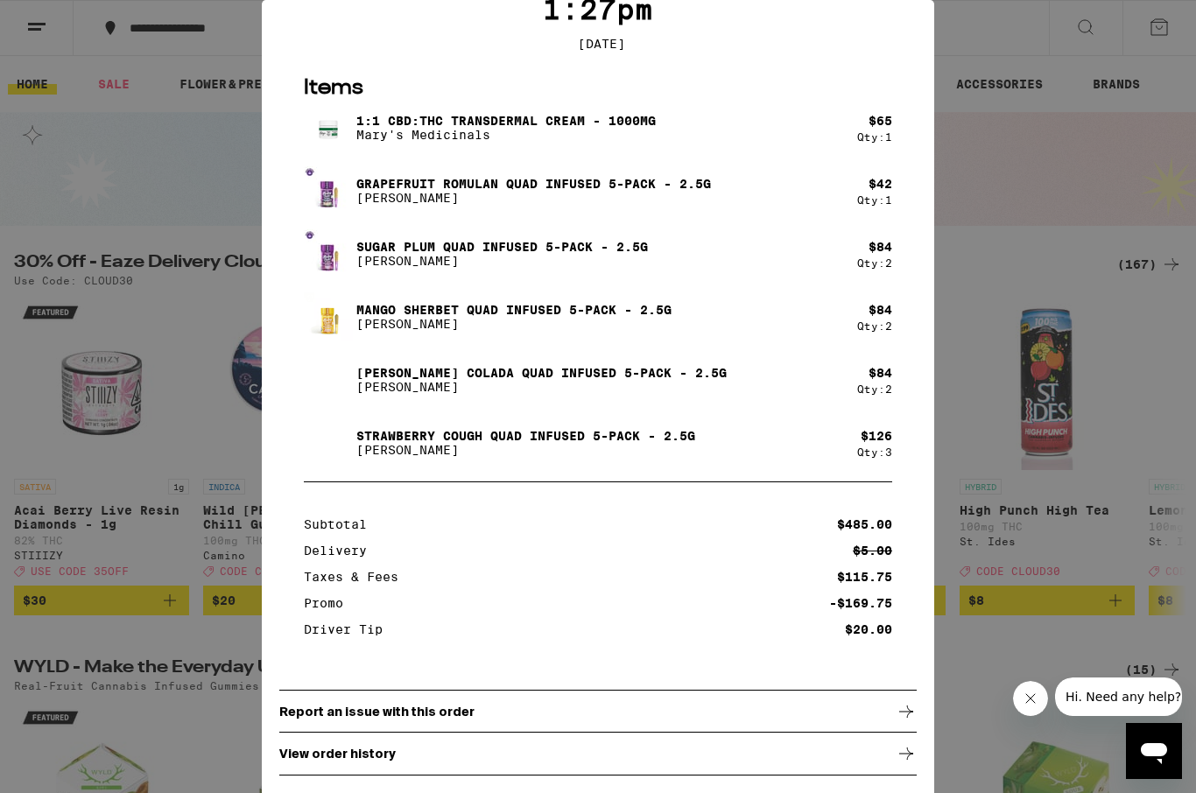
click at [231, 55] on div "Your Order Order Delivered 1:27pm [DATE] Items 1:1 CBD:THC Transdermal Cream - …" at bounding box center [598, 396] width 1196 height 793
click at [1033, 227] on div "Your Order Order Delivered 1:27pm [DATE] Items 1:1 CBD:THC Transdermal Cream - …" at bounding box center [598, 396] width 1196 height 793
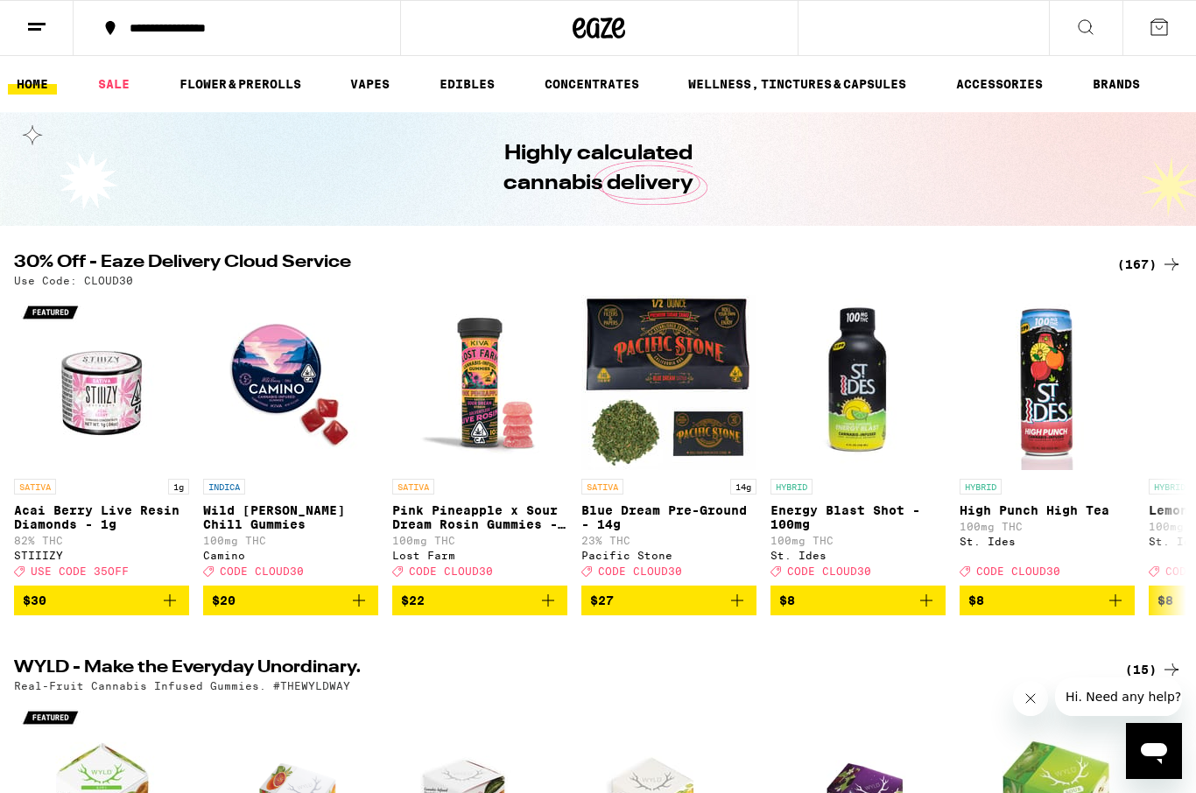
scroll to position [104, 0]
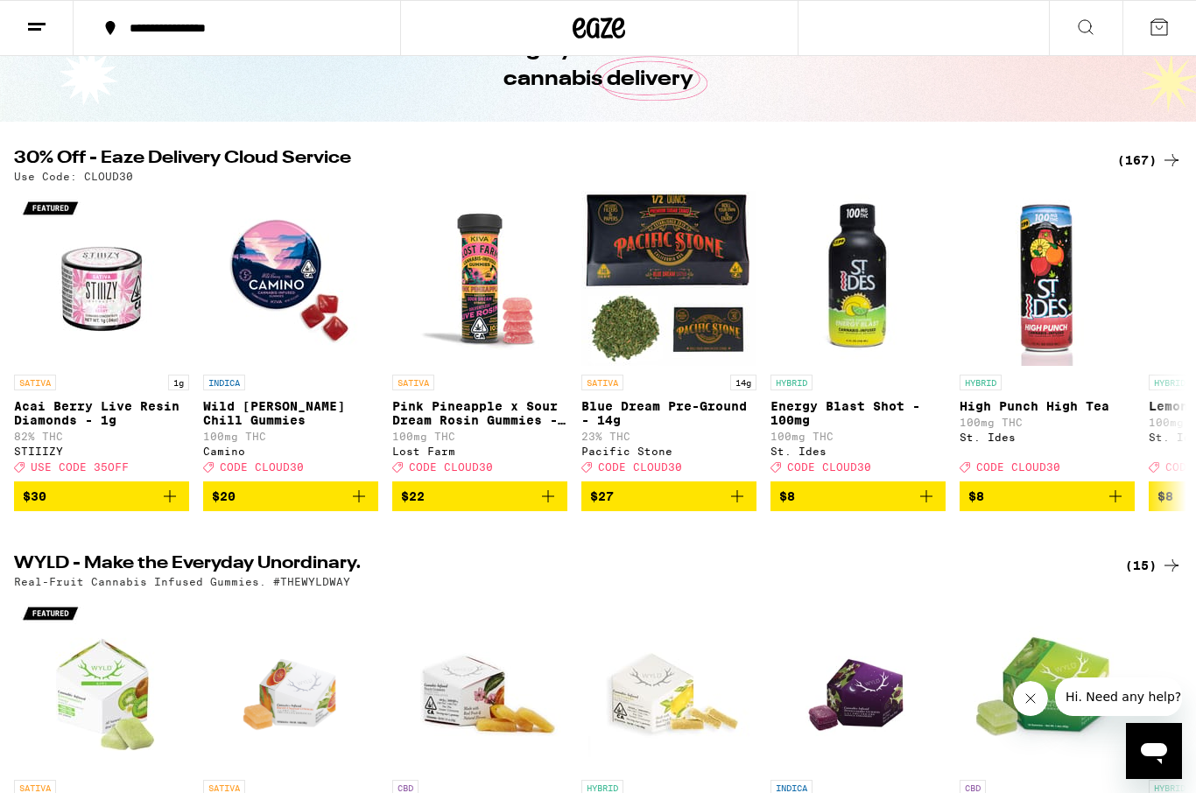
click at [1118, 154] on div "(167)" at bounding box center [1149, 160] width 65 height 21
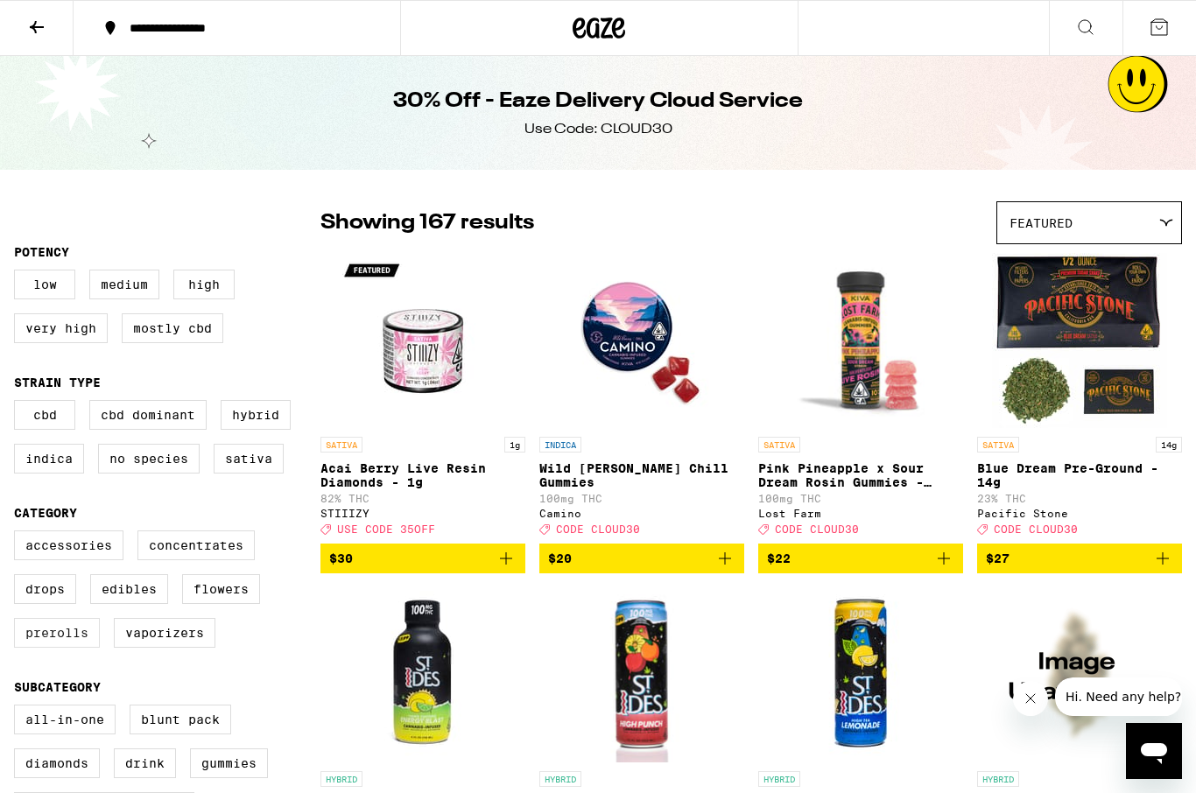
click at [41, 648] on label "Prerolls" at bounding box center [57, 633] width 86 height 30
click at [18, 534] on input "Prerolls" at bounding box center [18, 533] width 1 height 1
checkbox input "true"
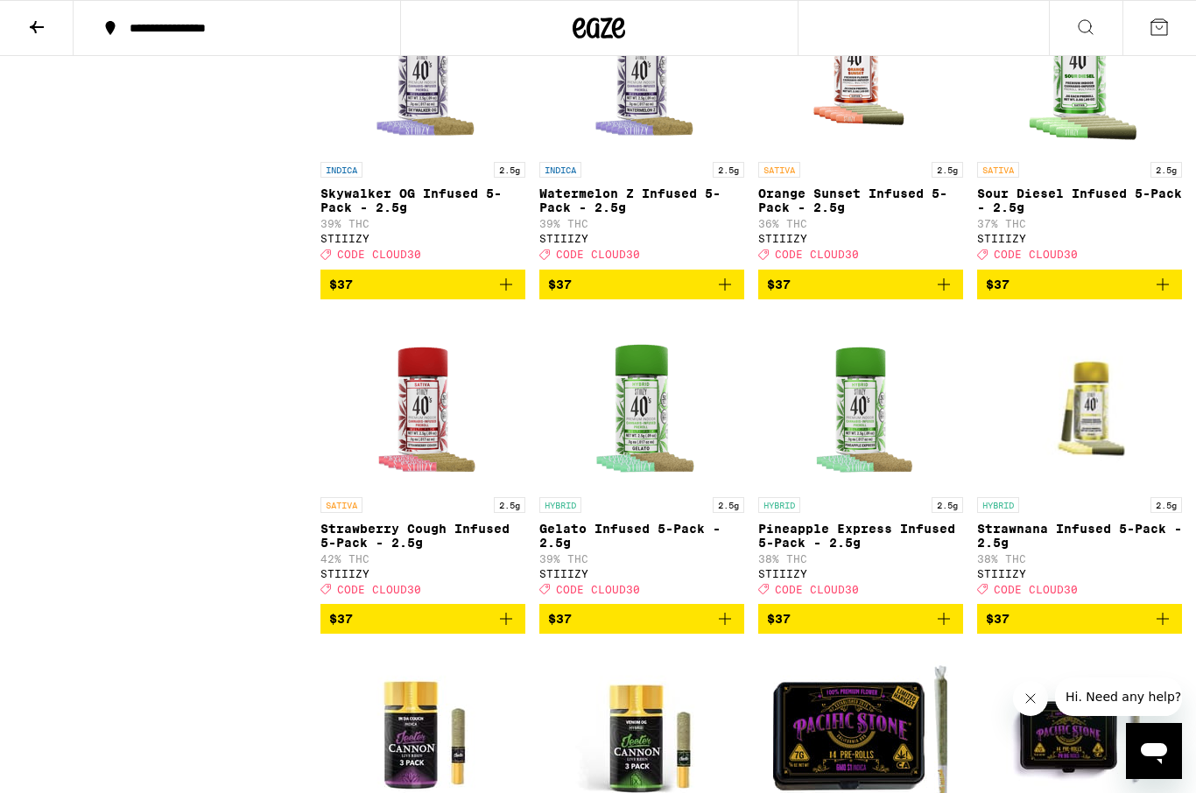
scroll to position [1912, 0]
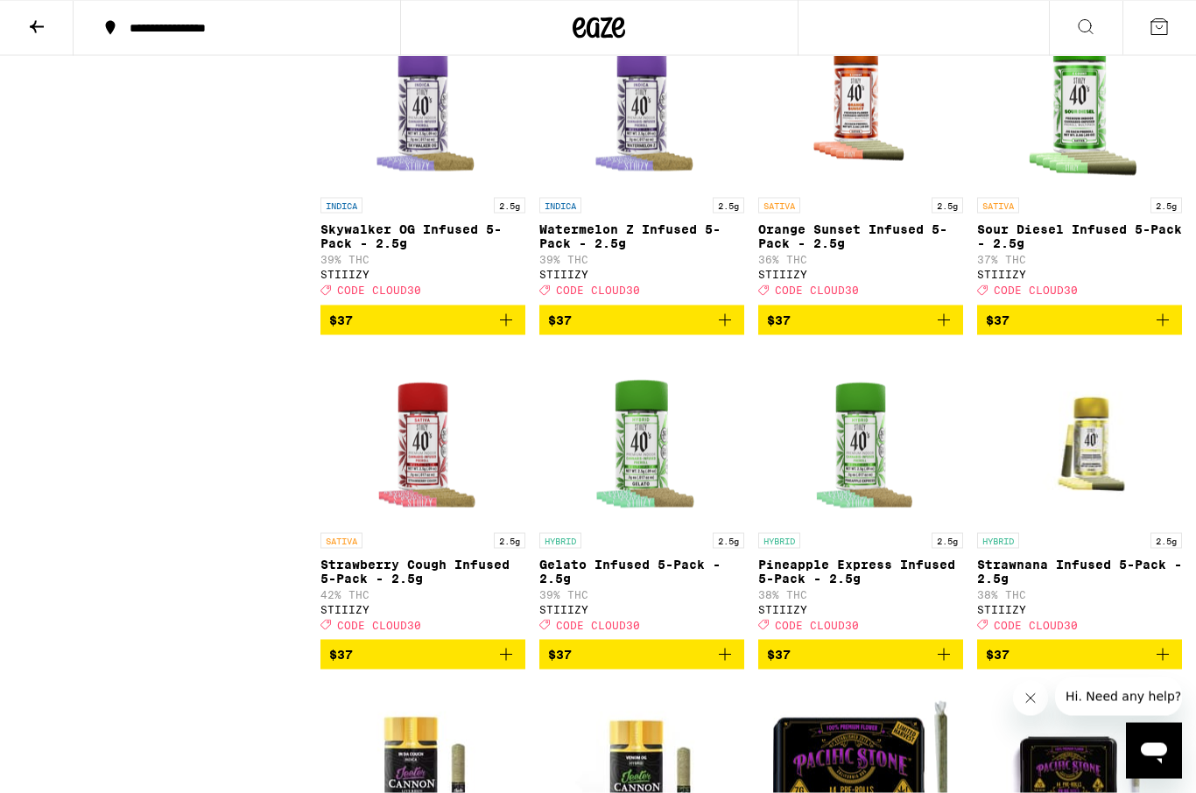
click at [1062, 160] on img "Open page for Sour Diesel Infused 5-Pack - 2.5g from STIIIZY" at bounding box center [1079, 101] width 175 height 175
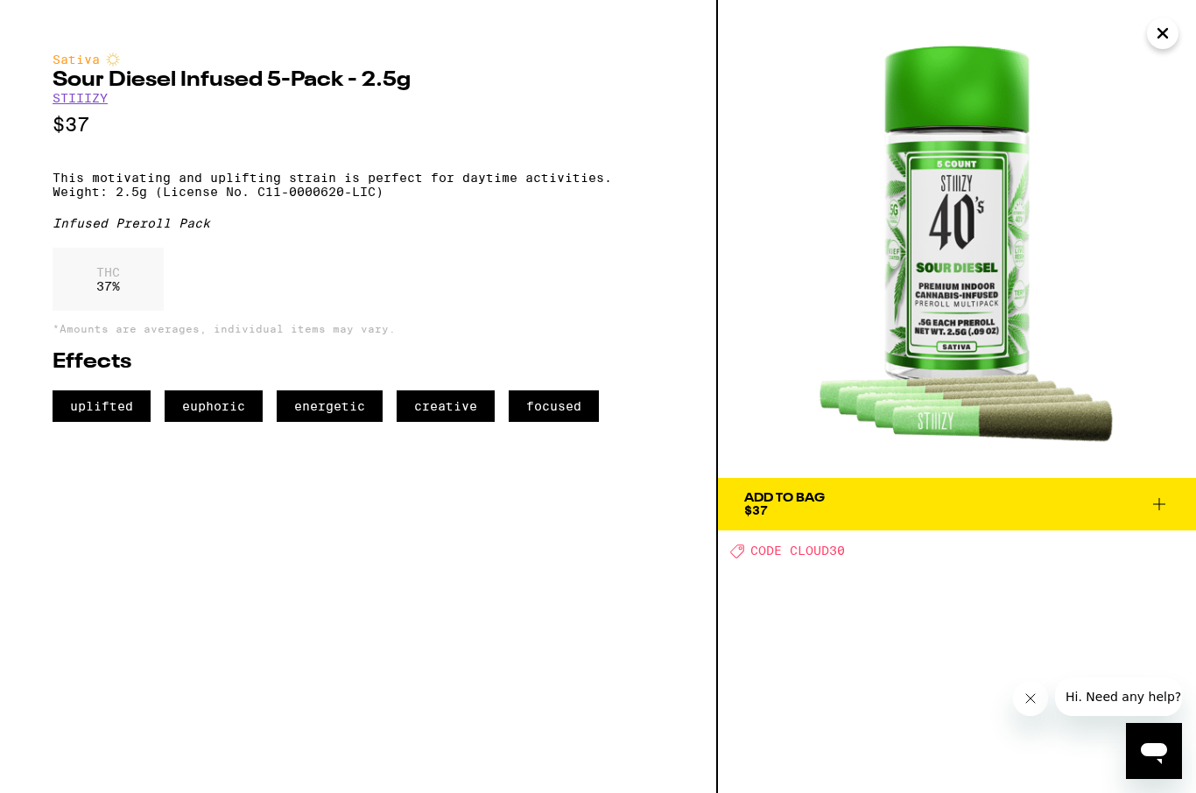
click at [188, 186] on p "This motivating and uplifting strain is perfect for daytime activities. Weight:…" at bounding box center [358, 185] width 611 height 28
click at [81, 159] on div "Sativa Sour Diesel Infused 5-Pack - 2.5g STIIIZY $37 This motivating and uplift…" at bounding box center [358, 238] width 611 height 370
click at [930, 439] on img at bounding box center [957, 239] width 478 height 478
click at [938, 274] on img at bounding box center [957, 239] width 478 height 478
click at [927, 288] on img at bounding box center [957, 239] width 478 height 478
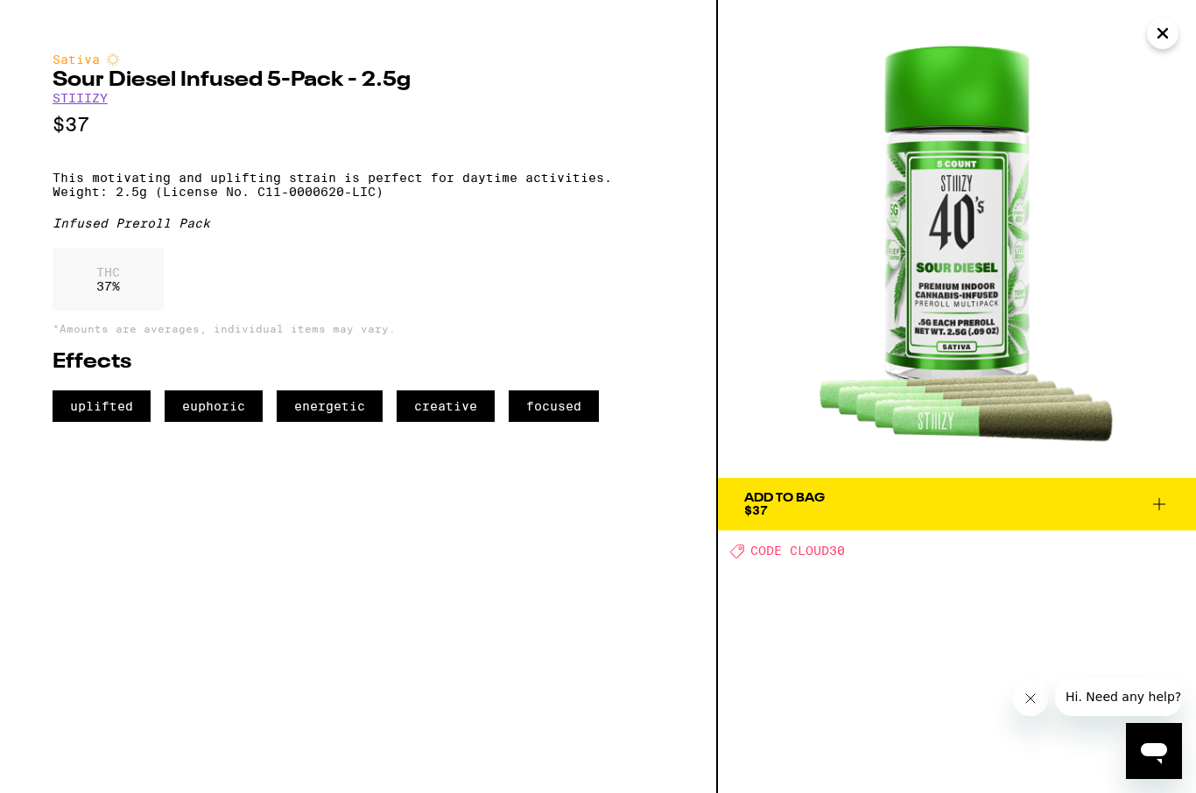
click at [949, 287] on img at bounding box center [957, 239] width 478 height 478
click at [916, 284] on img at bounding box center [957, 239] width 478 height 478
click at [949, 151] on img at bounding box center [957, 239] width 478 height 478
click at [935, 231] on img at bounding box center [957, 239] width 478 height 478
click at [919, 306] on img at bounding box center [957, 239] width 478 height 478
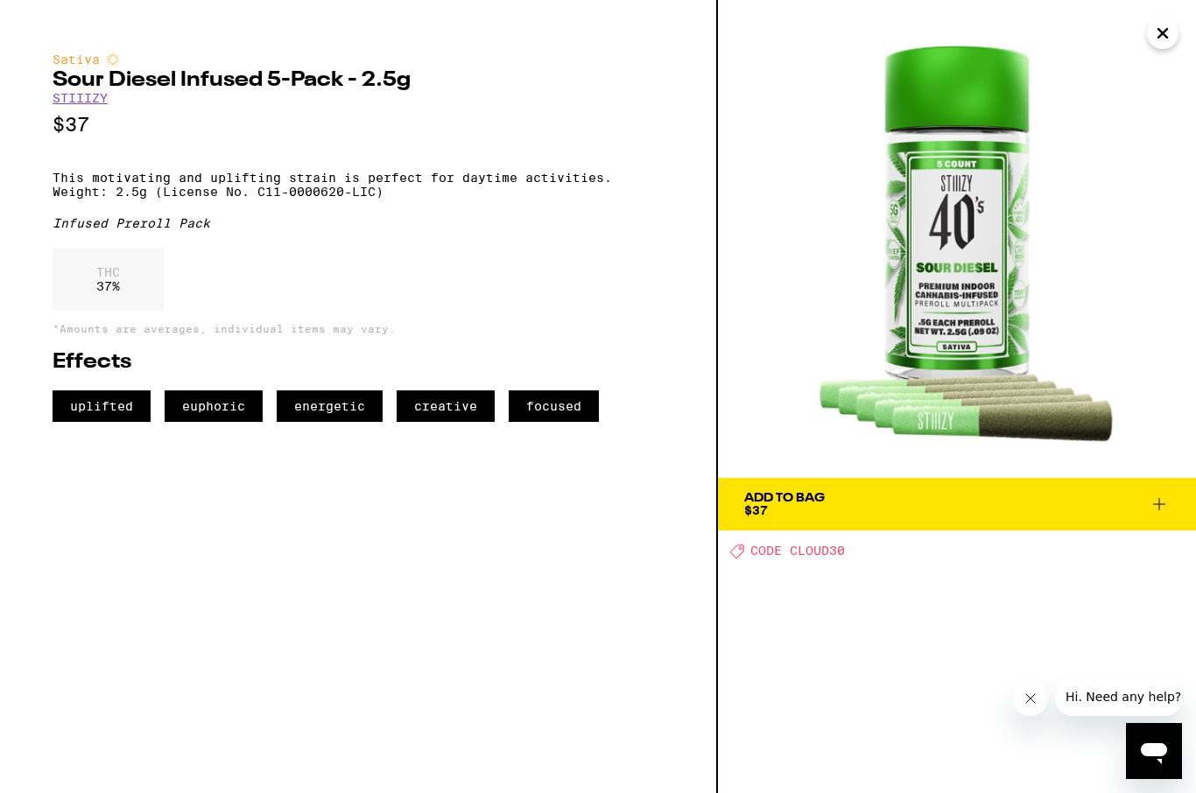
click at [951, 301] on img at bounding box center [957, 239] width 478 height 478
click at [915, 306] on img at bounding box center [957, 239] width 478 height 478
click at [926, 310] on img at bounding box center [957, 239] width 478 height 478
click at [921, 303] on img at bounding box center [957, 239] width 478 height 478
click at [886, 349] on img at bounding box center [957, 239] width 478 height 478
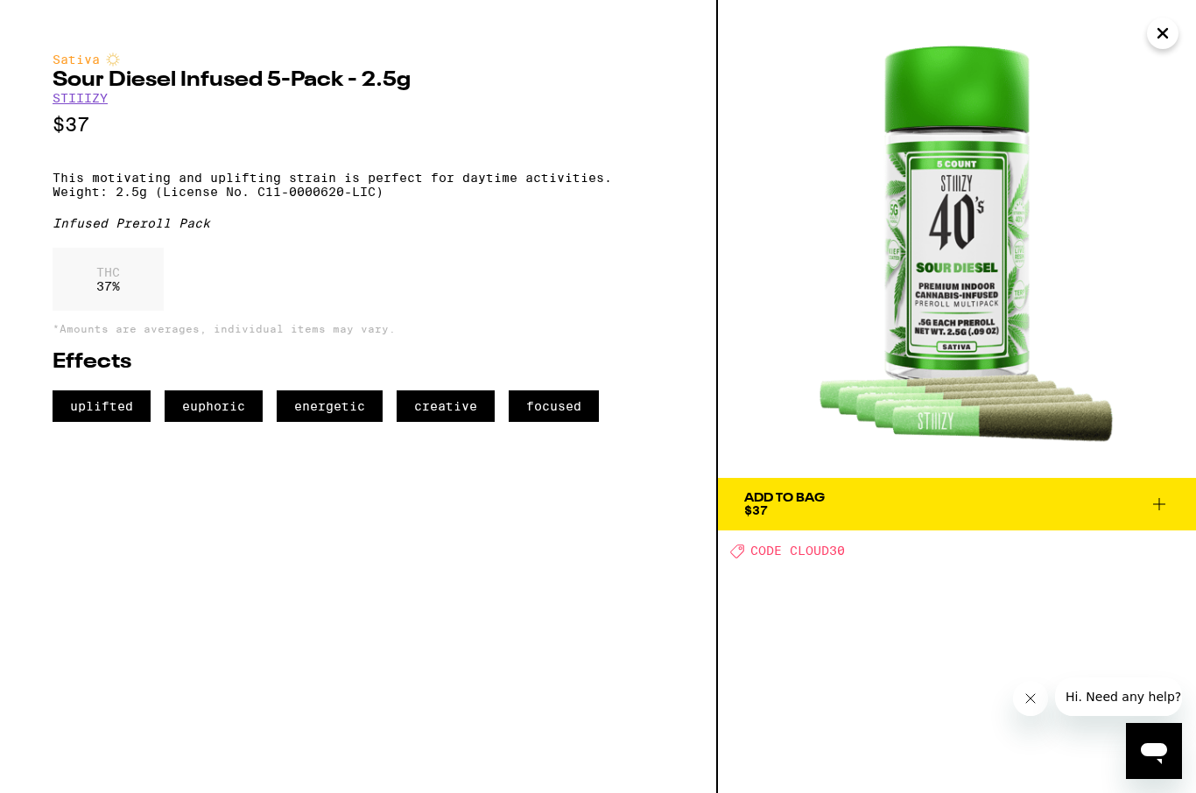
click at [899, 362] on img at bounding box center [957, 239] width 478 height 478
click at [1154, 40] on icon "Close" at bounding box center [1162, 33] width 21 height 26
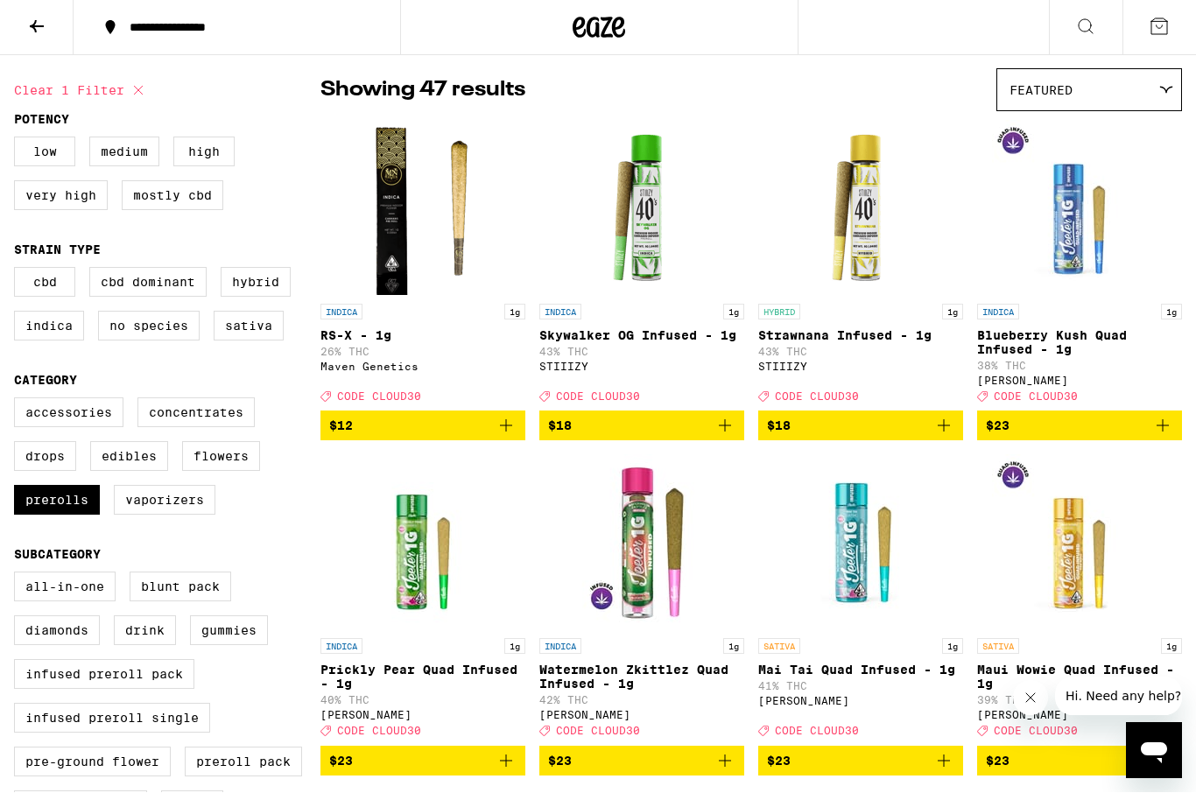
scroll to position [159, 0]
